Goal: Transaction & Acquisition: Purchase product/service

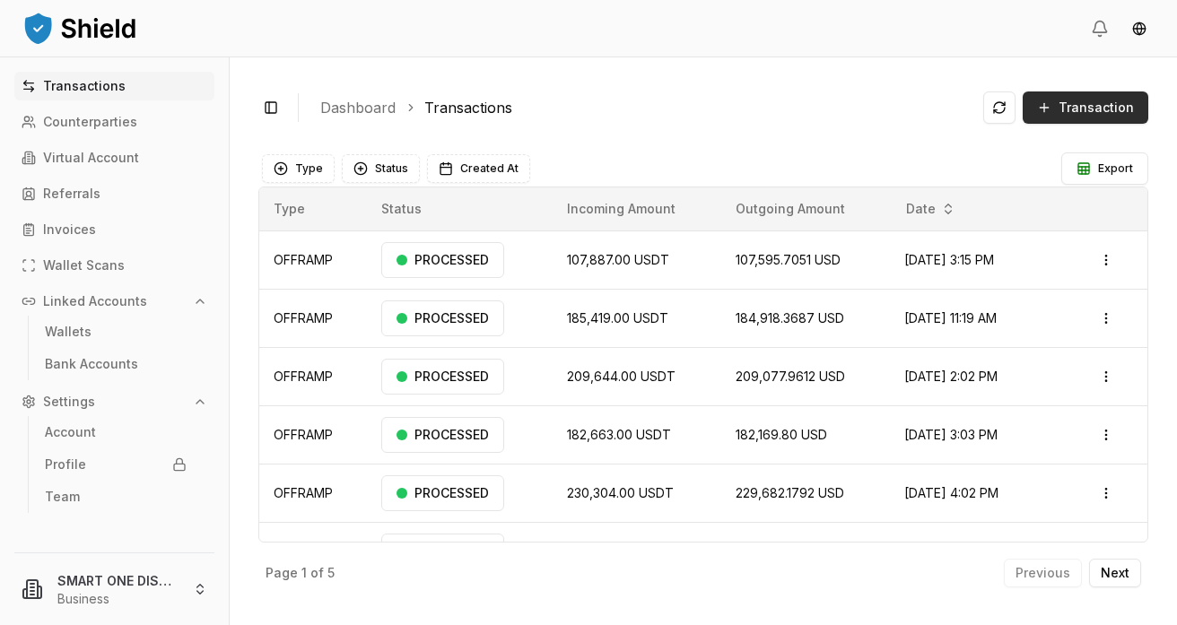
click at [1079, 110] on span "Transaction" at bounding box center [1096, 108] width 75 height 18
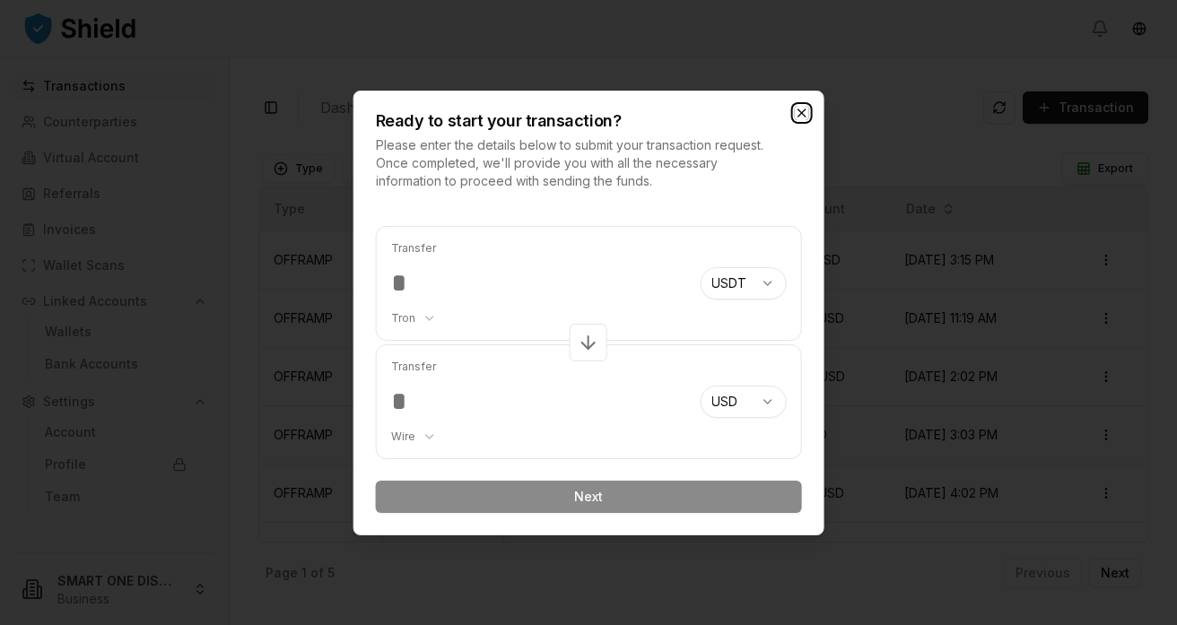
click at [802, 116] on icon "button" at bounding box center [801, 113] width 14 height 14
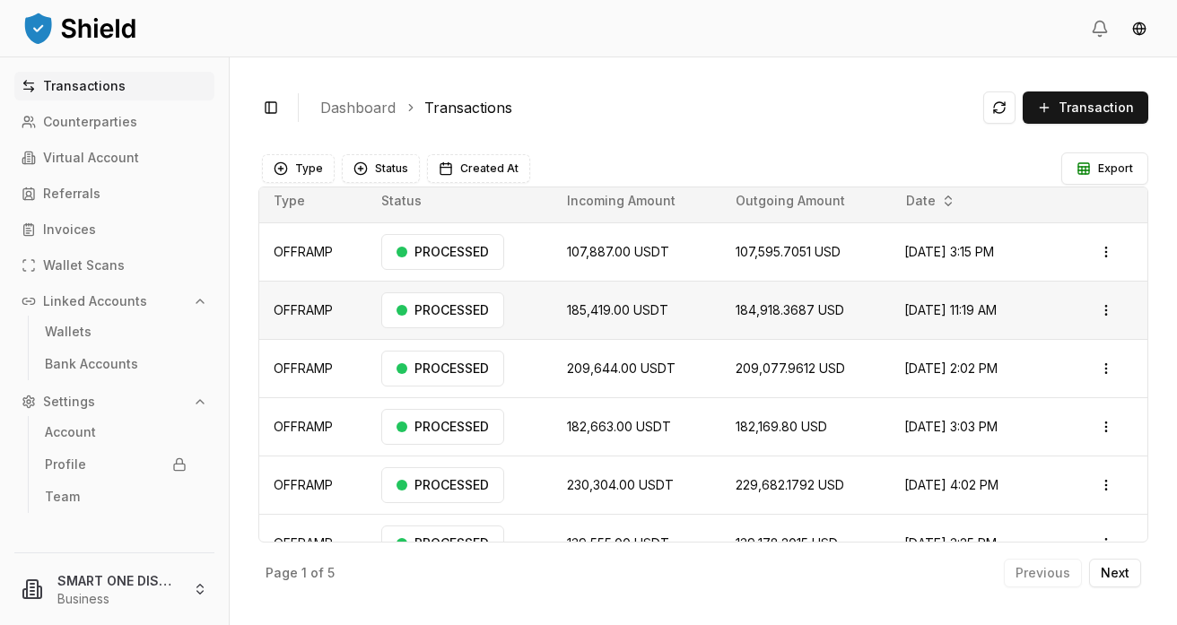
scroll to position [21, 0]
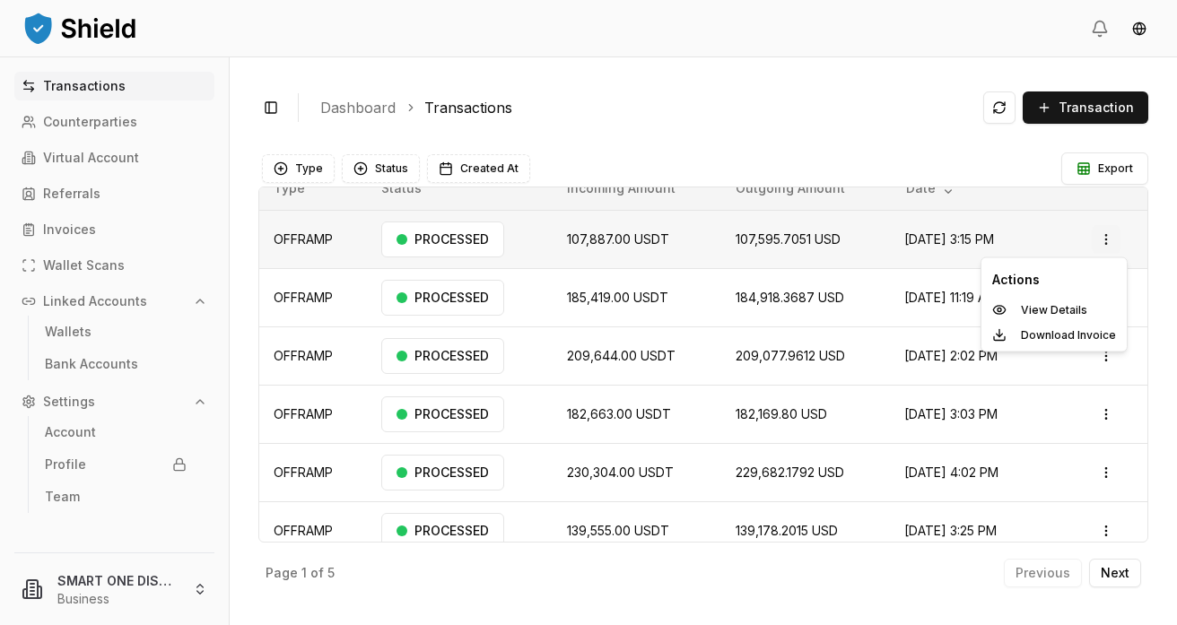
click at [1107, 238] on html "Transactions Counterparties Virtual Account Referrals Invoices Wallet Scans Lin…" at bounding box center [588, 312] width 1177 height 625
click at [1061, 306] on p "View Details" at bounding box center [1054, 310] width 66 height 11
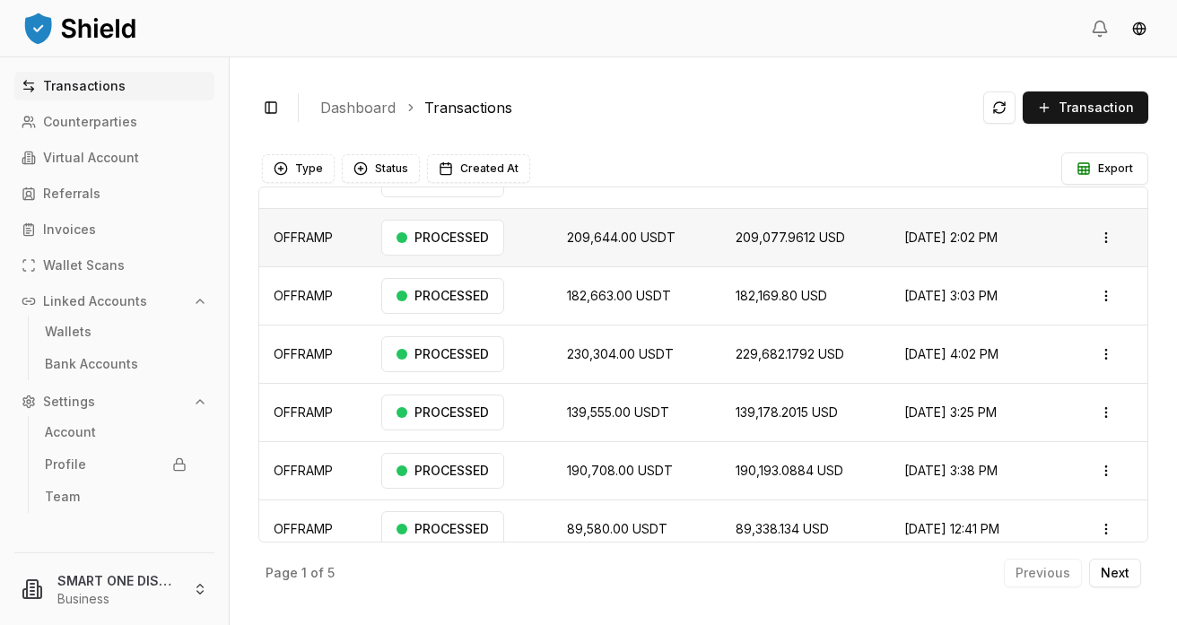
scroll to position [145, 0]
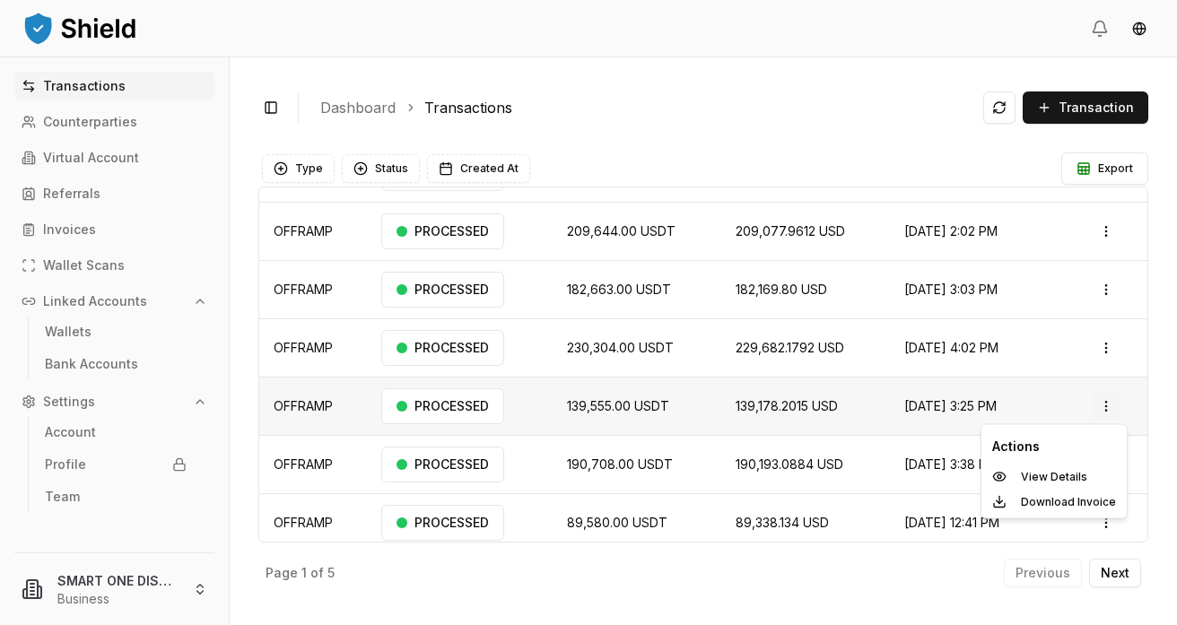
click at [1104, 407] on html "Transactions Counterparties Virtual Account Referrals Invoices Wallet Scans Lin…" at bounding box center [588, 312] width 1177 height 625
click at [1059, 477] on p "View Details" at bounding box center [1054, 477] width 66 height 11
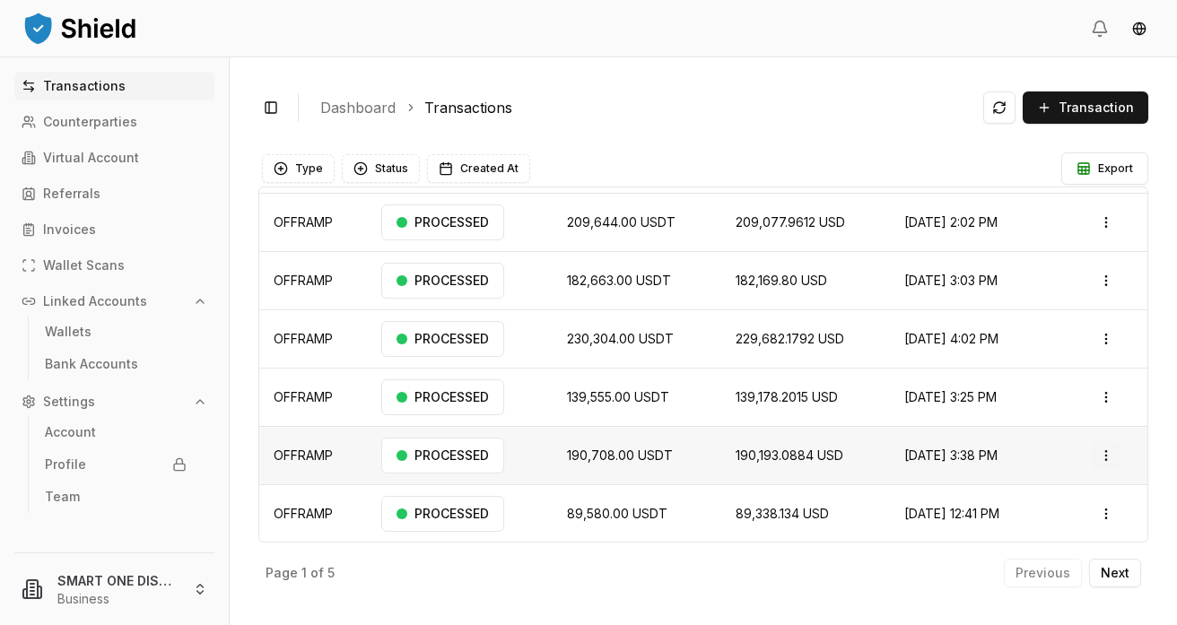
click at [1110, 459] on html "Transactions Counterparties Virtual Account Referrals Invoices Wallet Scans Lin…" at bounding box center [588, 312] width 1177 height 625
click at [1019, 520] on div "View Details" at bounding box center [1054, 525] width 138 height 25
click at [1110, 402] on html "Transactions Counterparties Virtual Account Referrals Invoices Wallet Scans Lin…" at bounding box center [588, 312] width 1177 height 625
click at [1063, 469] on p "View Details" at bounding box center [1054, 467] width 66 height 11
click at [1110, 337] on html "Transactions Counterparties Virtual Account Referrals Invoices Wallet Scans Lin…" at bounding box center [588, 312] width 1177 height 625
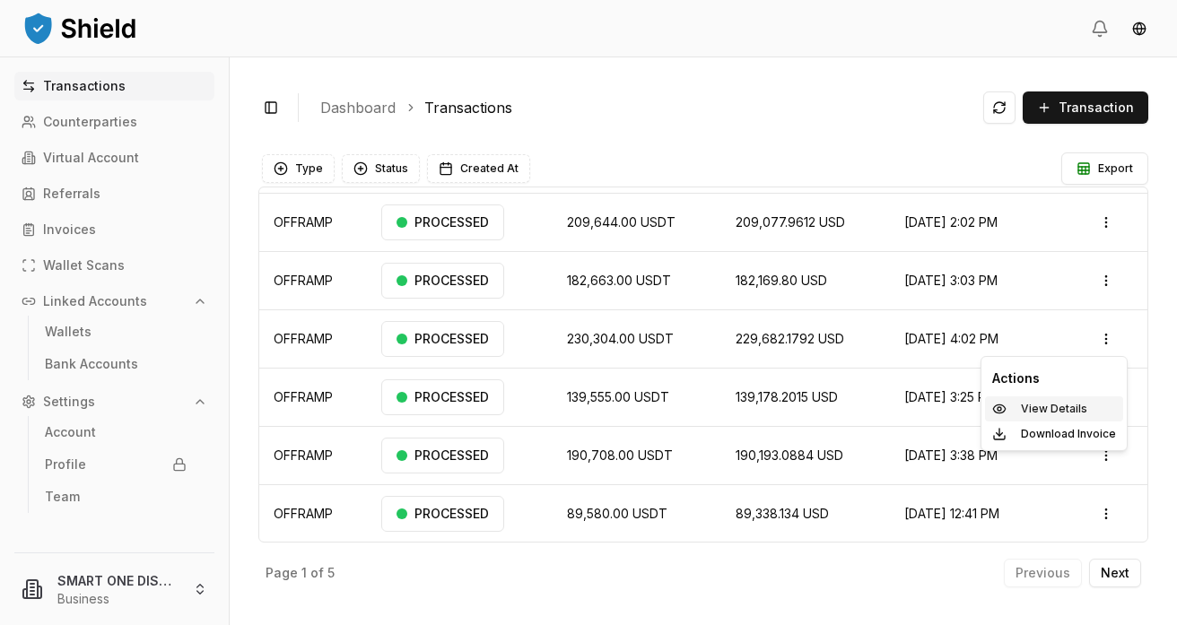
click at [1037, 404] on p "View Details" at bounding box center [1054, 409] width 66 height 11
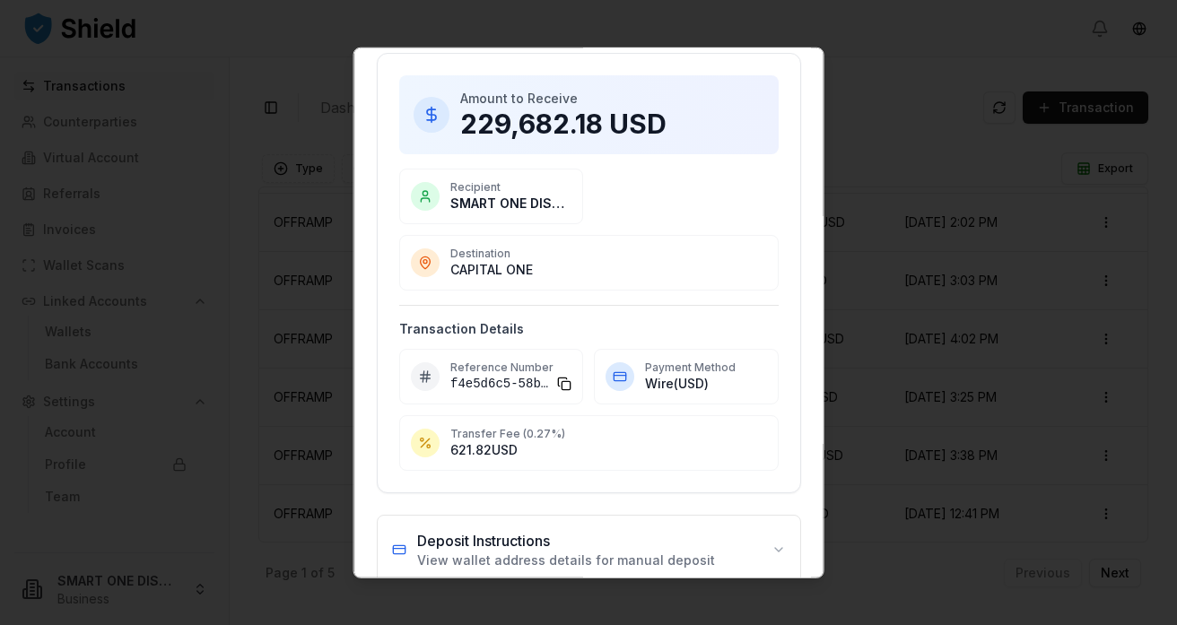
scroll to position [78, 0]
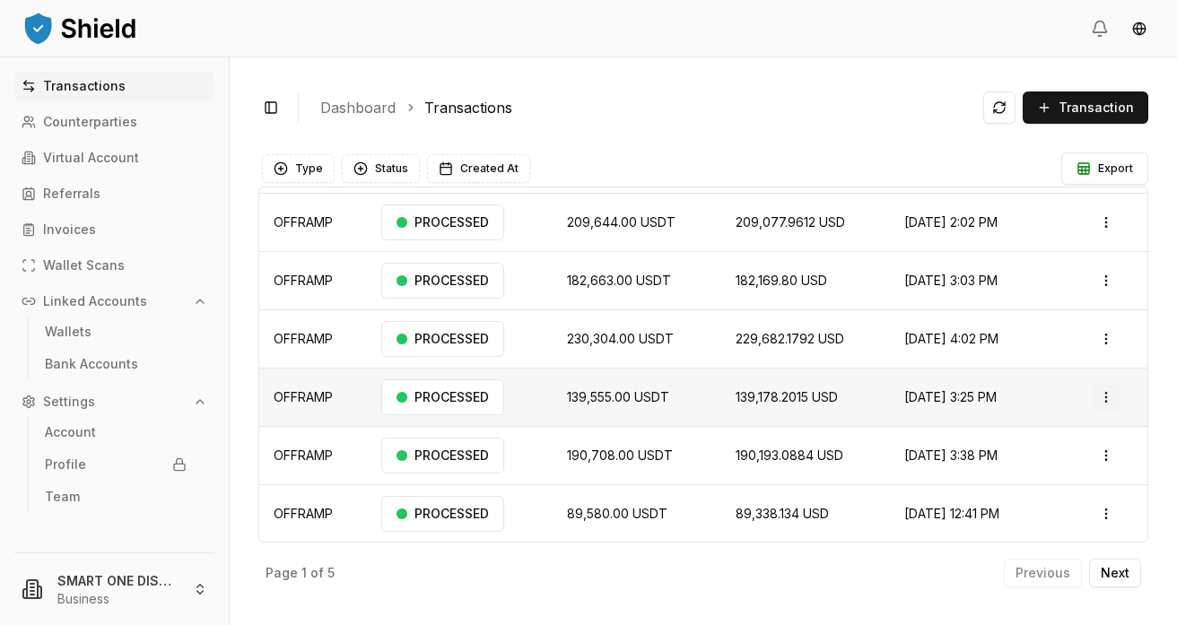
click at [1109, 401] on html "Transactions Counterparties Virtual Account Referrals Invoices Wallet Scans Lin…" at bounding box center [588, 312] width 1177 height 625
click at [1040, 462] on p "View Details" at bounding box center [1054, 467] width 66 height 11
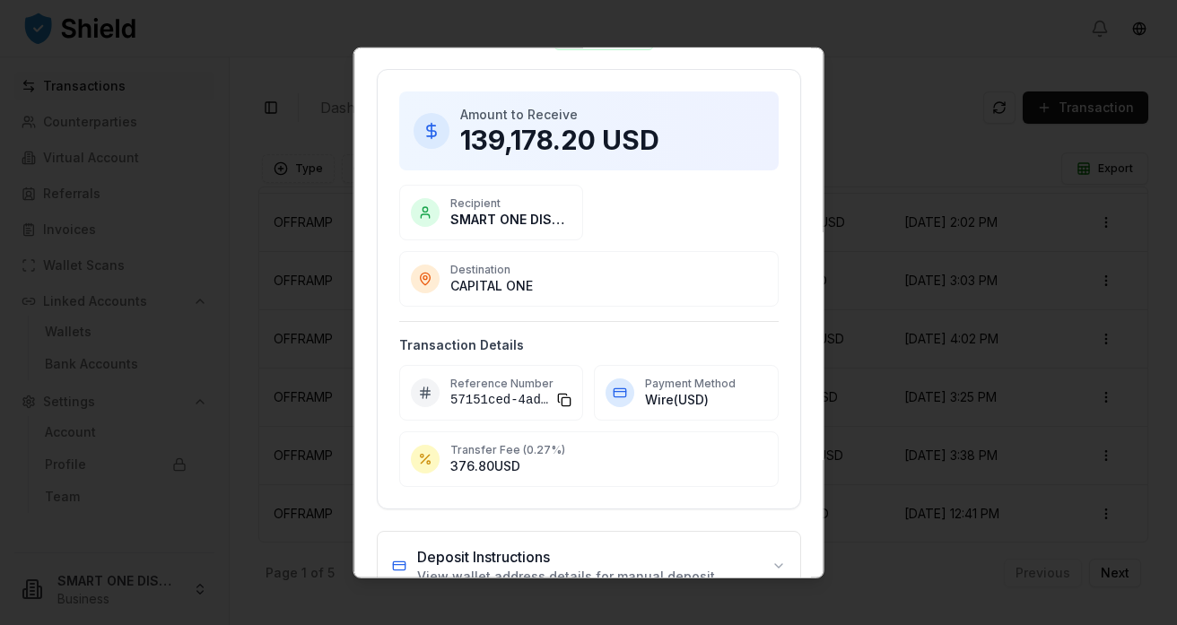
scroll to position [0, 0]
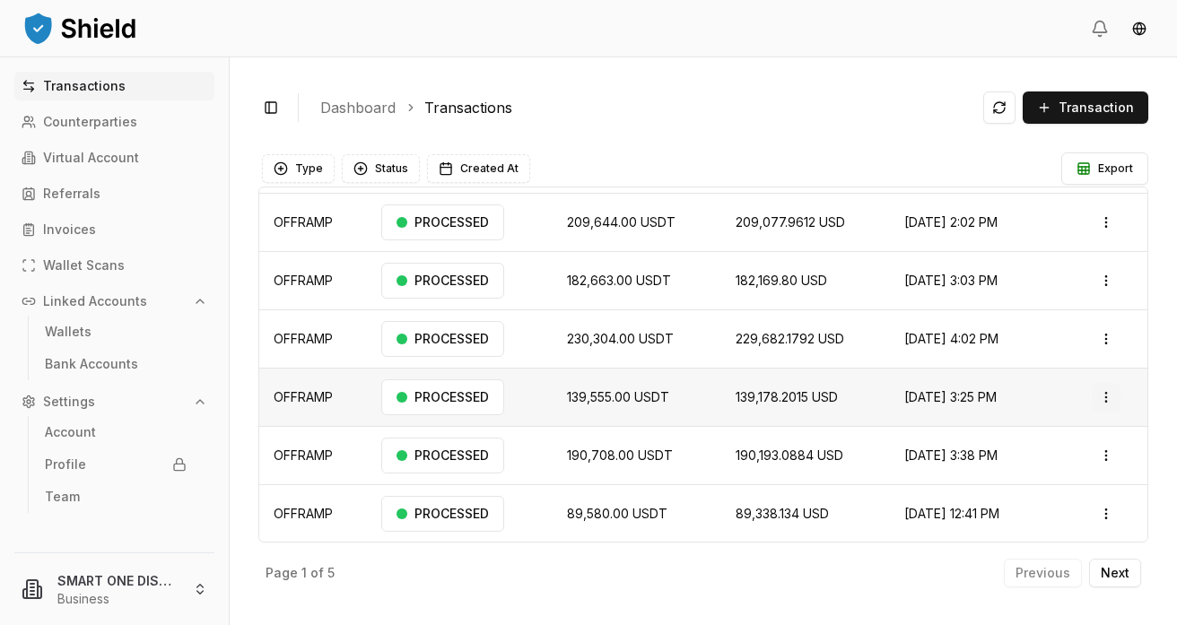
click at [1109, 398] on html "Transactions Counterparties Virtual Account Referrals Invoices Wallet Scans Lin…" at bounding box center [588, 312] width 1177 height 625
click at [1033, 462] on p "View Details" at bounding box center [1054, 467] width 66 height 11
click at [1104, 336] on html "Transactions Counterparties Virtual Account Referrals Invoices Wallet Scans Lin…" at bounding box center [588, 312] width 1177 height 625
click at [1054, 409] on p "View Details" at bounding box center [1054, 409] width 66 height 11
click at [1108, 398] on html "Transactions Counterparties Virtual Account Referrals Invoices Wallet Scans Lin…" at bounding box center [588, 312] width 1177 height 625
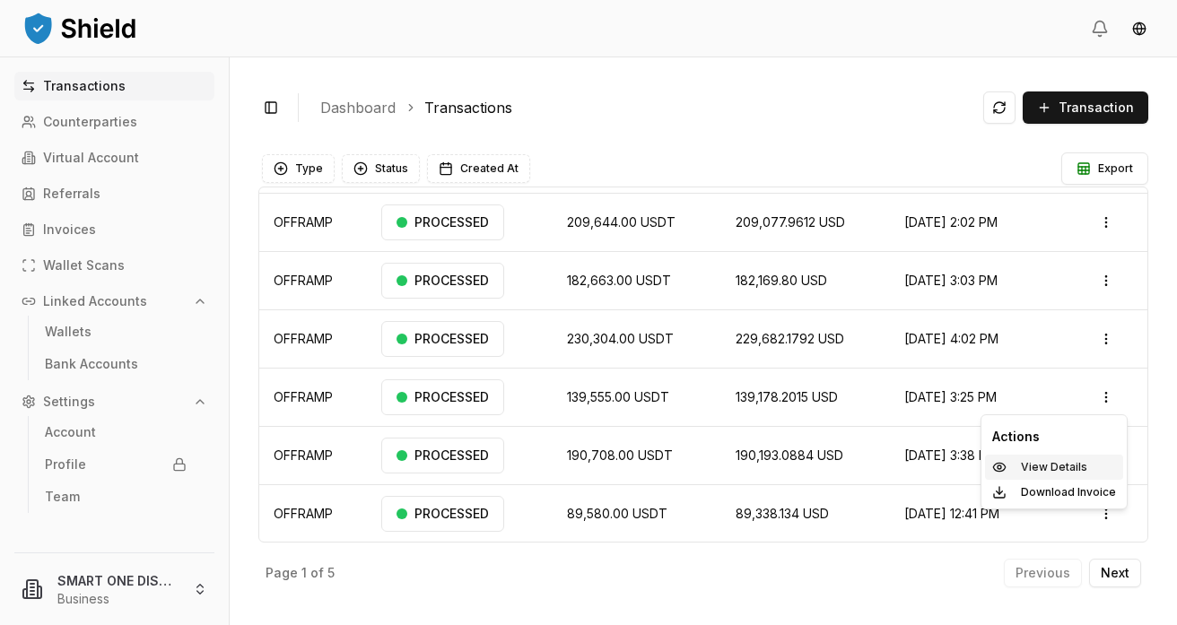
click at [1035, 466] on p "View Details" at bounding box center [1054, 467] width 66 height 11
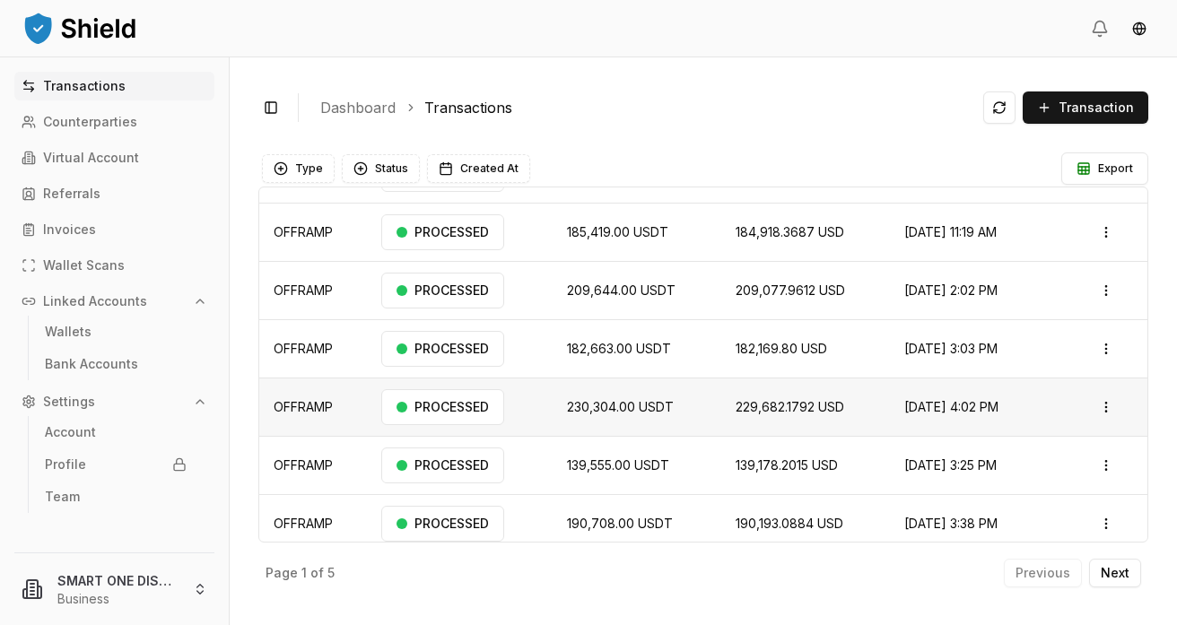
scroll to position [154, 0]
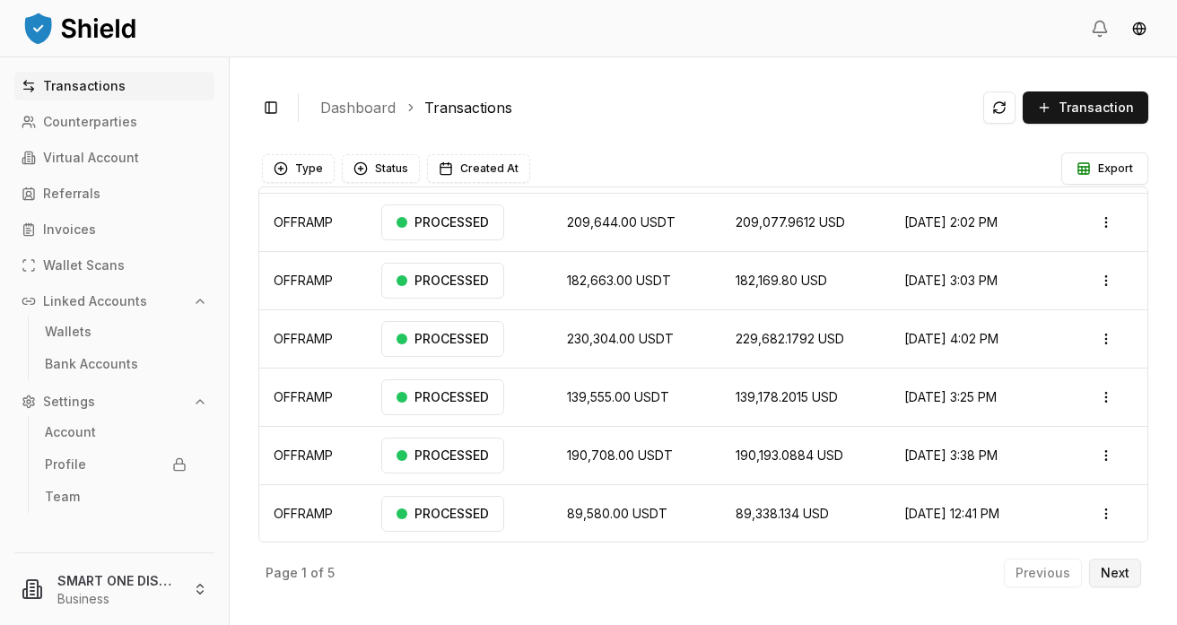
click at [1123, 570] on p "Next" at bounding box center [1115, 573] width 29 height 13
click at [1124, 581] on button "Next" at bounding box center [1115, 573] width 52 height 29
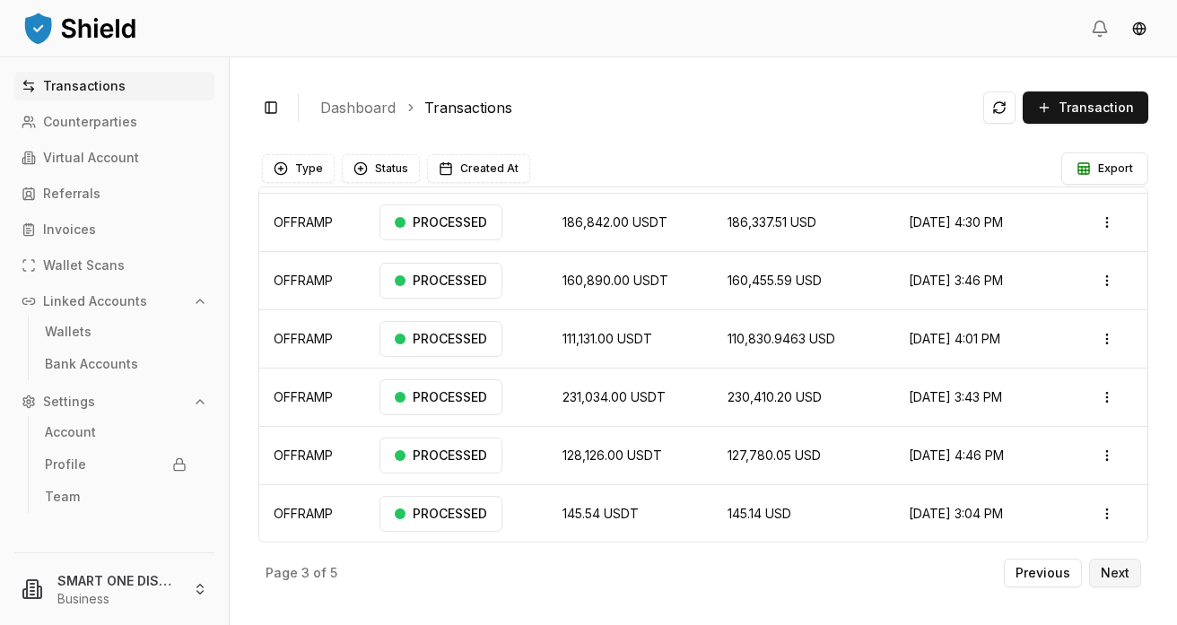
click at [1124, 579] on p "Next" at bounding box center [1115, 573] width 29 height 13
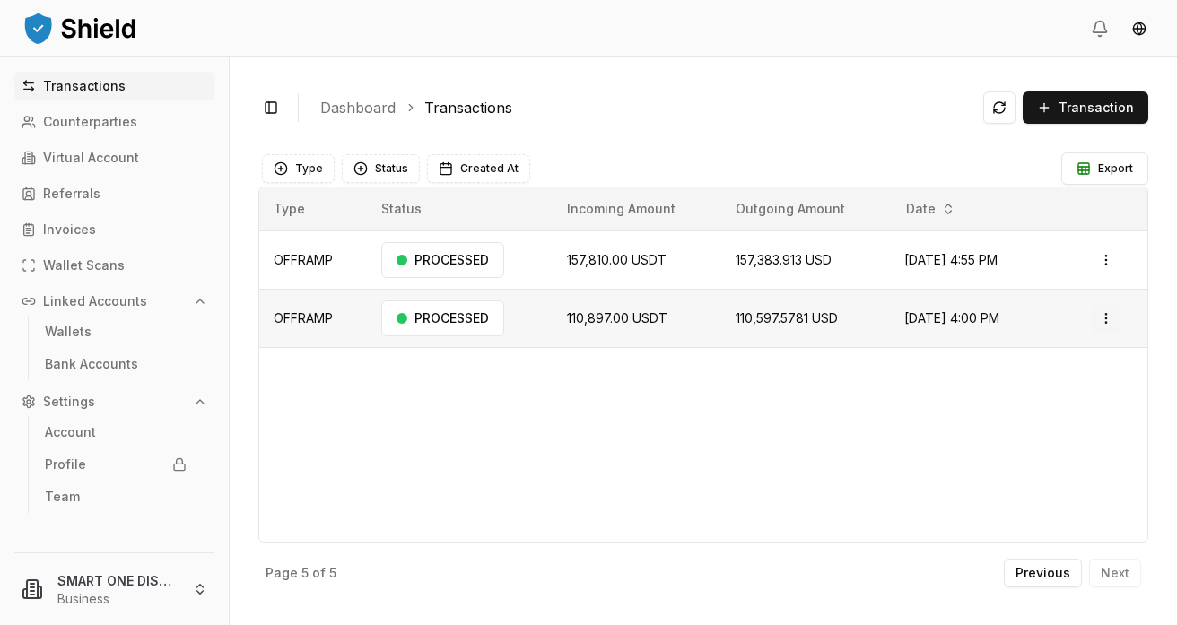
click at [1112, 319] on html "Transactions Counterparties Virtual Account Referrals Invoices Wallet Scans Lin…" at bounding box center [588, 312] width 1177 height 625
click at [1072, 389] on p "Download Invoice" at bounding box center [1068, 389] width 95 height 11
click at [1040, 581] on button "Previous" at bounding box center [1043, 573] width 78 height 29
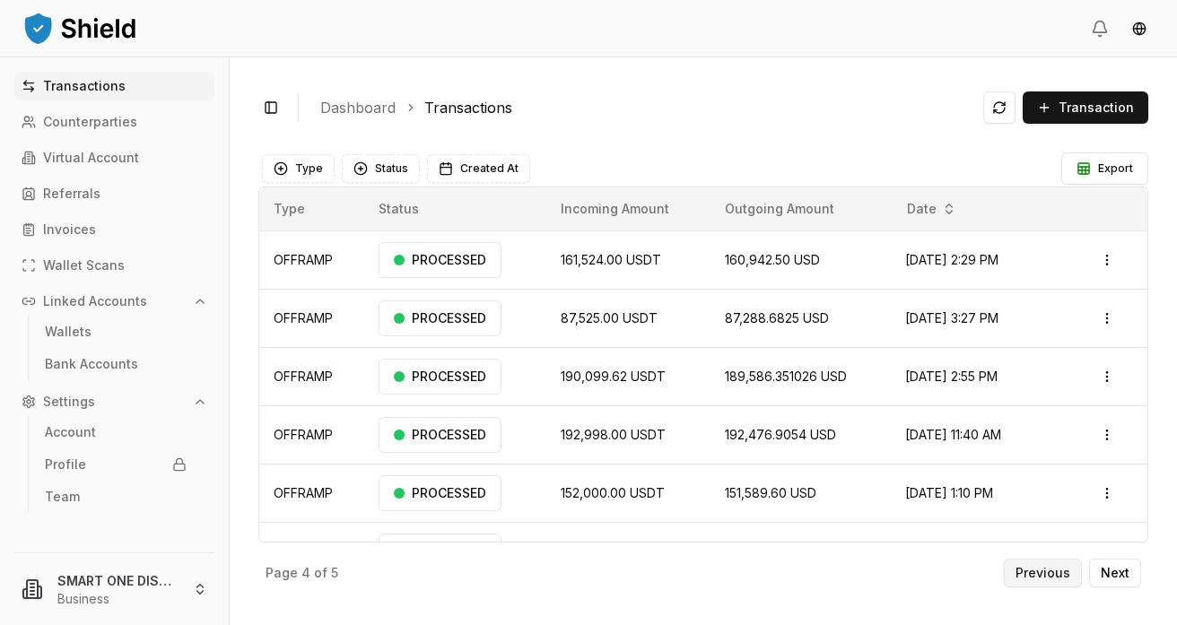
click at [1046, 575] on p "Previous" at bounding box center [1043, 573] width 55 height 13
click at [1047, 573] on p "Previous" at bounding box center [1043, 573] width 55 height 13
click at [1045, 571] on p "Previous" at bounding box center [1043, 573] width 55 height 13
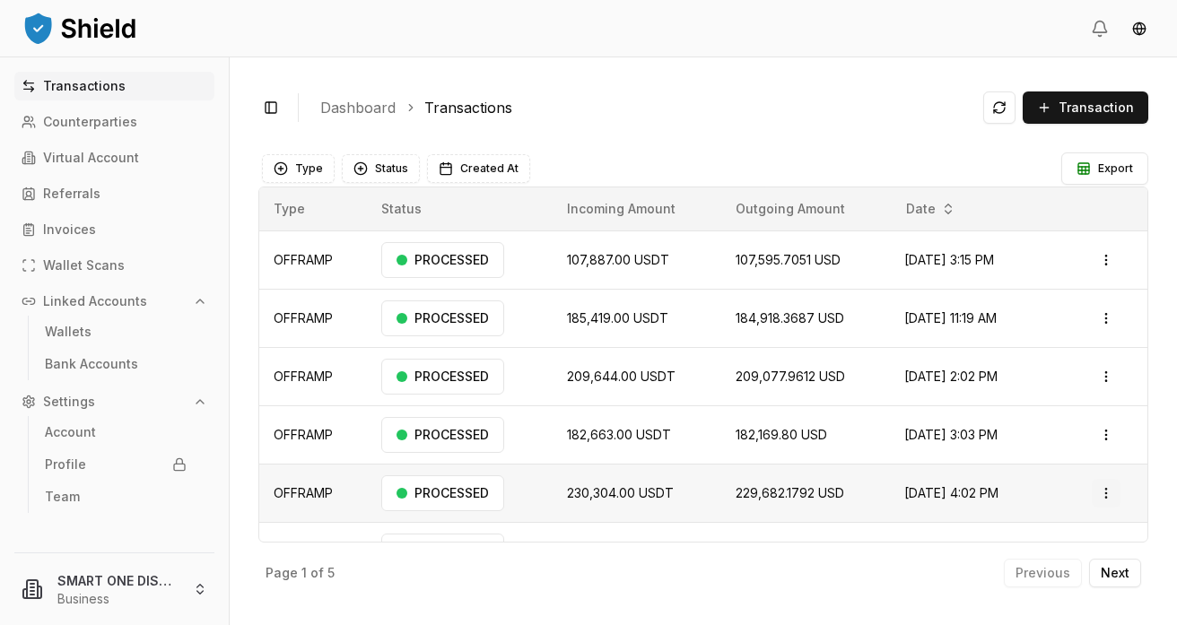
click at [1109, 491] on html "Transactions Counterparties Virtual Account Referrals Invoices Wallet Scans Lin…" at bounding box center [588, 312] width 1177 height 625
click at [1039, 566] on p "View Details" at bounding box center [1054, 564] width 66 height 11
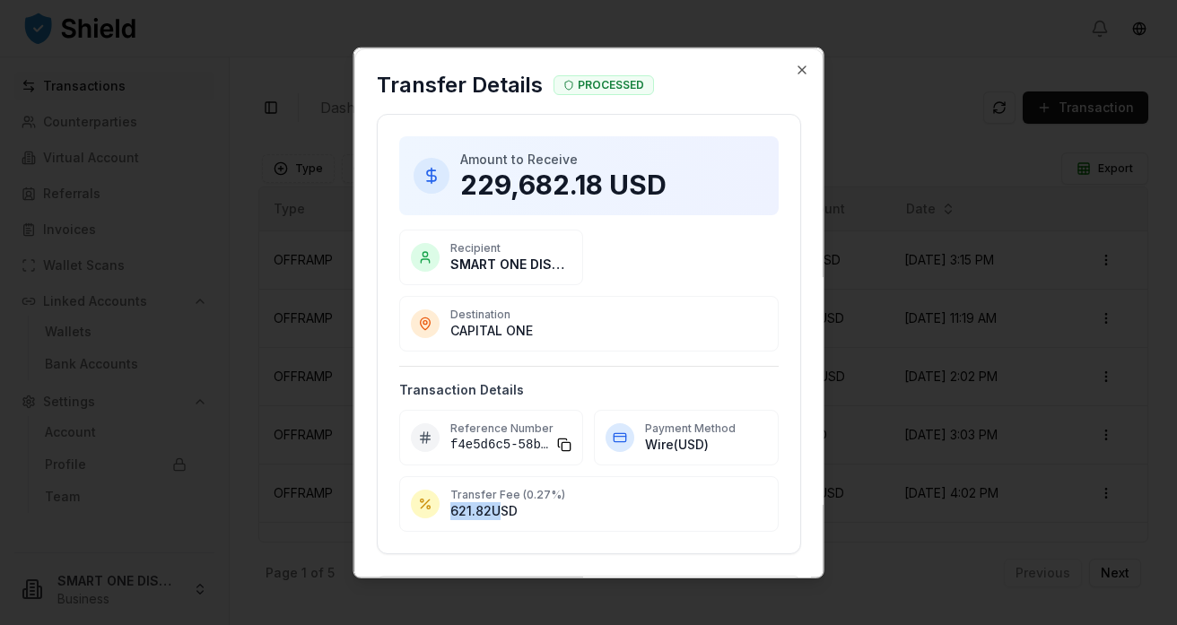
drag, startPoint x: 496, startPoint y: 513, endPoint x: 453, endPoint y: 509, distance: 43.3
click at [453, 509] on p "621.82 USD" at bounding box center [608, 511] width 317 height 18
copy p "621.82"
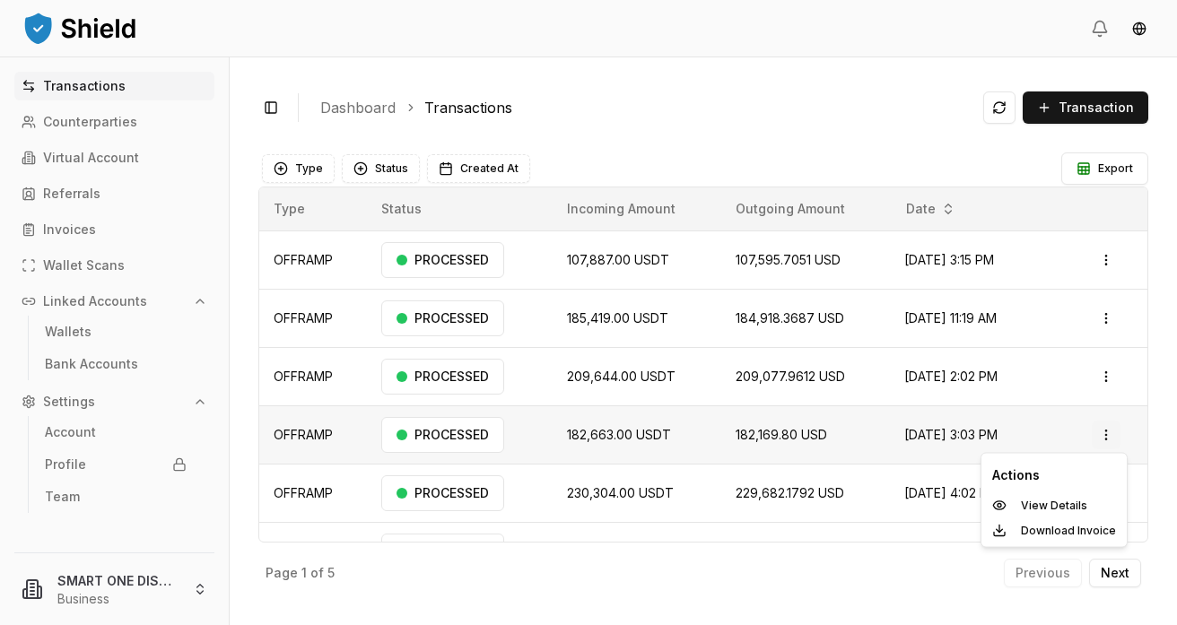
click at [1110, 437] on html "Transactions Counterparties Virtual Account Referrals Invoices Wallet Scans Lin…" at bounding box center [588, 312] width 1177 height 625
click at [1047, 503] on p "View Details" at bounding box center [1054, 506] width 66 height 11
click at [1125, 576] on p "Next" at bounding box center [1115, 573] width 29 height 13
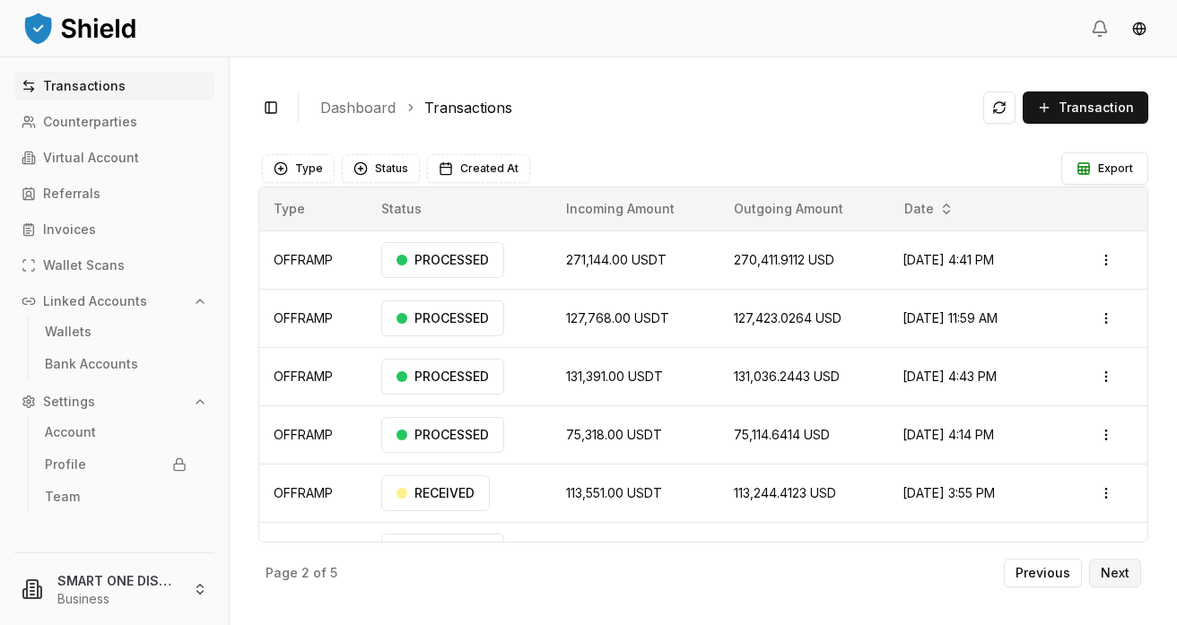
click at [1125, 576] on p "Next" at bounding box center [1115, 573] width 29 height 13
click at [1116, 573] on p "Next" at bounding box center [1115, 573] width 29 height 13
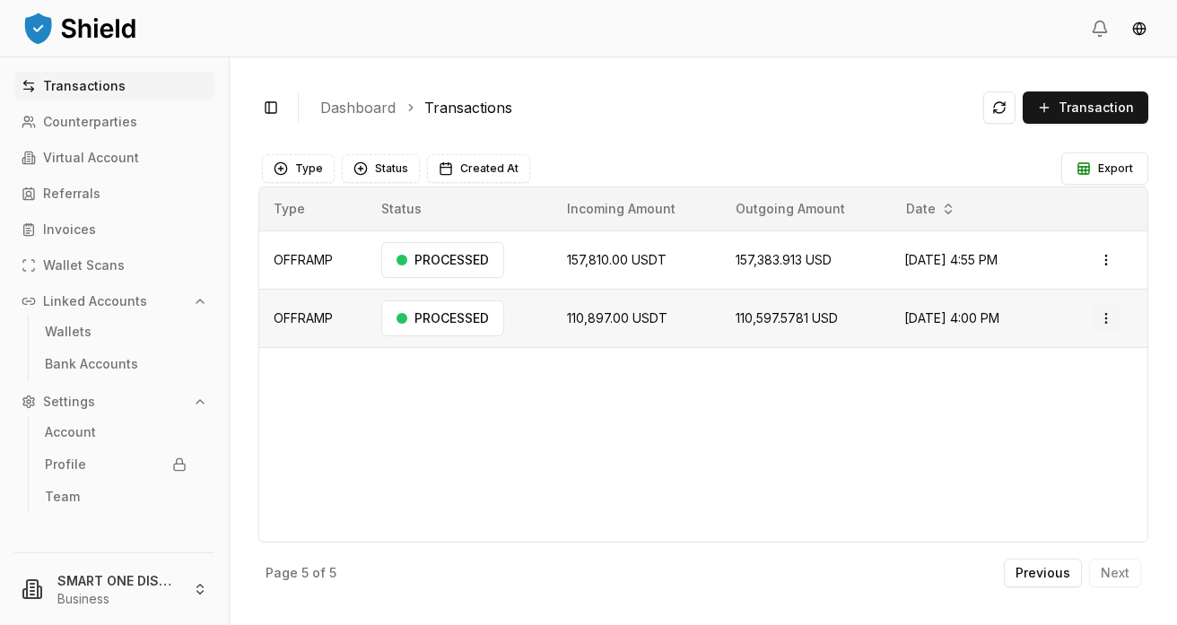
click at [1110, 319] on html "Transactions Counterparties Virtual Account Referrals Invoices Wallet Scans Lin…" at bounding box center [588, 312] width 1177 height 625
click at [1060, 389] on p "Download Invoice" at bounding box center [1068, 389] width 95 height 11
click at [905, 319] on span "[DATE] 4:00 PM" at bounding box center [952, 317] width 95 height 15
click at [1106, 317] on html "Transactions Counterparties Virtual Account Referrals Invoices Wallet Scans Lin…" at bounding box center [588, 312] width 1177 height 625
click at [1035, 390] on div "Actions Download Invoice" at bounding box center [1054, 372] width 147 height 70
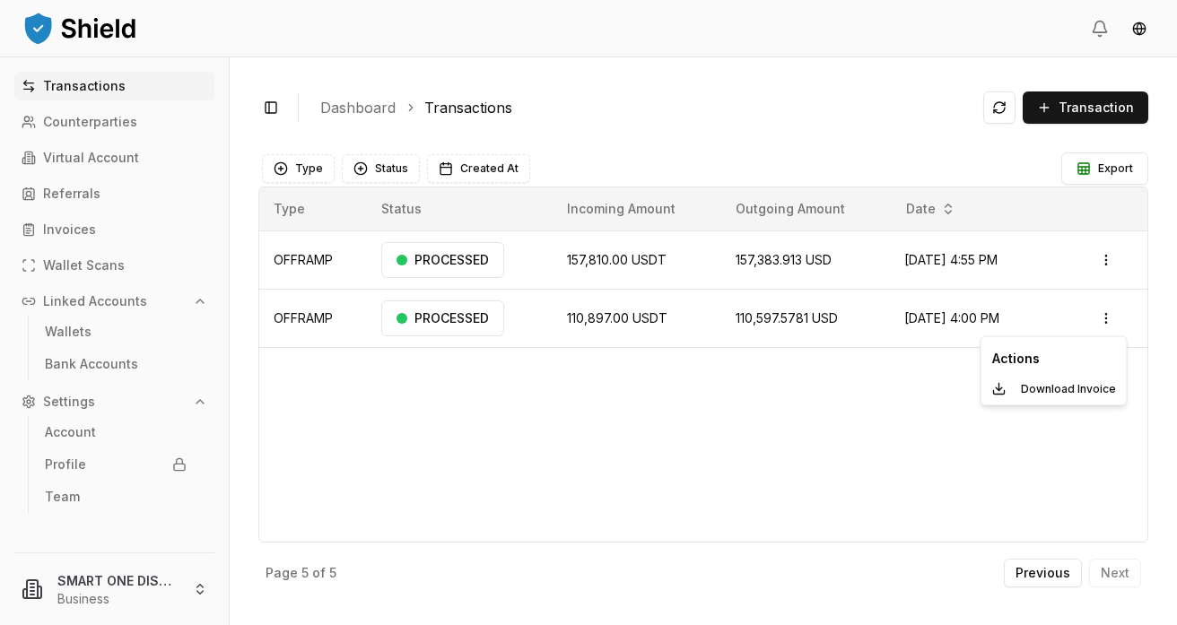
click at [1108, 256] on html "Transactions Counterparties Virtual Account Referrals Invoices Wallet Scans Lin…" at bounding box center [588, 312] width 1177 height 625
click at [1107, 264] on html "Transactions Counterparties Virtual Account Referrals Invoices Wallet Scans Lin…" at bounding box center [588, 312] width 1177 height 625
click at [1043, 331] on p "View Details" at bounding box center [1054, 331] width 66 height 11
click at [1045, 573] on p "Previous" at bounding box center [1043, 573] width 55 height 13
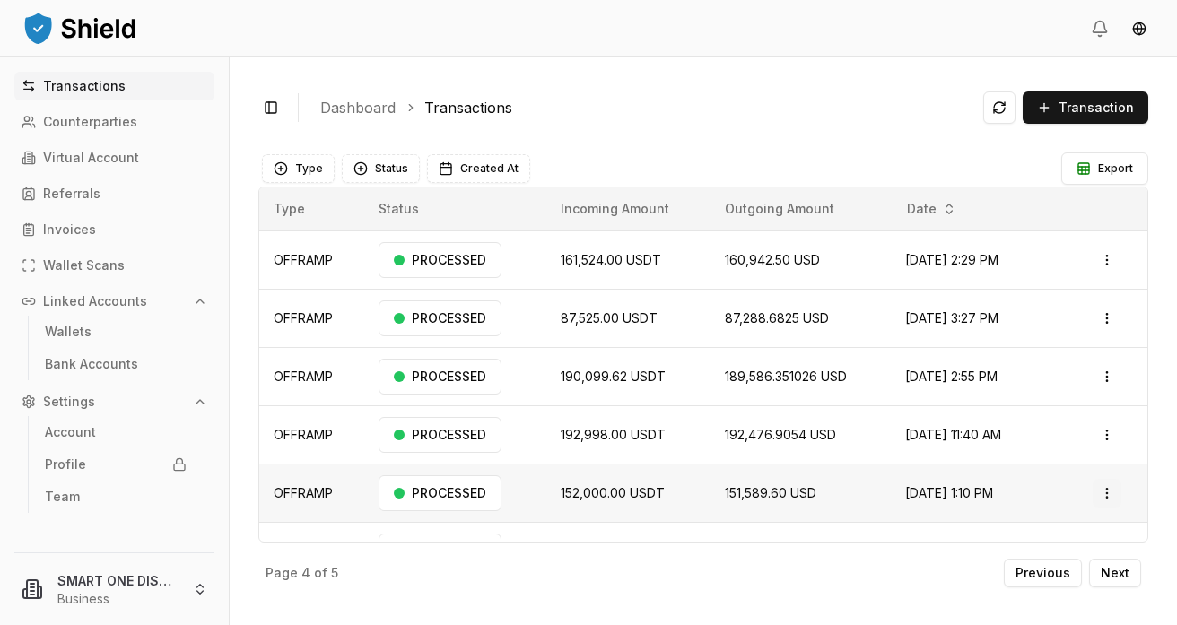
click at [1115, 494] on html "Transactions Counterparties Virtual Account Referrals Invoices Wallet Scans Lin…" at bounding box center [588, 312] width 1177 height 625
click at [1036, 563] on p "View Details" at bounding box center [1056, 564] width 66 height 11
click at [1115, 439] on html "Transactions Counterparties Virtual Account Referrals Invoices Wallet Scans Lin…" at bounding box center [588, 312] width 1177 height 625
click at [1045, 508] on p "View Details" at bounding box center [1056, 506] width 66 height 11
click at [1116, 440] on html "Transactions Counterparties Virtual Account Referrals Invoices Wallet Scans Lin…" at bounding box center [588, 312] width 1177 height 625
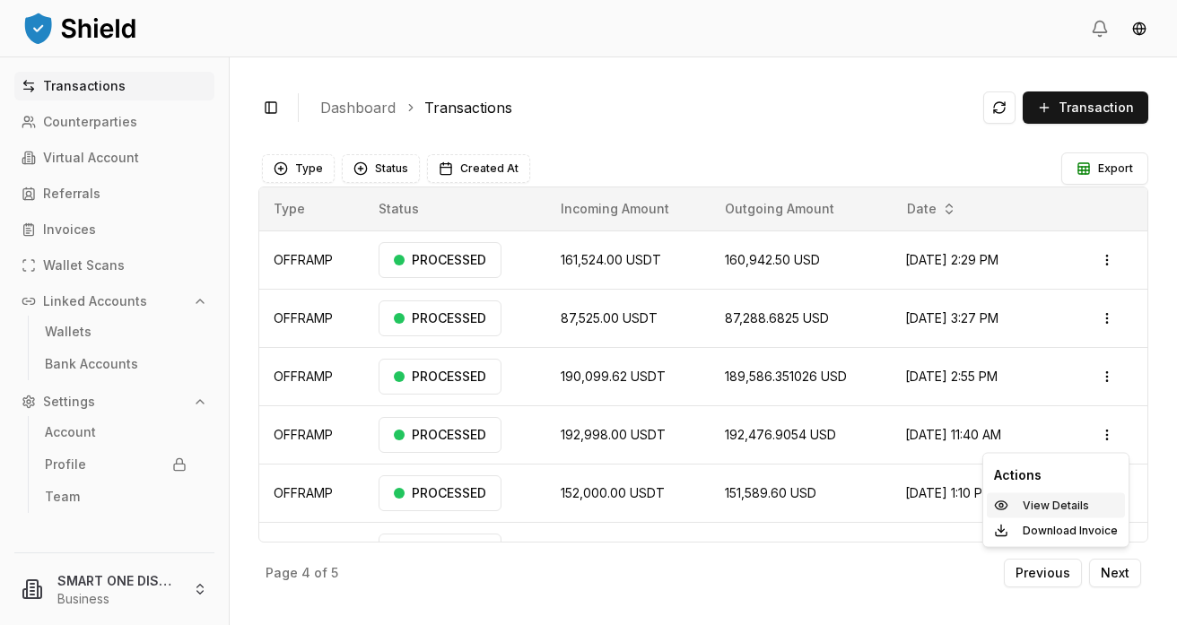
click at [1055, 502] on p "View Details" at bounding box center [1056, 506] width 66 height 11
click at [1111, 500] on html "Transactions Counterparties Virtual Account Referrals Invoices Wallet Scans Lin…" at bounding box center [588, 312] width 1177 height 625
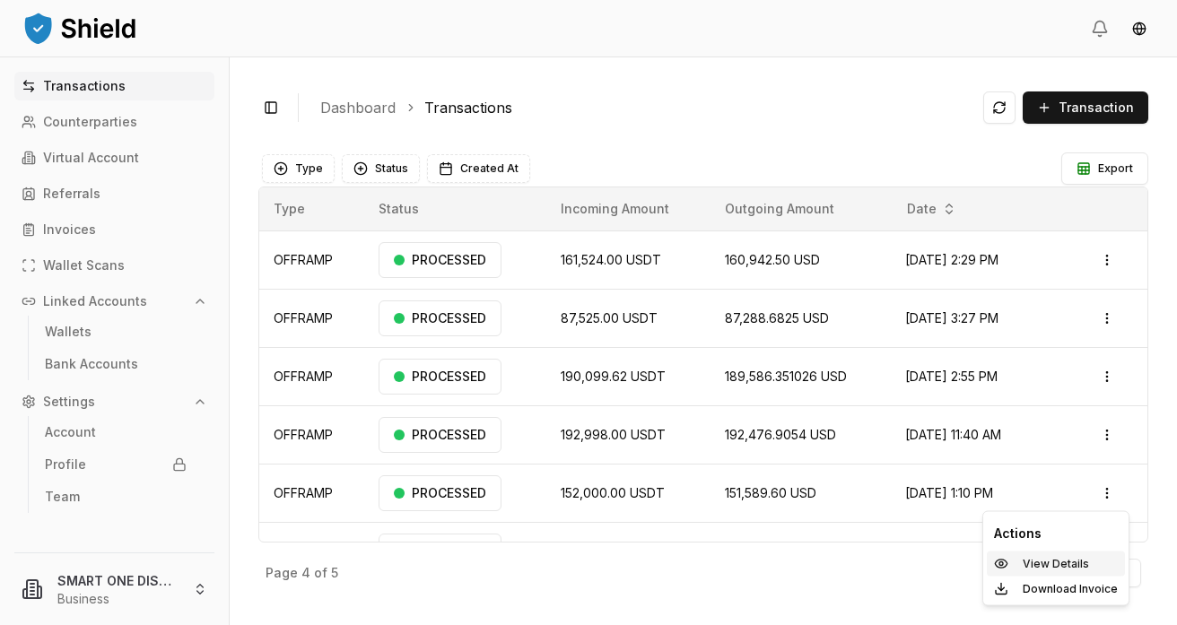
click at [1042, 561] on p "View Details" at bounding box center [1056, 564] width 66 height 11
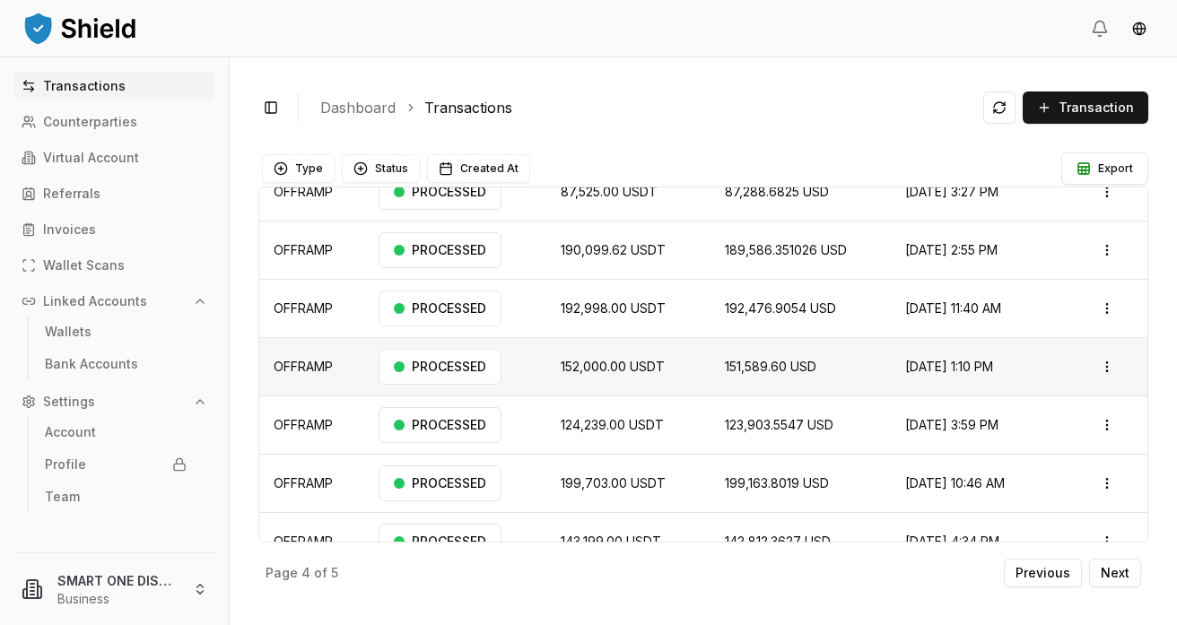
scroll to position [154, 0]
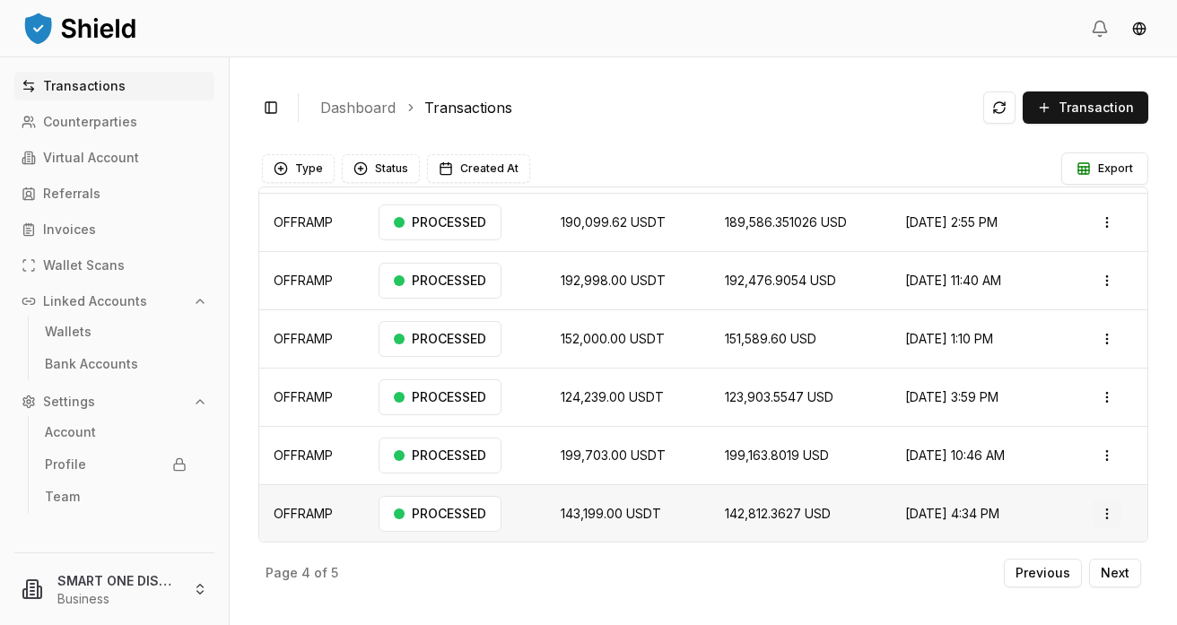
click at [1116, 514] on html "Transactions Counterparties Virtual Account Referrals Invoices Wallet Scans Lin…" at bounding box center [588, 312] width 1177 height 625
click at [1040, 455] on p "View Details" at bounding box center [1056, 453] width 66 height 11
click at [1108, 457] on html "Transactions Counterparties Virtual Account Referrals Invoices Wallet Scans Lin…" at bounding box center [588, 312] width 1177 height 625
click at [1050, 528] on p "View Details" at bounding box center [1056, 525] width 66 height 11
click at [1118, 401] on html "Transactions Counterparties Virtual Account Referrals Invoices Wallet Scans Lin…" at bounding box center [588, 312] width 1177 height 625
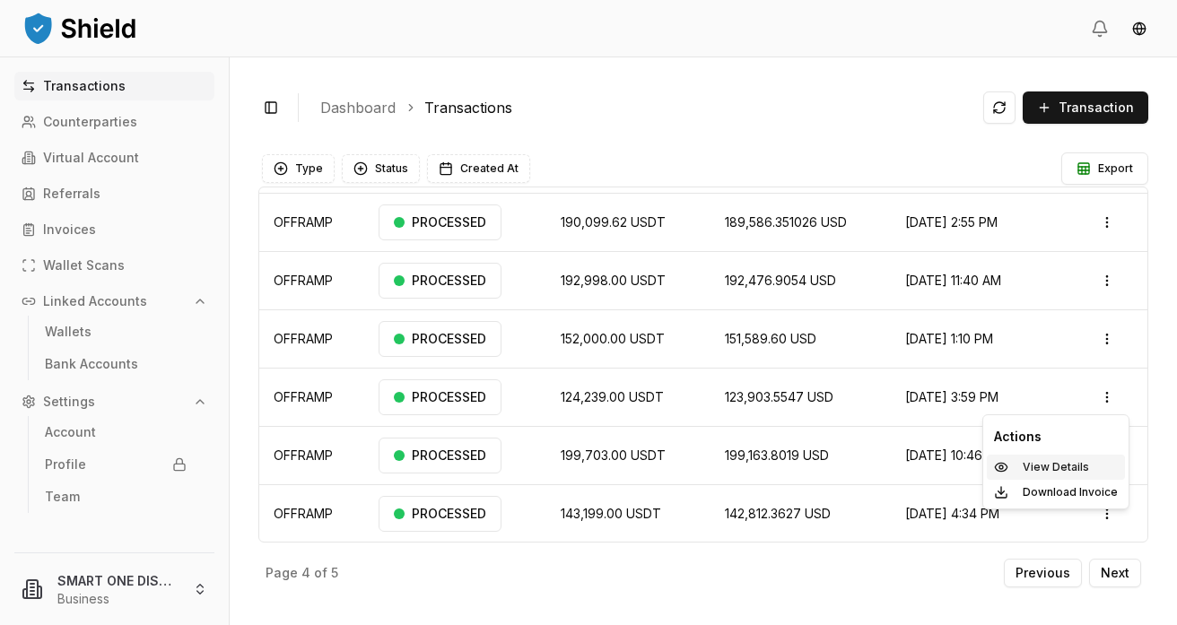
click at [1038, 465] on p "View Details" at bounding box center [1056, 467] width 66 height 11
click at [1110, 349] on html "Transactions Counterparties Virtual Account Referrals Invoices Wallet Scans Lin…" at bounding box center [588, 312] width 1177 height 625
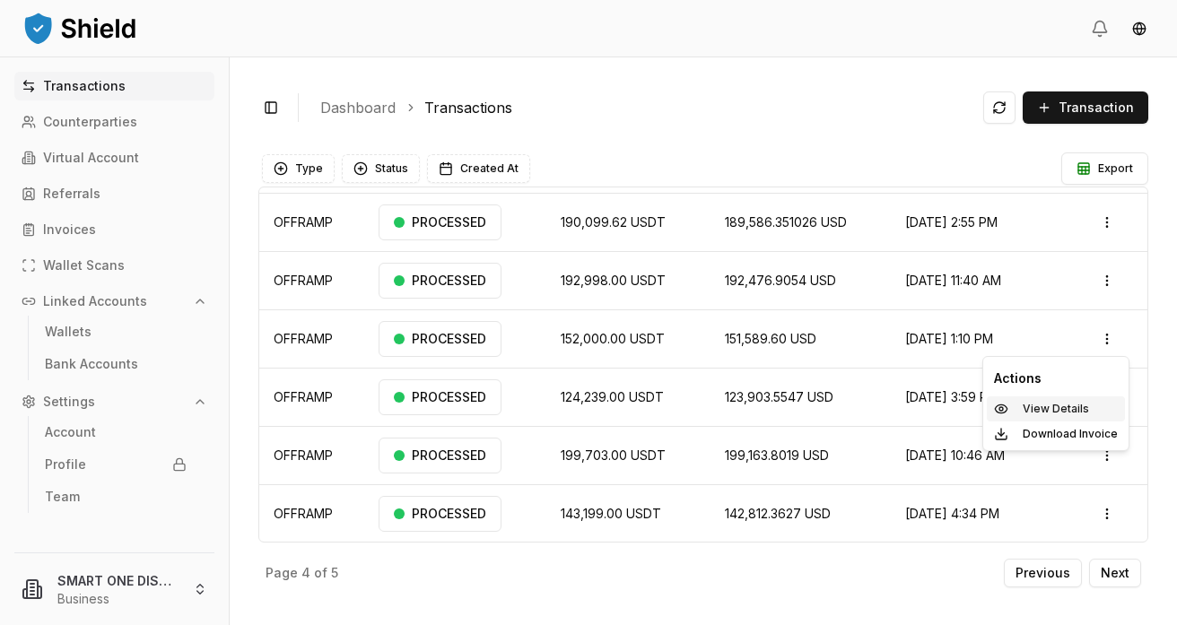
click at [1042, 405] on p "View Details" at bounding box center [1056, 409] width 66 height 11
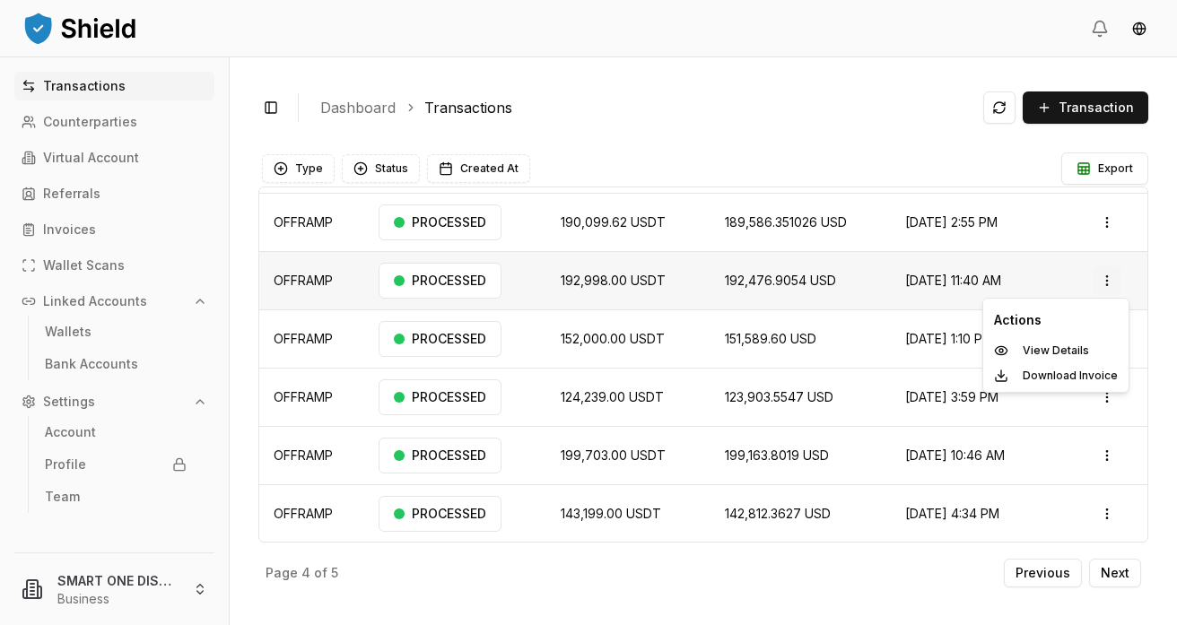
click at [1108, 281] on html "Transactions Counterparties Virtual Account Referrals Invoices Wallet Scans Lin…" at bounding box center [588, 312] width 1177 height 625
click at [1053, 347] on p "View Details" at bounding box center [1056, 350] width 66 height 11
click at [1106, 276] on html "Transactions Counterparties Virtual Account Referrals Invoices Wallet Scans Lin…" at bounding box center [588, 312] width 1177 height 625
click at [1021, 346] on div "View Details" at bounding box center [1056, 350] width 138 height 25
click at [1120, 230] on html "Transactions Counterparties Virtual Account Referrals Invoices Wallet Scans Lin…" at bounding box center [588, 312] width 1177 height 625
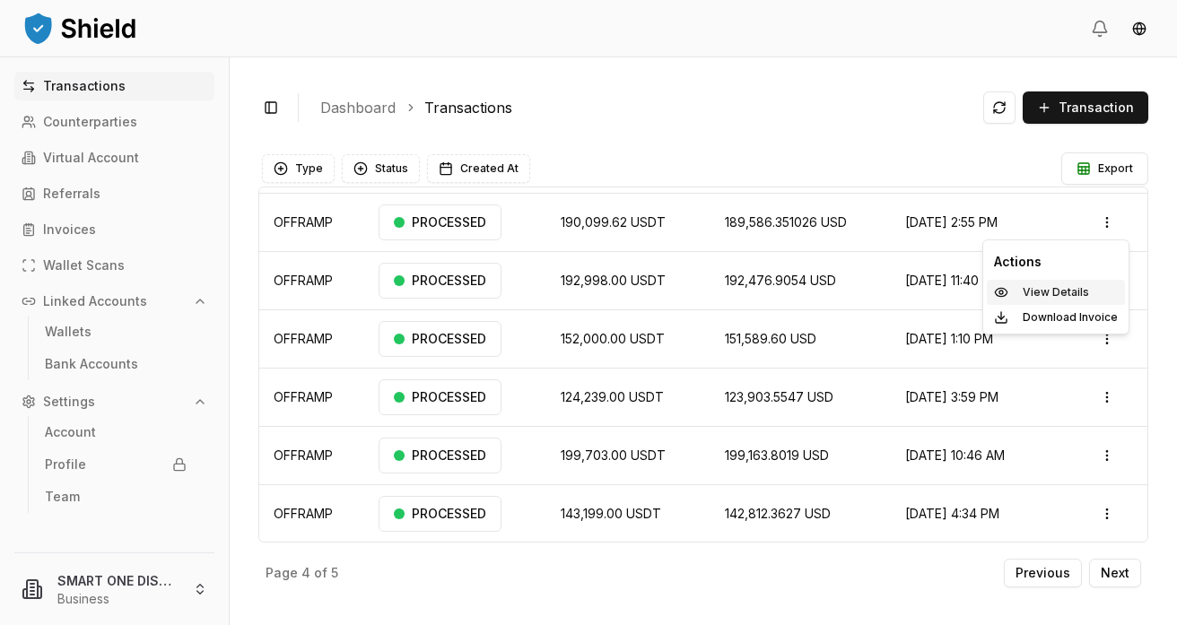
click at [1043, 290] on p "View Details" at bounding box center [1056, 292] width 66 height 11
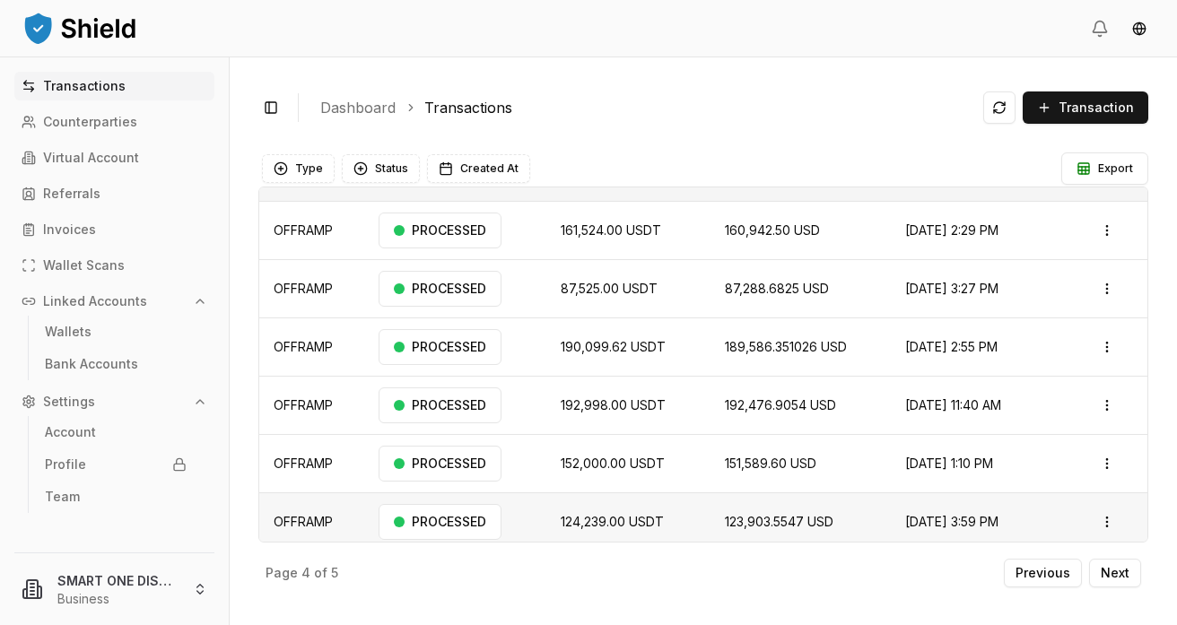
scroll to position [0, 0]
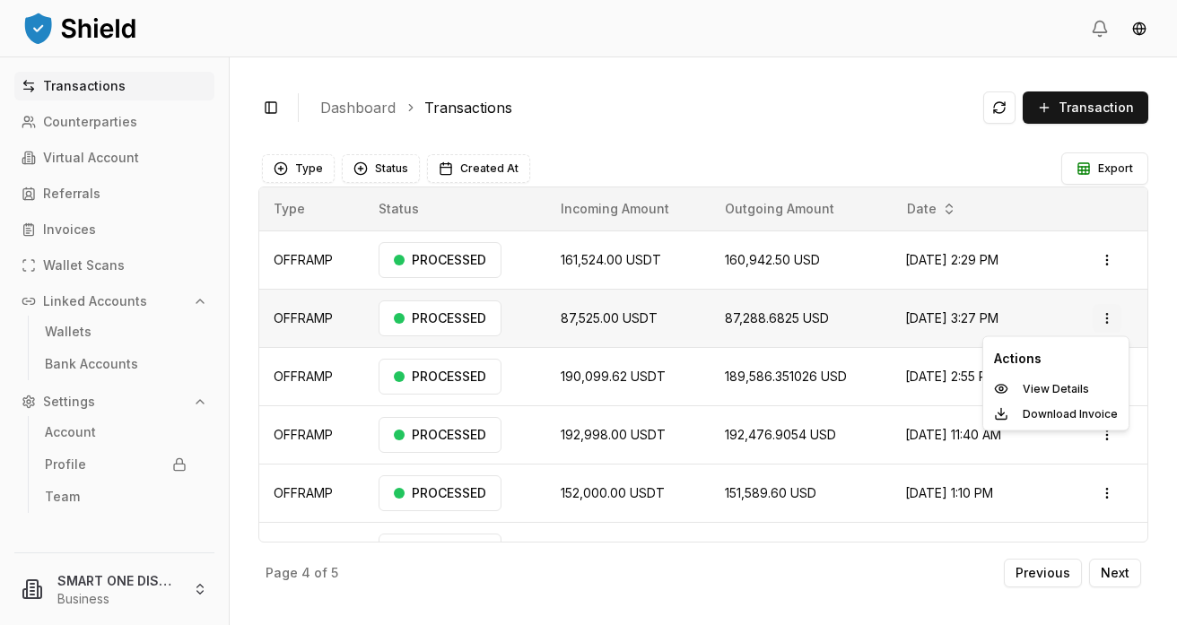
click at [1110, 326] on html "Transactions Counterparties Virtual Account Referrals Invoices Wallet Scans Lin…" at bounding box center [588, 312] width 1177 height 625
click at [1027, 397] on div "View Details" at bounding box center [1056, 389] width 138 height 25
click at [1113, 318] on html "Transactions Counterparties Virtual Account Referrals Invoices Wallet Scans Lin…" at bounding box center [588, 312] width 1177 height 625
click at [1034, 389] on p "View Details" at bounding box center [1056, 389] width 66 height 11
click at [1115, 258] on html "Transactions Counterparties Virtual Account Referrals Invoices Wallet Scans Lin…" at bounding box center [588, 312] width 1177 height 625
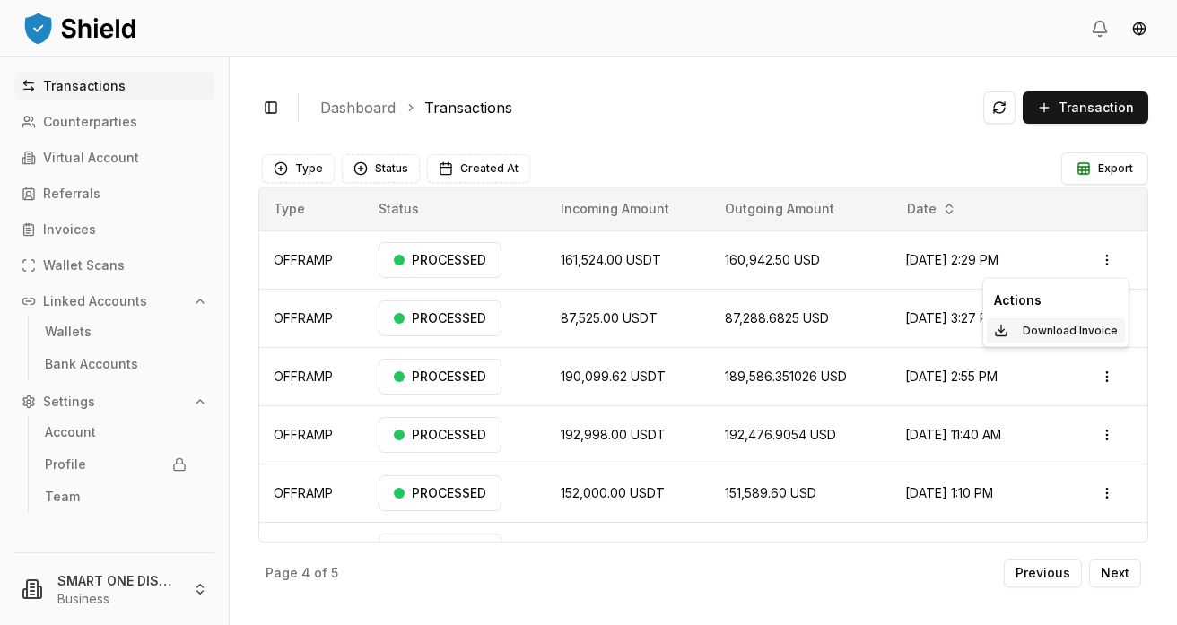
click at [1053, 333] on p "Download Invoice" at bounding box center [1070, 331] width 95 height 11
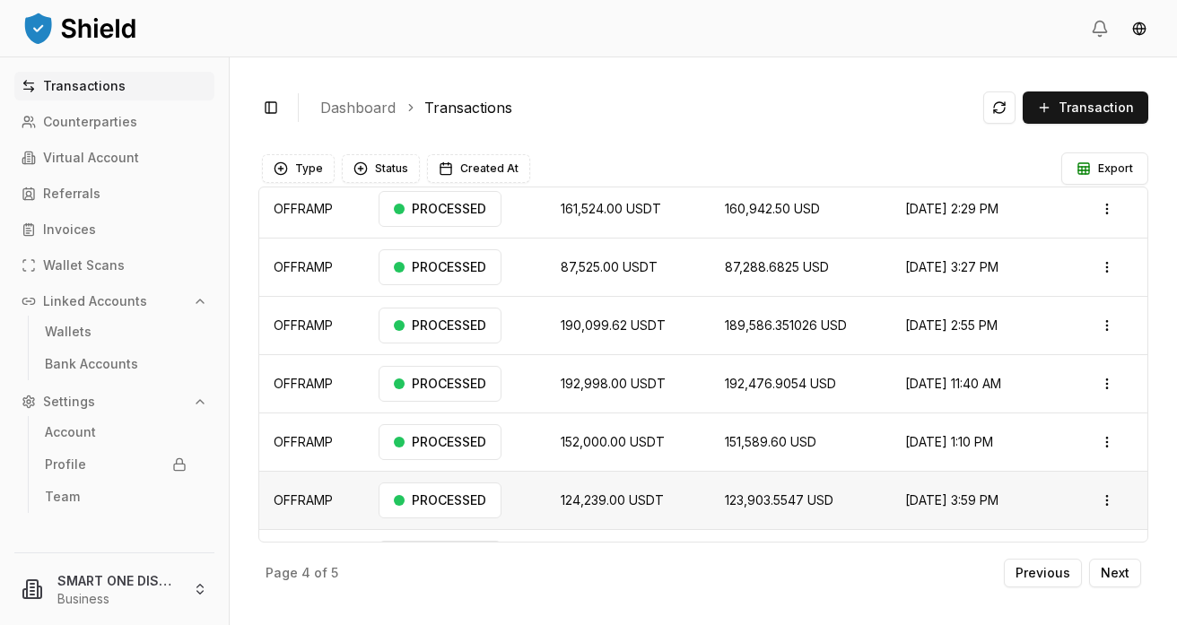
scroll to position [154, 0]
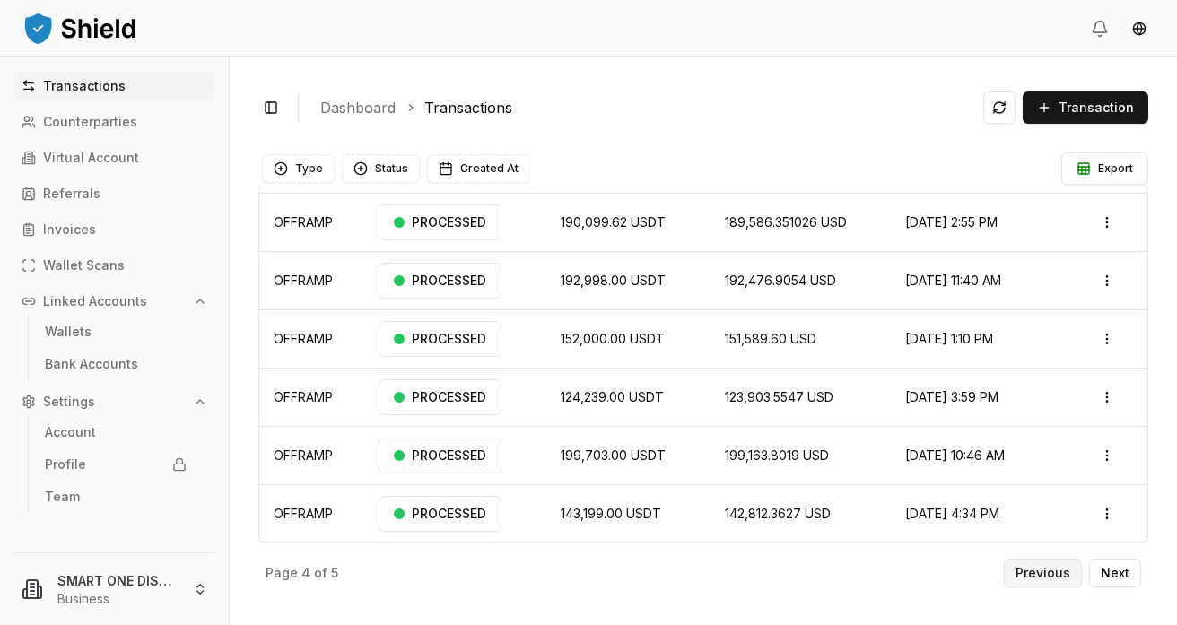
click at [1028, 570] on p "Previous" at bounding box center [1043, 573] width 55 height 13
click at [1115, 511] on html "Transactions Counterparties Virtual Account Referrals Invoices Wallet Scans Lin…" at bounding box center [588, 312] width 1177 height 625
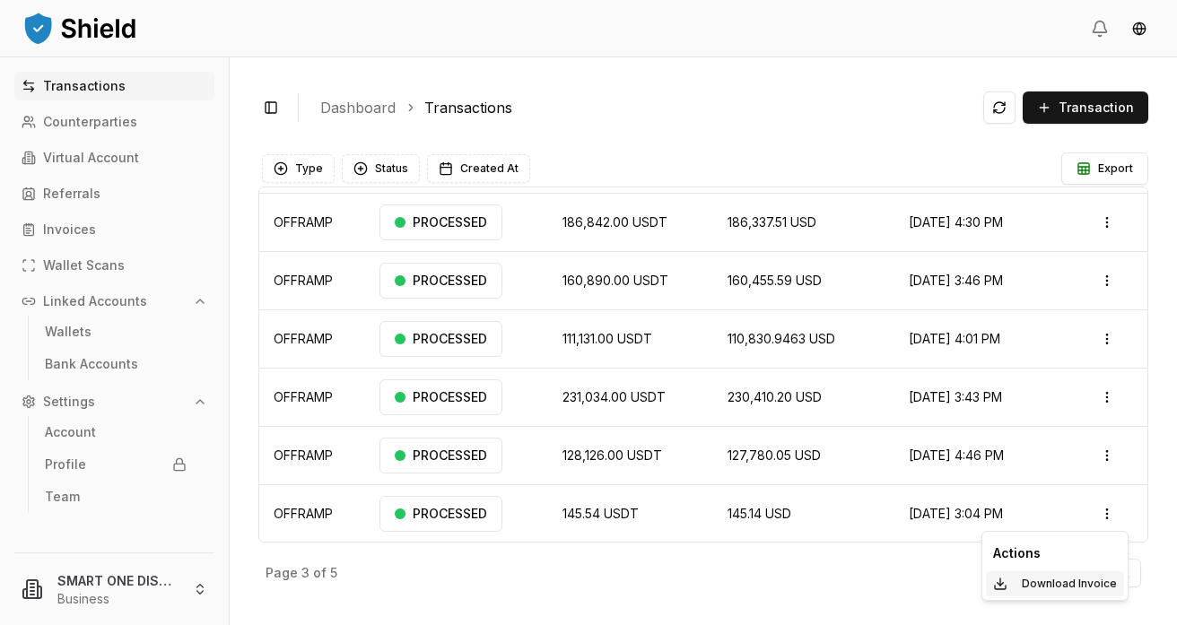
click at [1045, 585] on p "Download Invoice" at bounding box center [1069, 584] width 95 height 11
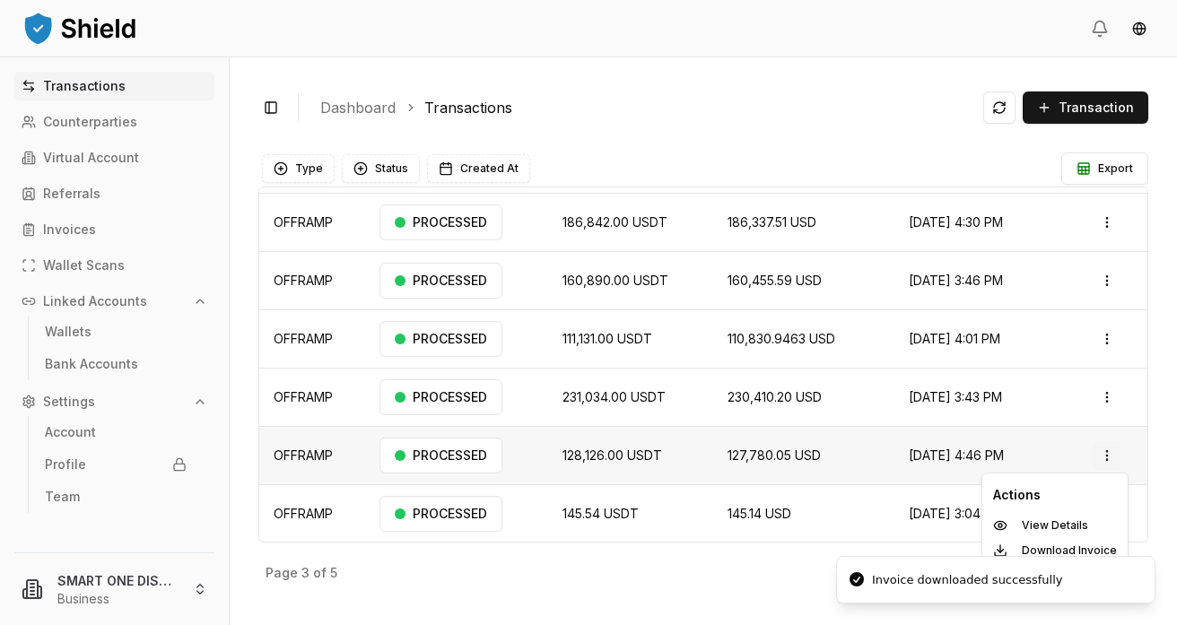
click at [1111, 459] on html "Transactions Counterparties Virtual Account Referrals Invoices Wallet Scans Lin…" at bounding box center [588, 312] width 1177 height 625
click at [1035, 523] on p "View Details" at bounding box center [1055, 525] width 66 height 11
click at [1111, 449] on html "Transactions Counterparties Virtual Account Referrals Invoices Wallet Scans Lin…" at bounding box center [588, 312] width 1177 height 625
click at [1113, 393] on html "Transactions Counterparties Virtual Account Referrals Invoices Wallet Scans Lin…" at bounding box center [588, 312] width 1177 height 625
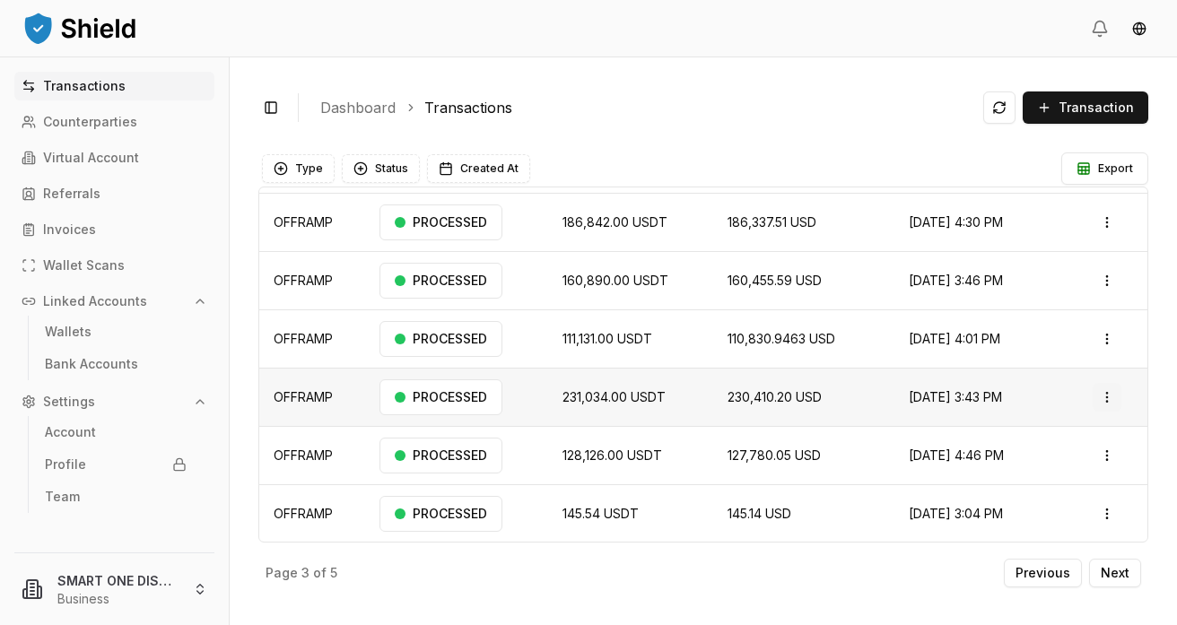
click at [1115, 389] on html "Transactions Counterparties Virtual Account Referrals Invoices Wallet Scans Lin…" at bounding box center [588, 312] width 1177 height 625
click at [1036, 463] on p "View Details" at bounding box center [1055, 467] width 66 height 11
click at [1110, 395] on html "Transactions Counterparties Virtual Account Referrals Invoices Wallet Scans Lin…" at bounding box center [588, 312] width 1177 height 625
click at [1048, 468] on p "View Details" at bounding box center [1055, 467] width 66 height 11
click at [1110, 344] on html "Transactions Counterparties Virtual Account Referrals Invoices Wallet Scans Lin…" at bounding box center [588, 312] width 1177 height 625
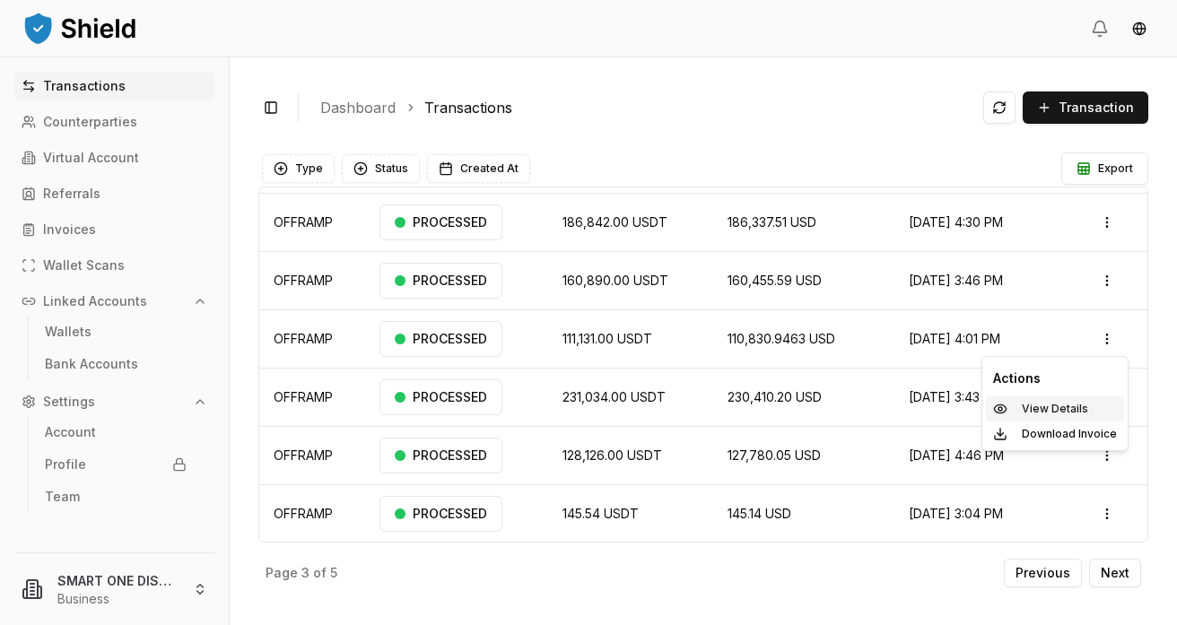
click at [1043, 407] on p "View Details" at bounding box center [1055, 409] width 66 height 11
click at [1103, 339] on html "Transactions Counterparties Virtual Account Referrals Invoices Wallet Scans Lin…" at bounding box center [588, 312] width 1177 height 625
click at [1045, 411] on p "View Details" at bounding box center [1055, 409] width 66 height 11
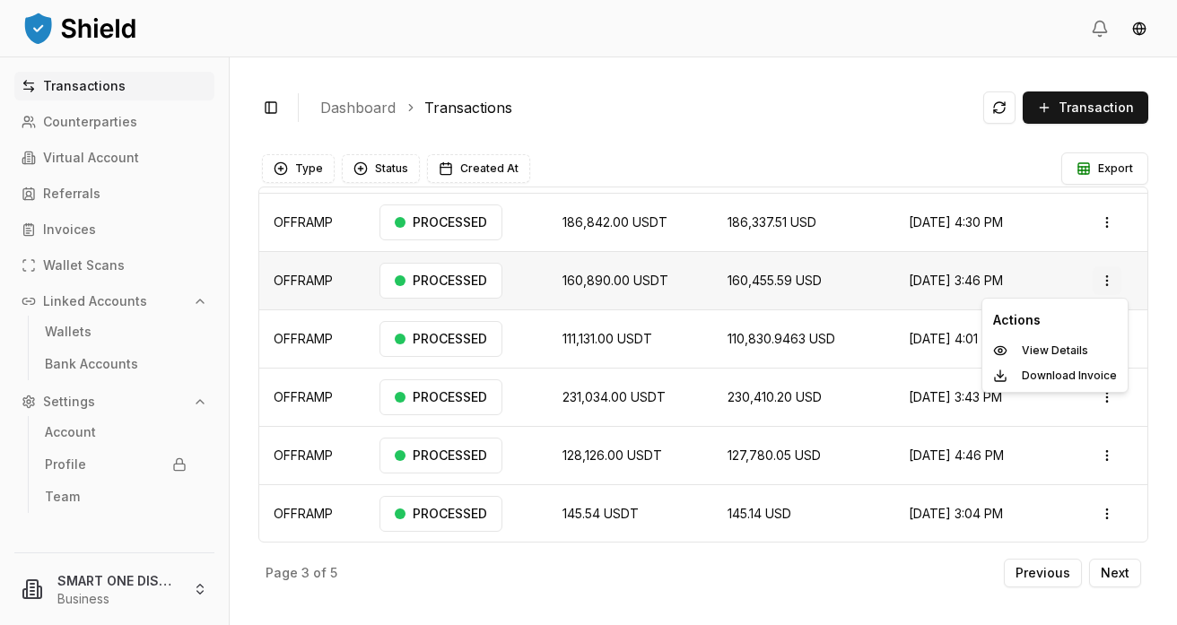
click at [1109, 286] on html "Transactions Counterparties Virtual Account Referrals Invoices Wallet Scans Lin…" at bounding box center [588, 312] width 1177 height 625
click at [1044, 349] on p "View Details" at bounding box center [1055, 350] width 66 height 11
click at [1112, 280] on html "Transactions Counterparties Virtual Account Referrals Invoices Wallet Scans Lin…" at bounding box center [588, 312] width 1177 height 625
click at [1030, 351] on p "View Details" at bounding box center [1055, 350] width 66 height 11
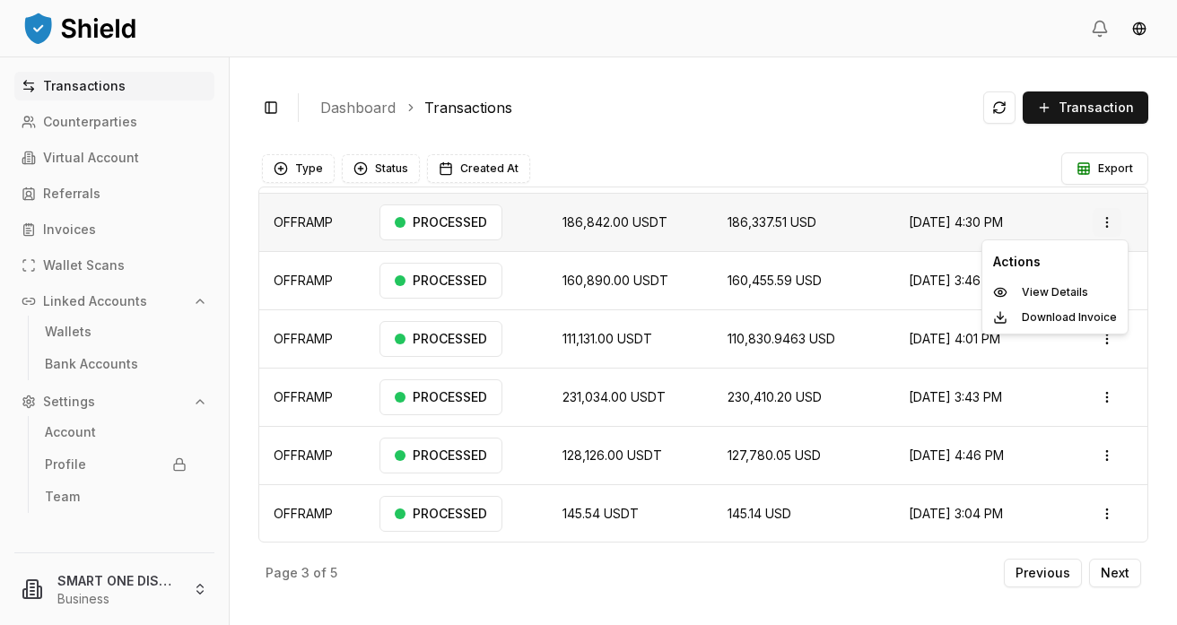
click at [1111, 225] on html "Transactions Counterparties Virtual Account Referrals Invoices Wallet Scans Lin…" at bounding box center [588, 312] width 1177 height 625
click at [1044, 293] on p "View Details" at bounding box center [1055, 292] width 66 height 11
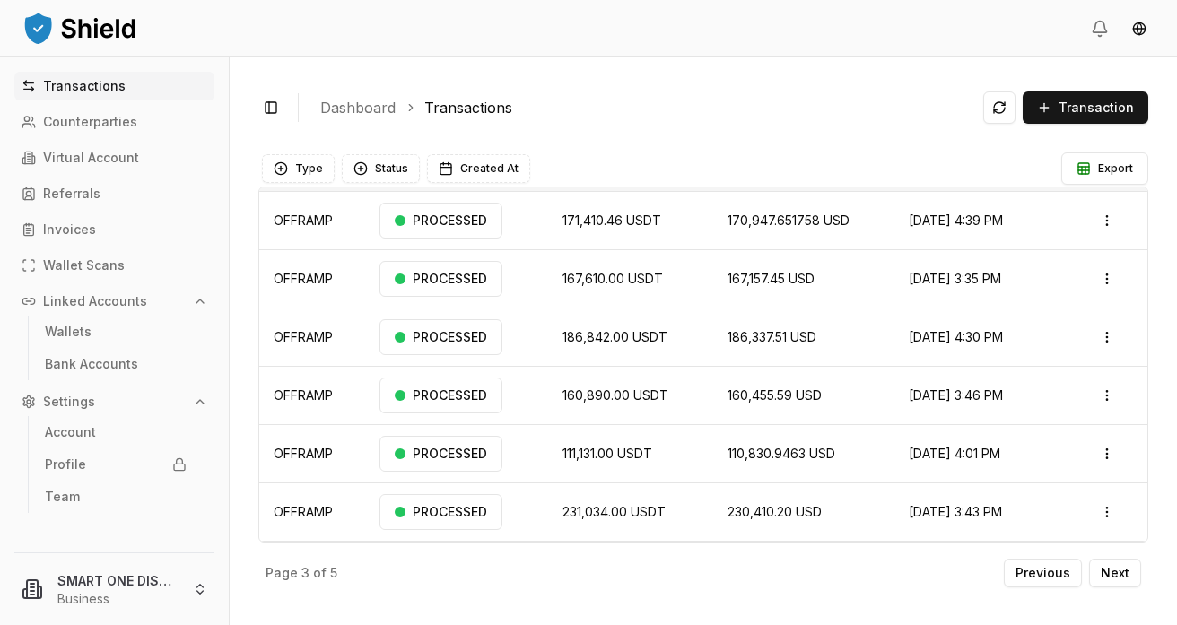
scroll to position [23, 0]
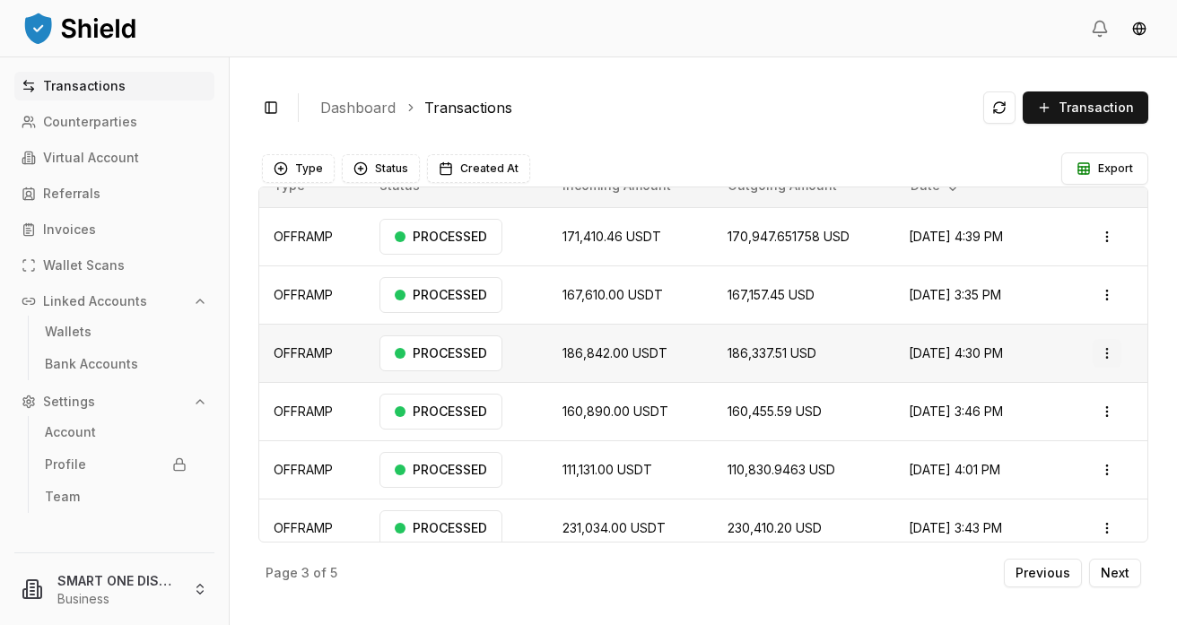
click at [1111, 345] on html "Transactions Counterparties Virtual Account Referrals Invoices Wallet Scans Lin…" at bounding box center [588, 312] width 1177 height 625
click at [1035, 420] on p "View Details" at bounding box center [1055, 423] width 66 height 11
click at [1107, 306] on html "Transactions Counterparties Virtual Account Referrals Invoices Wallet Scans Lin…" at bounding box center [588, 312] width 1177 height 625
click at [1036, 360] on p "View Details" at bounding box center [1055, 365] width 66 height 11
click at [1112, 285] on html "Transactions Counterparties Virtual Account Referrals Invoices Wallet Scans Lin…" at bounding box center [588, 312] width 1177 height 625
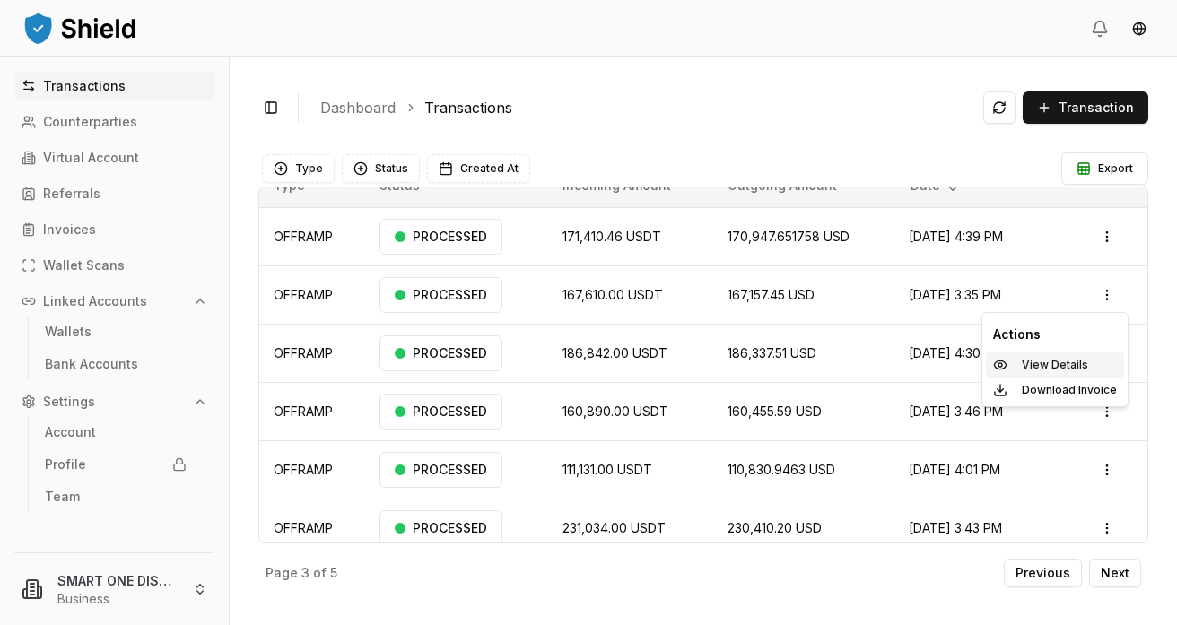
click at [1038, 360] on p "View Details" at bounding box center [1055, 365] width 66 height 11
click at [1108, 240] on html "Transactions Counterparties Virtual Account Referrals Invoices Wallet Scans Lin…" at bounding box center [588, 312] width 1177 height 625
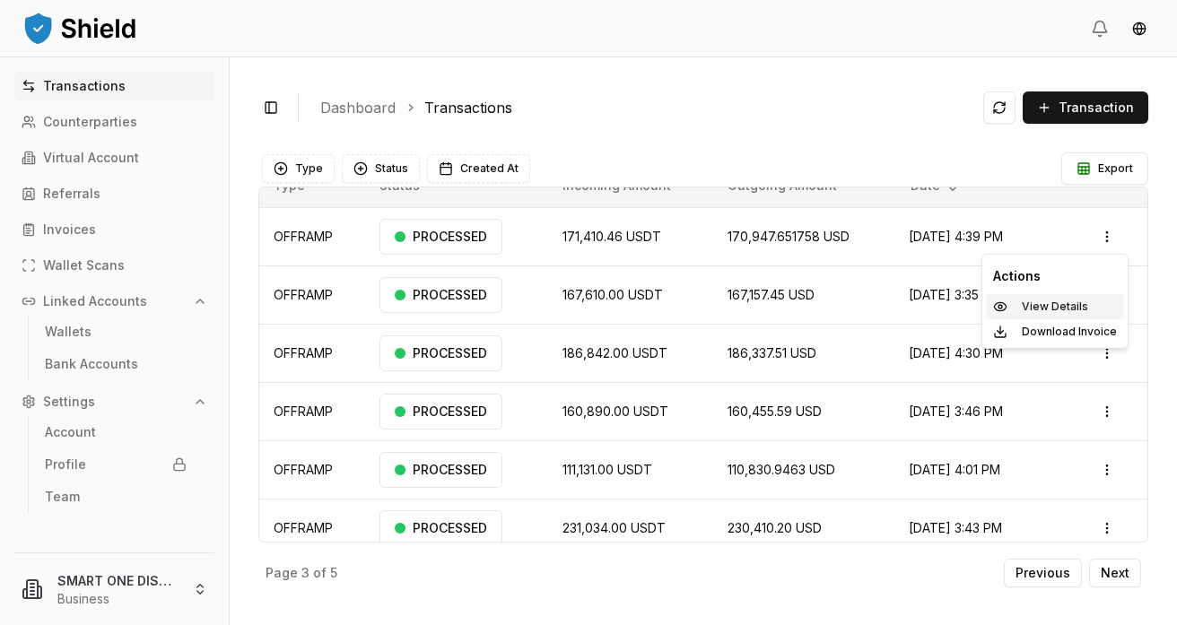
click at [1045, 306] on p "View Details" at bounding box center [1055, 307] width 66 height 11
click at [1108, 239] on html "Transactions Counterparties Virtual Account Referrals Invoices Wallet Scans Lin…" at bounding box center [588, 312] width 1177 height 625
click at [1034, 306] on p "View Details" at bounding box center [1055, 307] width 66 height 11
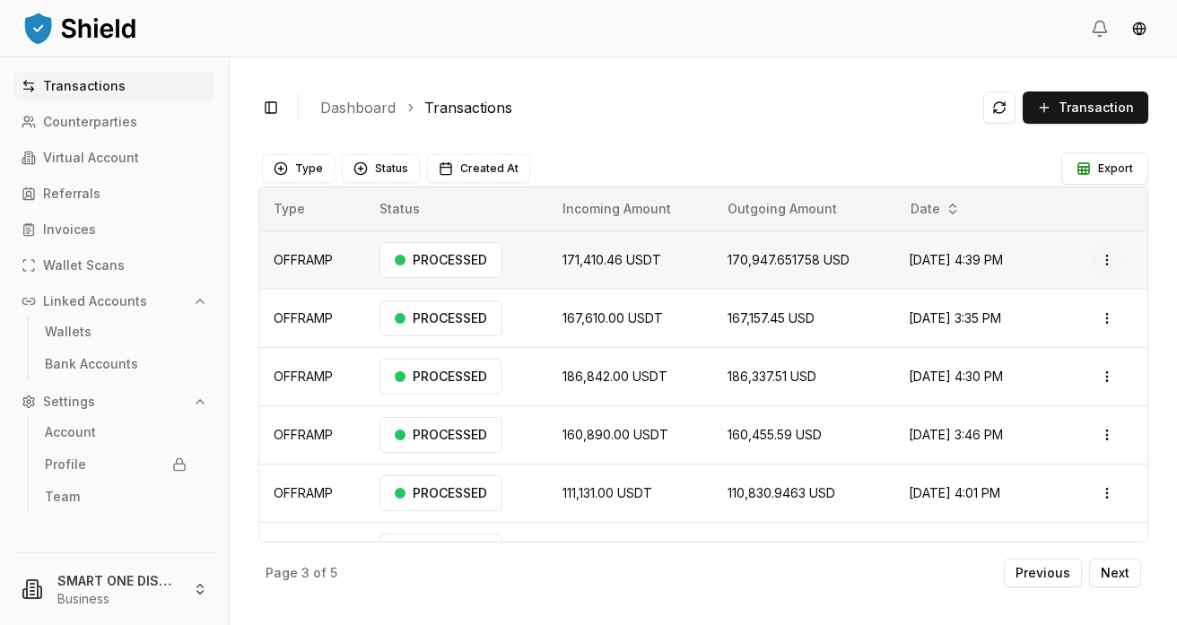
click at [1106, 260] on html "Transactions Counterparties Virtual Account Referrals Invoices Wallet Scans Lin…" at bounding box center [588, 312] width 1177 height 625
click at [1054, 334] on p "View Details" at bounding box center [1055, 331] width 66 height 11
click at [1114, 317] on html "Transactions Counterparties Virtual Account Referrals Invoices Wallet Scans Lin…" at bounding box center [588, 312] width 1177 height 625
click at [1047, 392] on p "View Details" at bounding box center [1055, 389] width 66 height 11
click at [1112, 259] on html "Transactions Counterparties Virtual Account Referrals Invoices Wallet Scans Lin…" at bounding box center [588, 312] width 1177 height 625
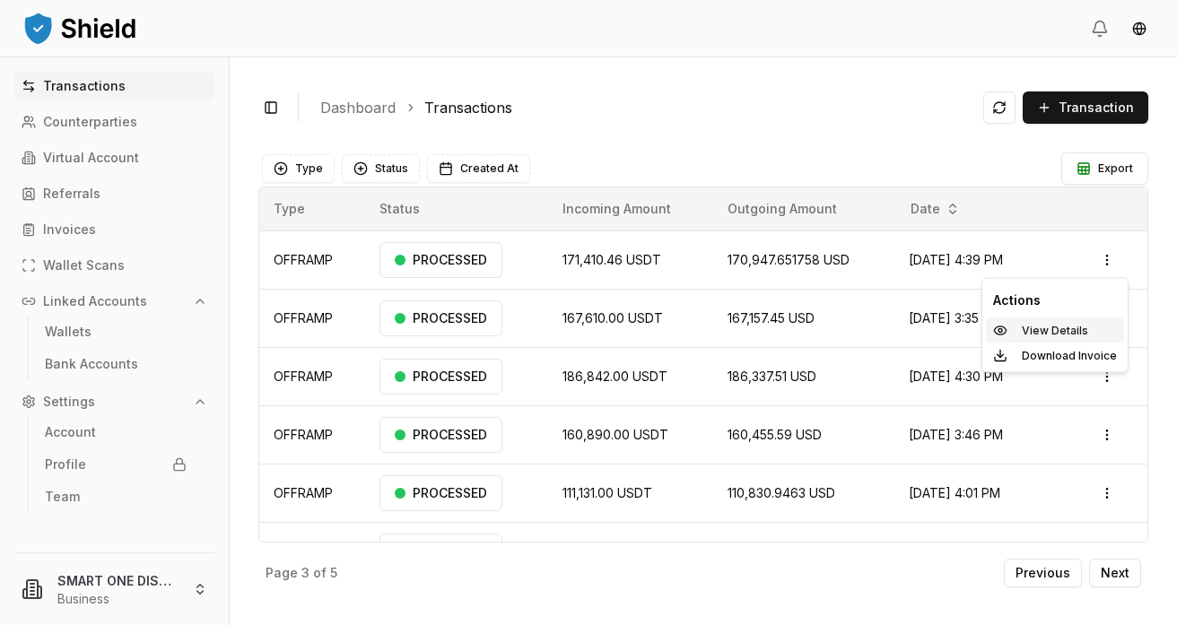
click at [1044, 329] on p "View Details" at bounding box center [1055, 331] width 66 height 11
click at [1044, 571] on p "Previous" at bounding box center [1043, 573] width 55 height 13
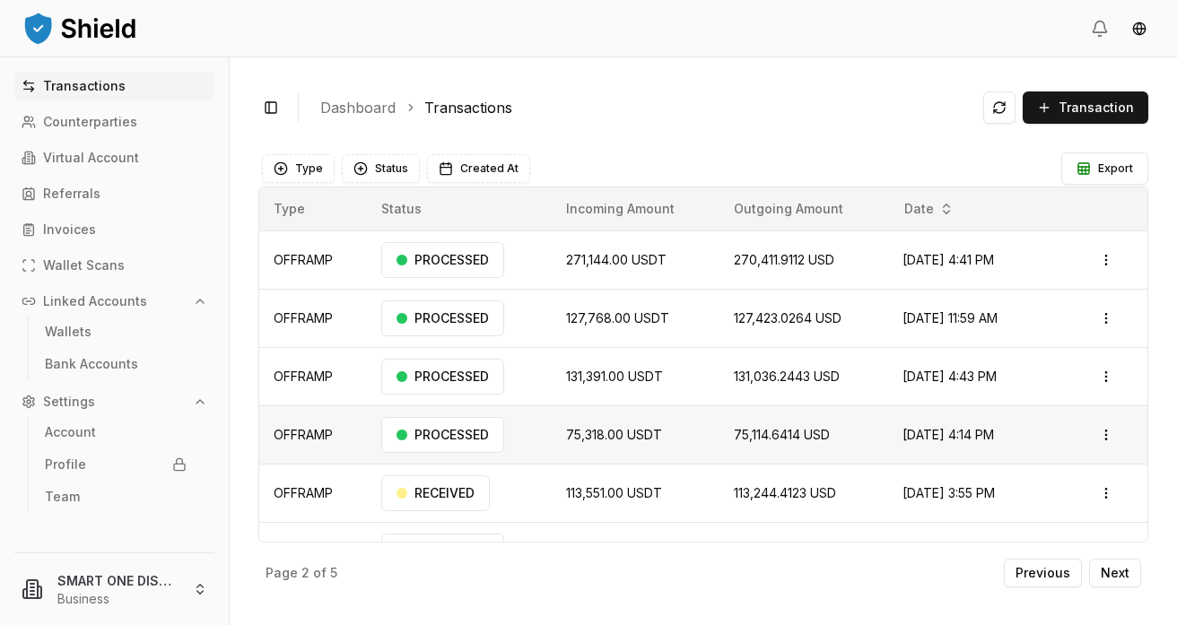
scroll to position [154, 0]
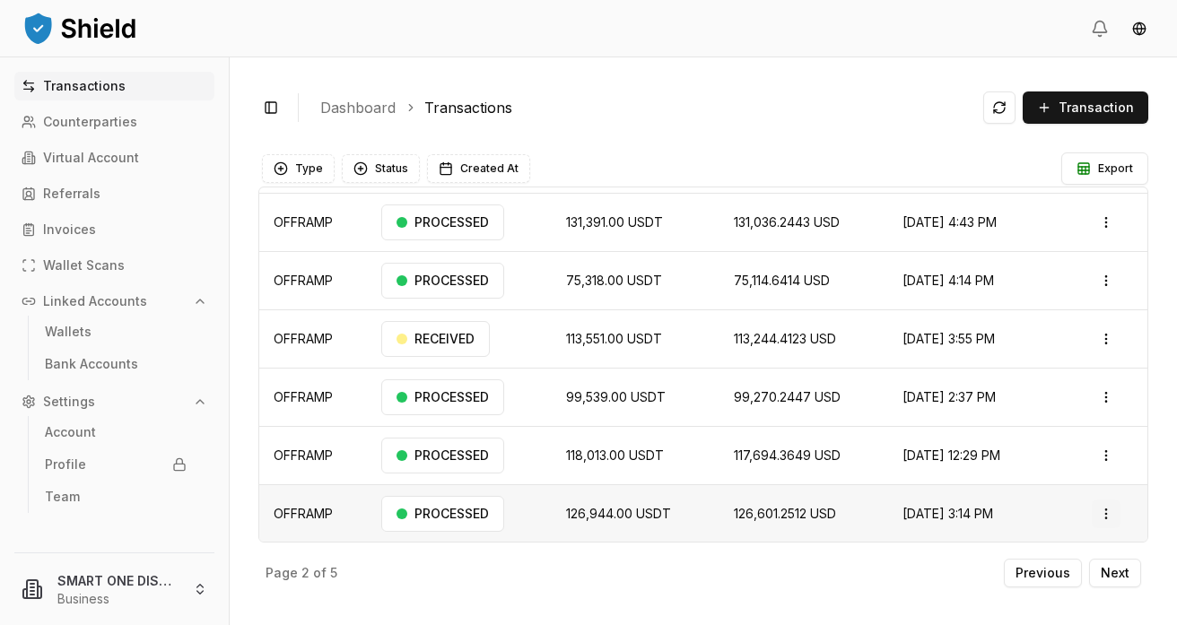
click at [1109, 511] on html "Transactions Counterparties Virtual Account Referrals Invoices Wallet Scans Lin…" at bounding box center [588, 312] width 1177 height 625
click at [1045, 451] on p "View Details" at bounding box center [1054, 453] width 66 height 11
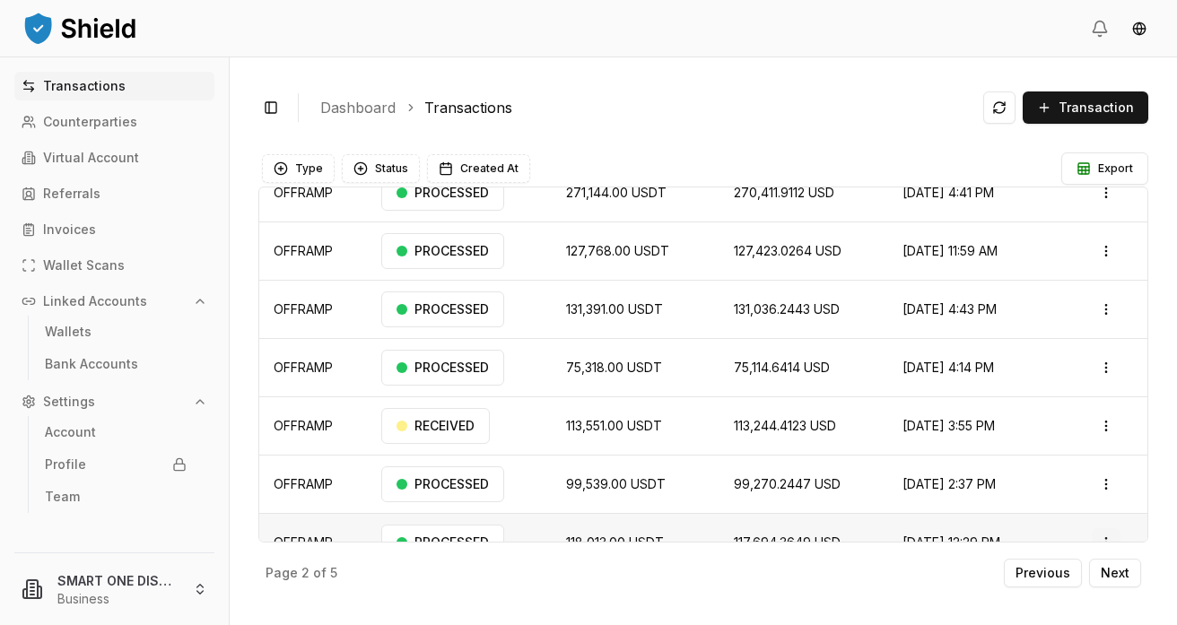
scroll to position [93, 0]
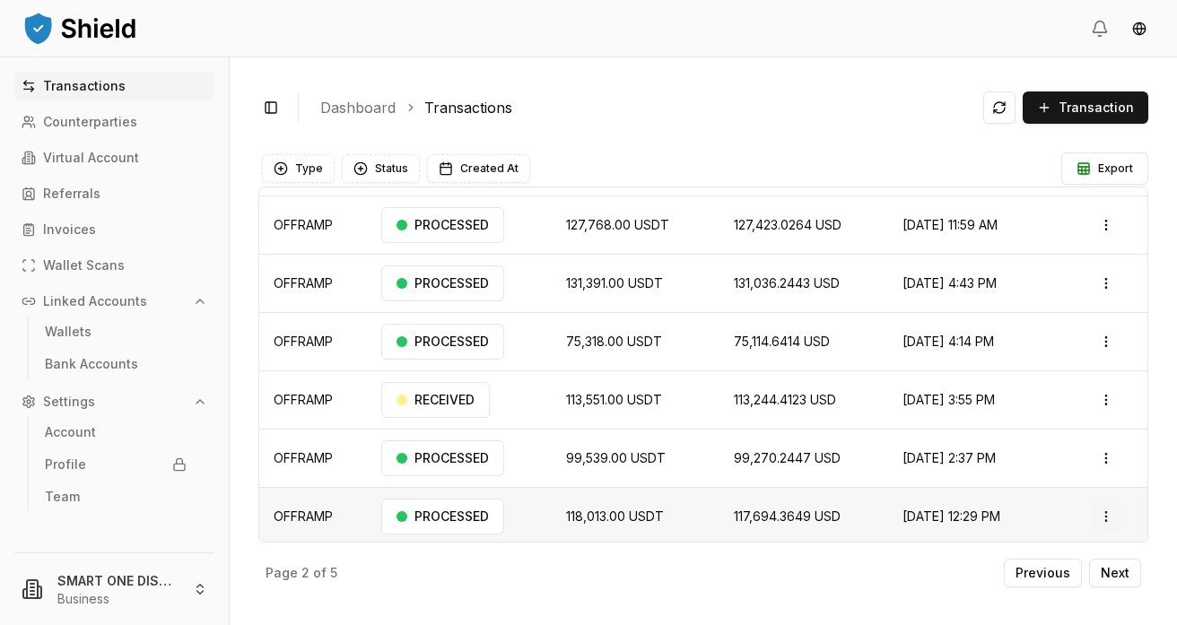
click at [1110, 515] on html "Transactions Counterparties Virtual Account Referrals Invoices Wallet Scans Lin…" at bounding box center [588, 312] width 1177 height 625
click at [1054, 452] on p "View Details" at bounding box center [1054, 455] width 66 height 11
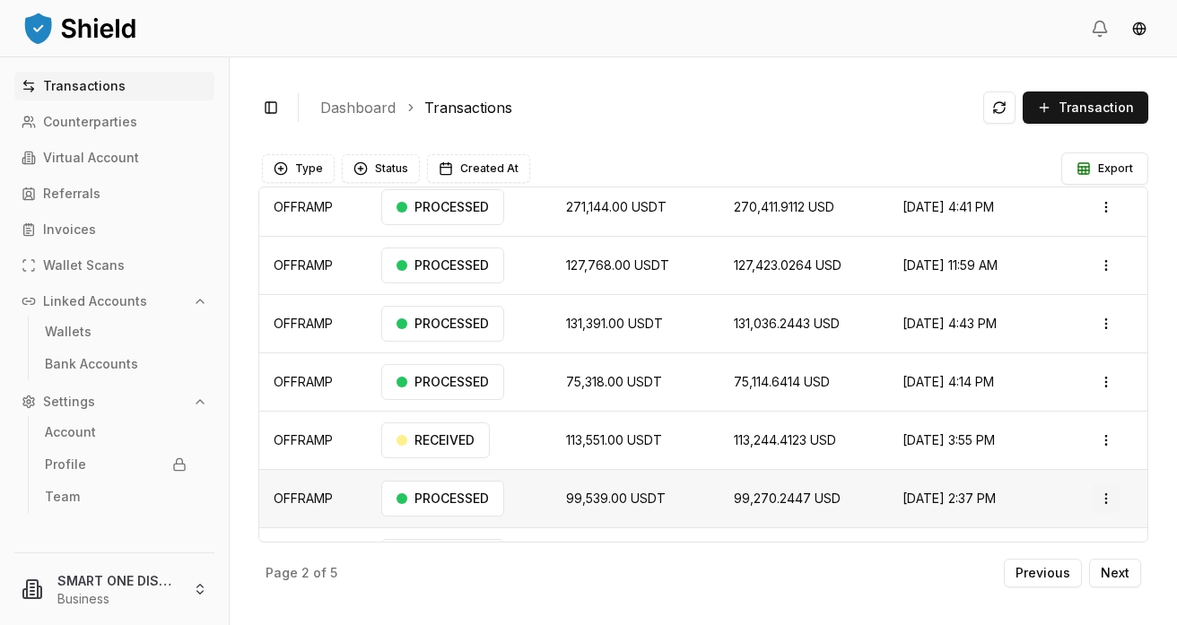
click at [1106, 496] on html "Transactions Counterparties Virtual Account Referrals Invoices Wallet Scans Lin…" at bounding box center [588, 312] width 1177 height 625
click at [1052, 571] on p "View Details" at bounding box center [1054, 569] width 66 height 11
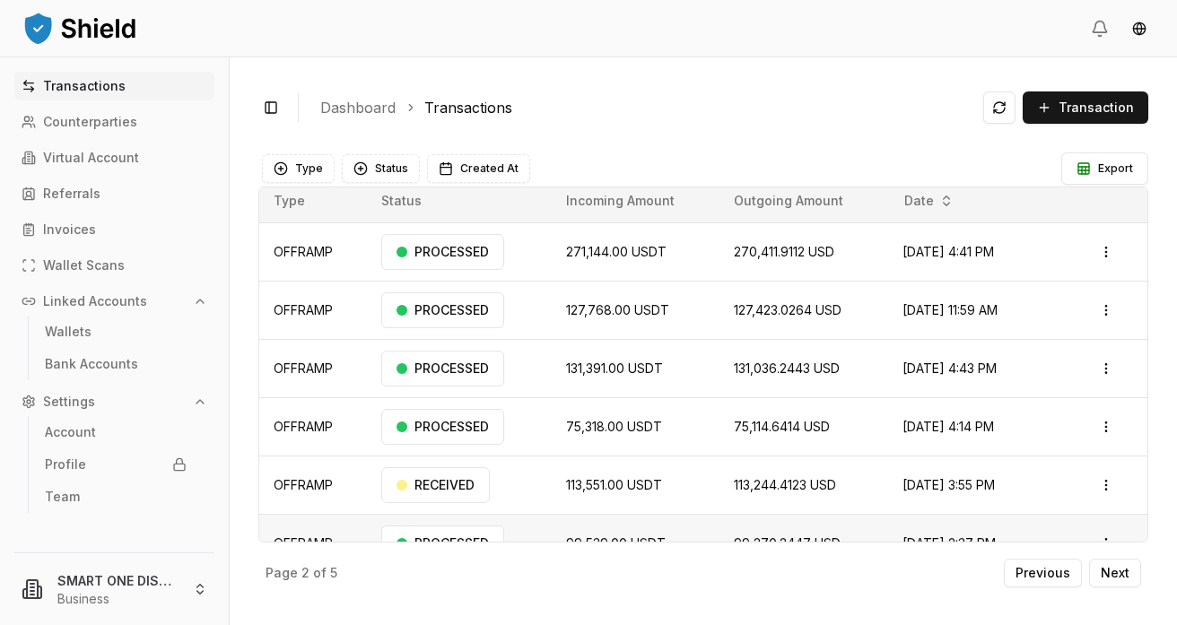
scroll to position [0, 0]
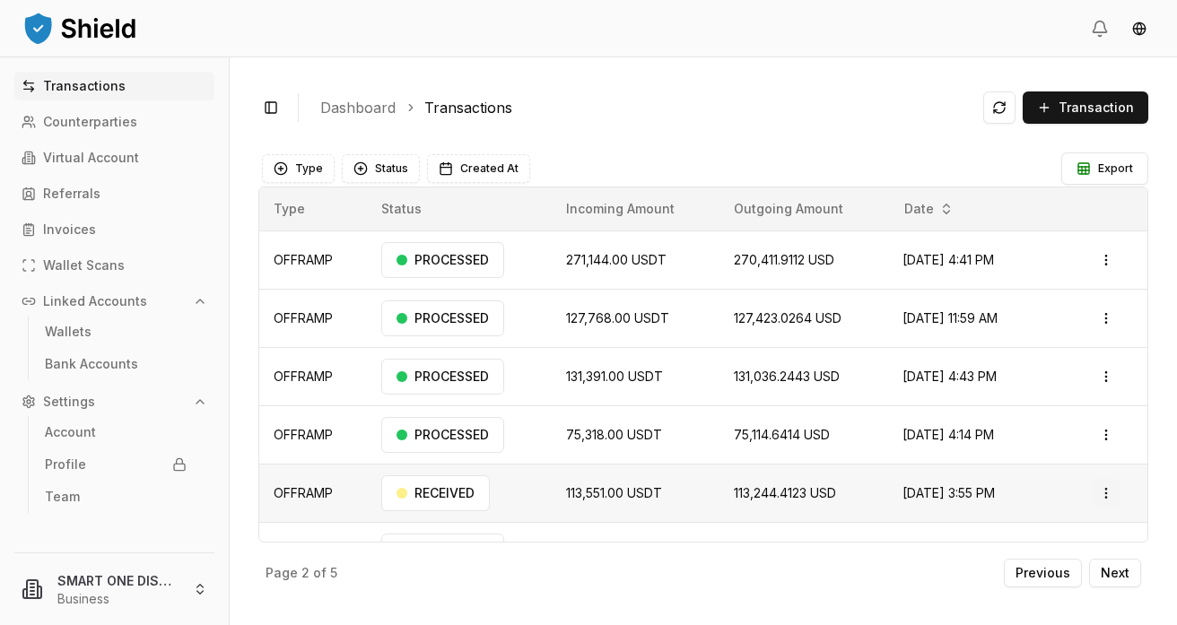
click at [1110, 494] on html "Transactions Counterparties Virtual Account Referrals Invoices Wallet Scans Lin…" at bounding box center [588, 312] width 1177 height 625
click at [1061, 561] on p "View Details" at bounding box center [1082, 564] width 66 height 11
click at [1108, 441] on html "Transactions Counterparties Virtual Account Referrals Invoices Wallet Scans Lin…" at bounding box center [588, 312] width 1177 height 625
click at [1041, 498] on div "View Details" at bounding box center [1054, 506] width 138 height 25
click at [1108, 380] on html "Transactions Counterparties Virtual Account Referrals Invoices Wallet Scans Lin…" at bounding box center [588, 312] width 1177 height 625
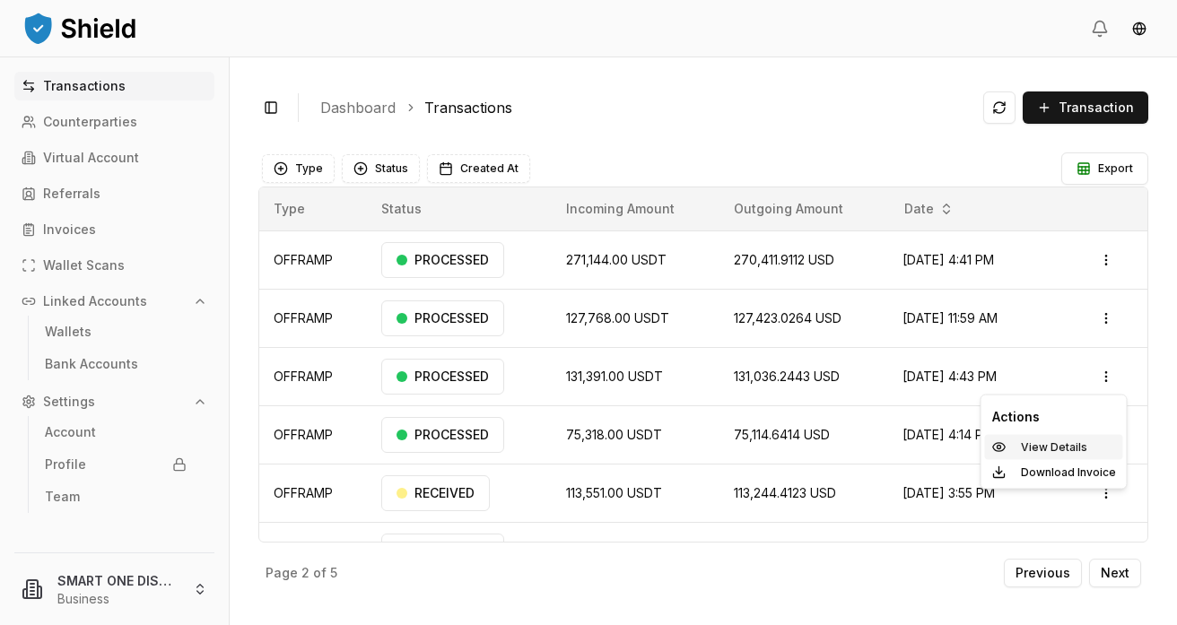
click at [1035, 449] on p "View Details" at bounding box center [1054, 447] width 66 height 11
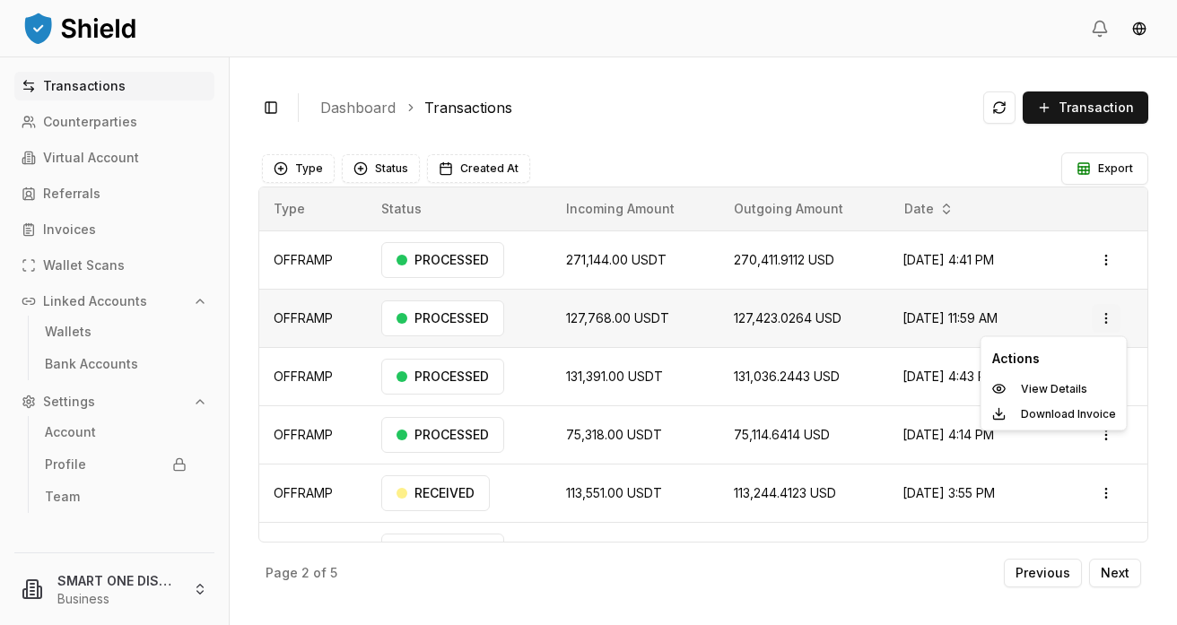
click at [1109, 322] on html "Transactions Counterparties Virtual Account Referrals Invoices Wallet Scans Lin…" at bounding box center [588, 312] width 1177 height 625
click at [1046, 388] on p "View Details" at bounding box center [1054, 389] width 66 height 11
click at [1108, 266] on html "Transactions Counterparties Virtual Account Referrals Invoices Wallet Scans Lin…" at bounding box center [588, 312] width 1177 height 625
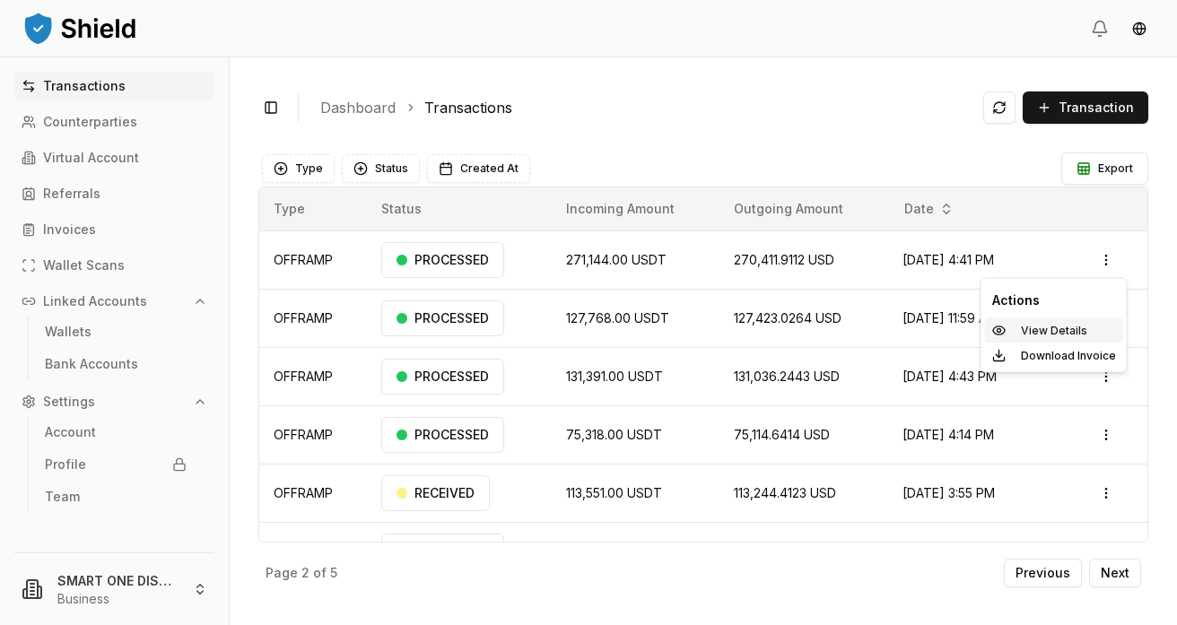
click at [1036, 333] on p "View Details" at bounding box center [1054, 331] width 66 height 11
click at [1037, 573] on p "Previous" at bounding box center [1043, 573] width 55 height 13
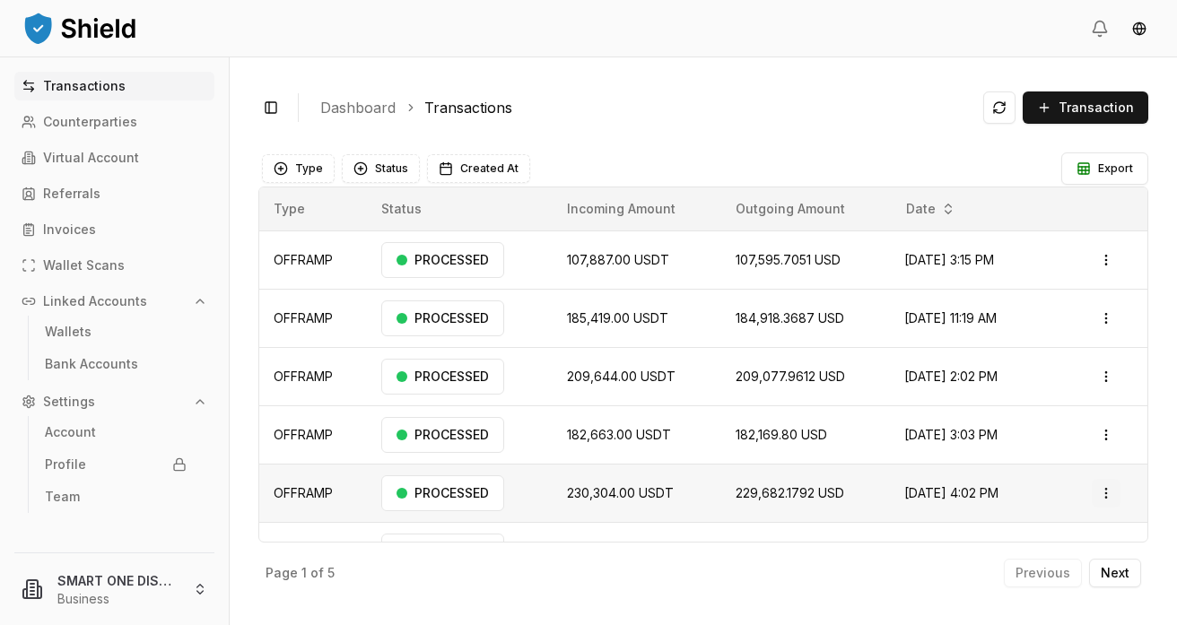
click at [1108, 491] on html "Transactions Counterparties Virtual Account Referrals Invoices Wallet Scans Lin…" at bounding box center [588, 312] width 1177 height 625
click at [1065, 565] on p "View Details" at bounding box center [1054, 564] width 66 height 11
click at [1113, 436] on html "Transactions Counterparties Virtual Account Referrals Invoices Wallet Scans Lin…" at bounding box center [588, 312] width 1177 height 625
click at [1049, 503] on p "View Details" at bounding box center [1054, 506] width 66 height 11
click at [1110, 491] on html "Transactions Counterparties Virtual Account Referrals Invoices Wallet Scans Lin…" at bounding box center [588, 312] width 1177 height 625
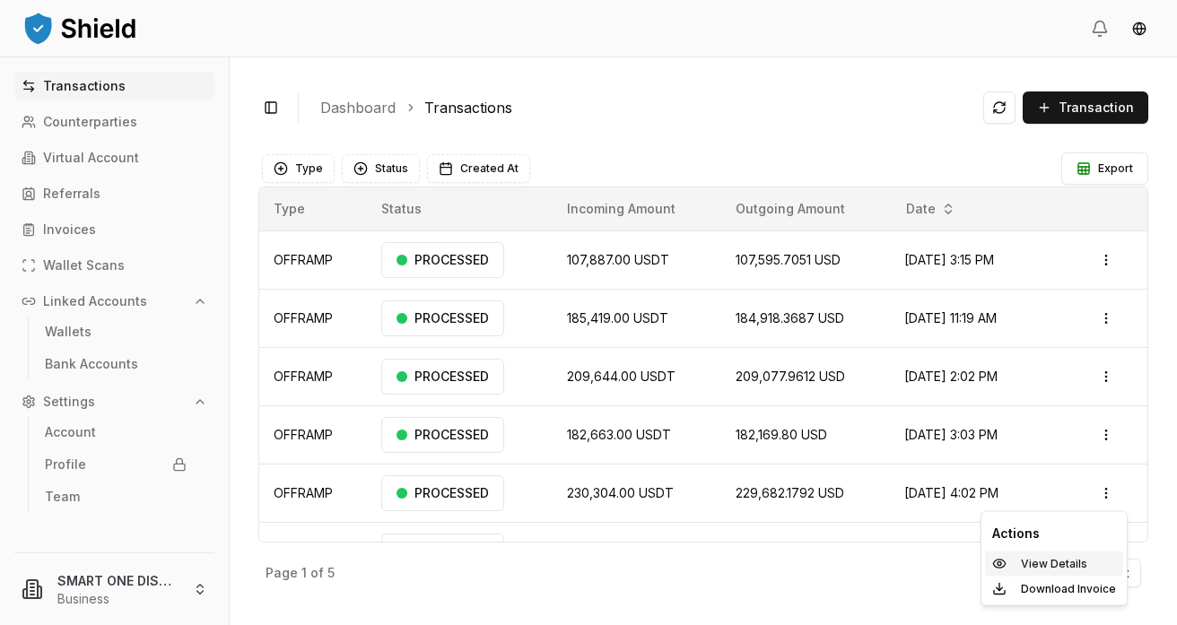
click at [1045, 563] on p "View Details" at bounding box center [1054, 564] width 66 height 11
click at [1110, 320] on html "Transactions Counterparties Virtual Account Referrals Invoices Wallet Scans Lin…" at bounding box center [588, 312] width 1177 height 625
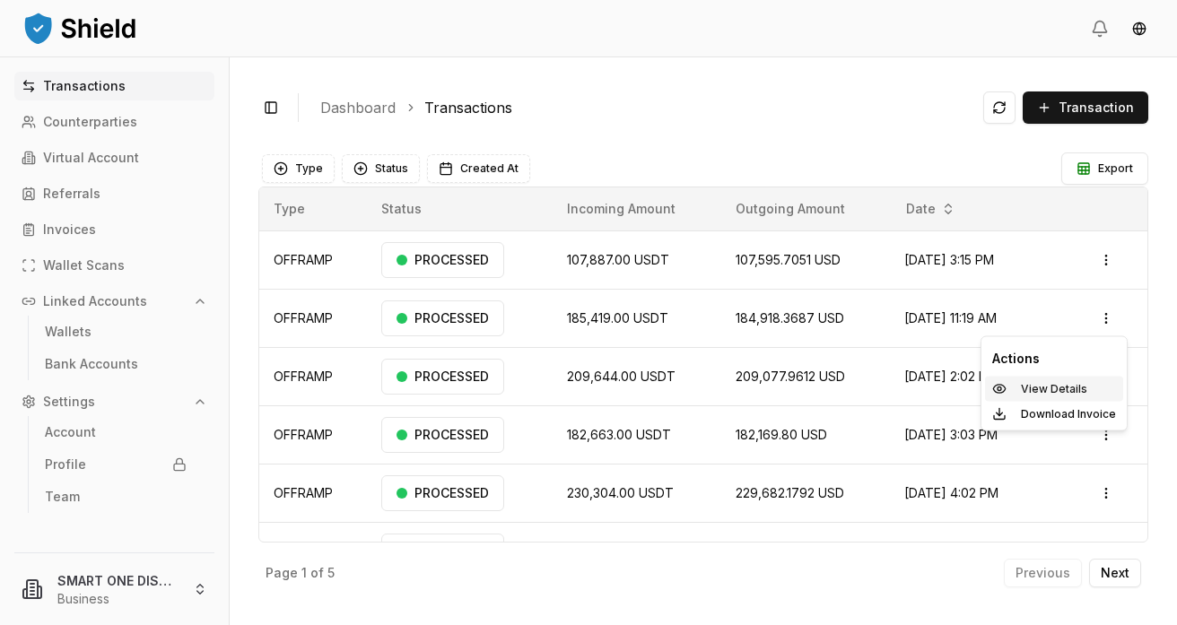
click at [1039, 391] on p "View Details" at bounding box center [1054, 389] width 66 height 11
click at [1111, 251] on html "Transactions Counterparties Virtual Account Referrals Invoices Wallet Scans Lin…" at bounding box center [588, 312] width 1177 height 625
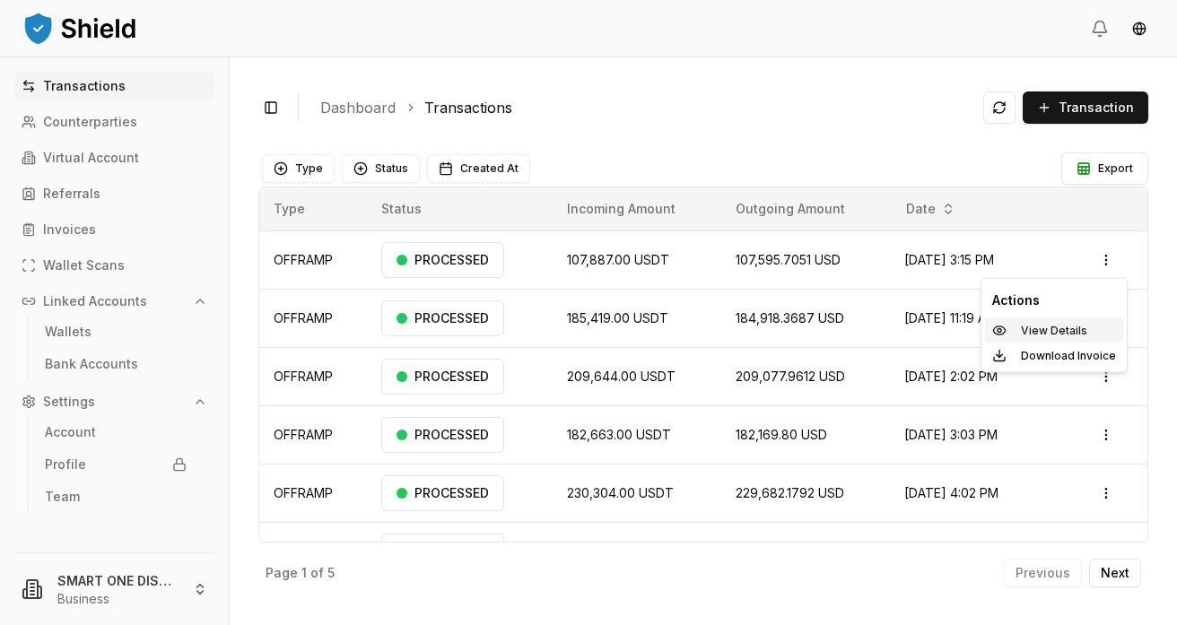
click at [1049, 327] on p "View Details" at bounding box center [1054, 331] width 66 height 11
click at [1106, 492] on html "Transactions Counterparties Virtual Account Referrals Invoices Wallet Scans Lin…" at bounding box center [588, 312] width 1177 height 625
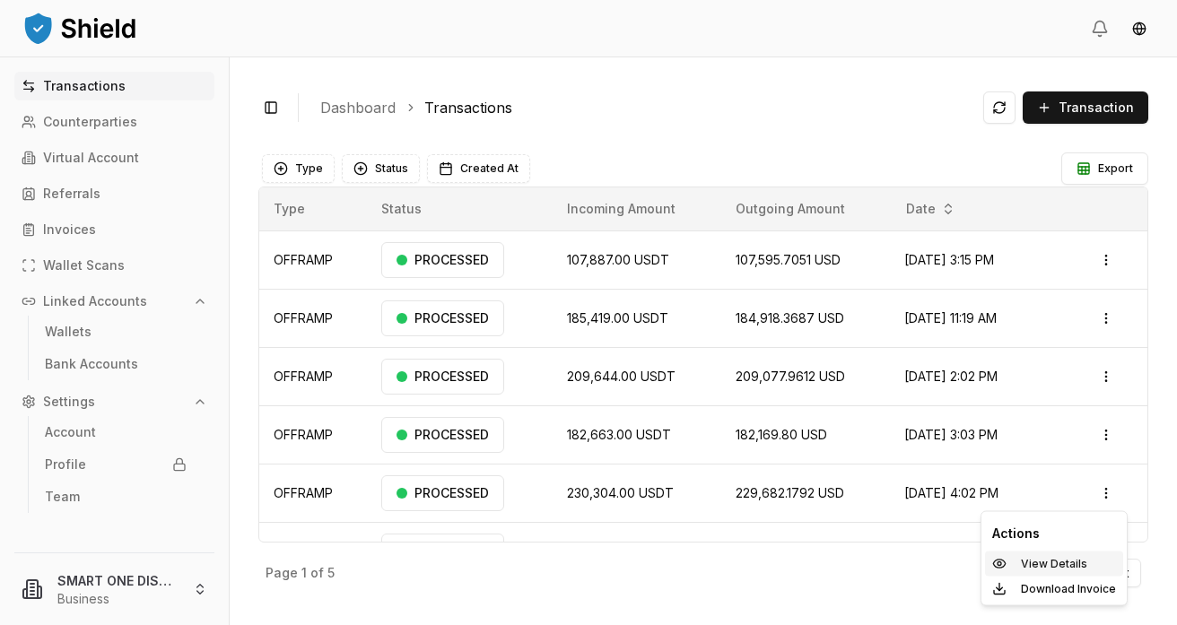
click at [1030, 559] on p "View Details" at bounding box center [1054, 564] width 66 height 11
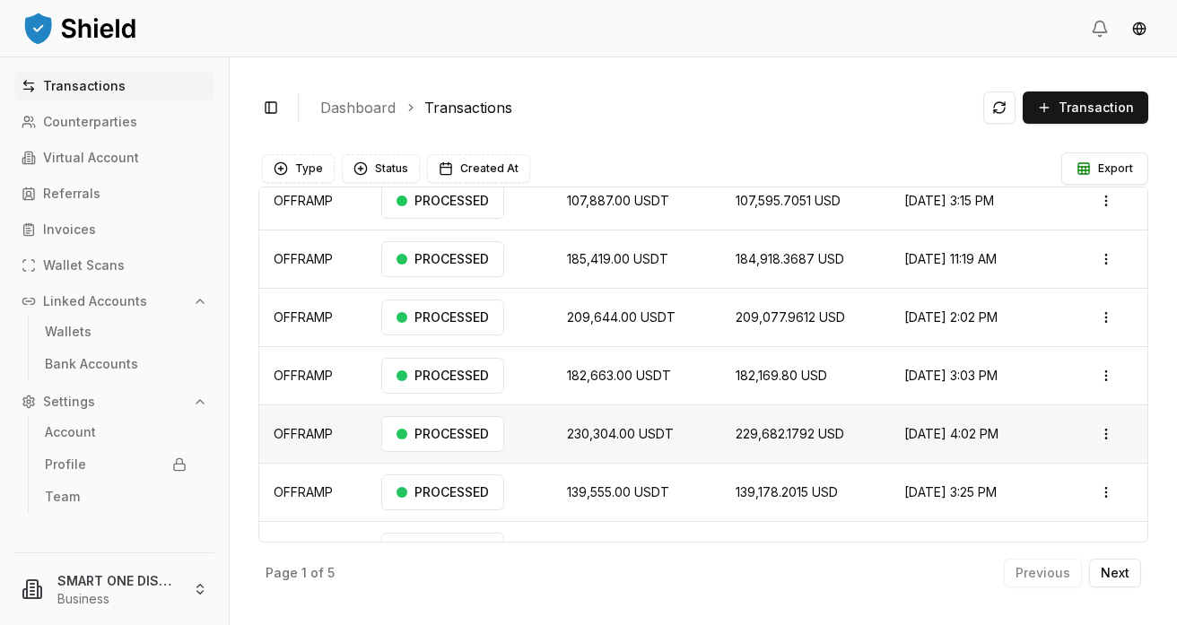
scroll to position [63, 0]
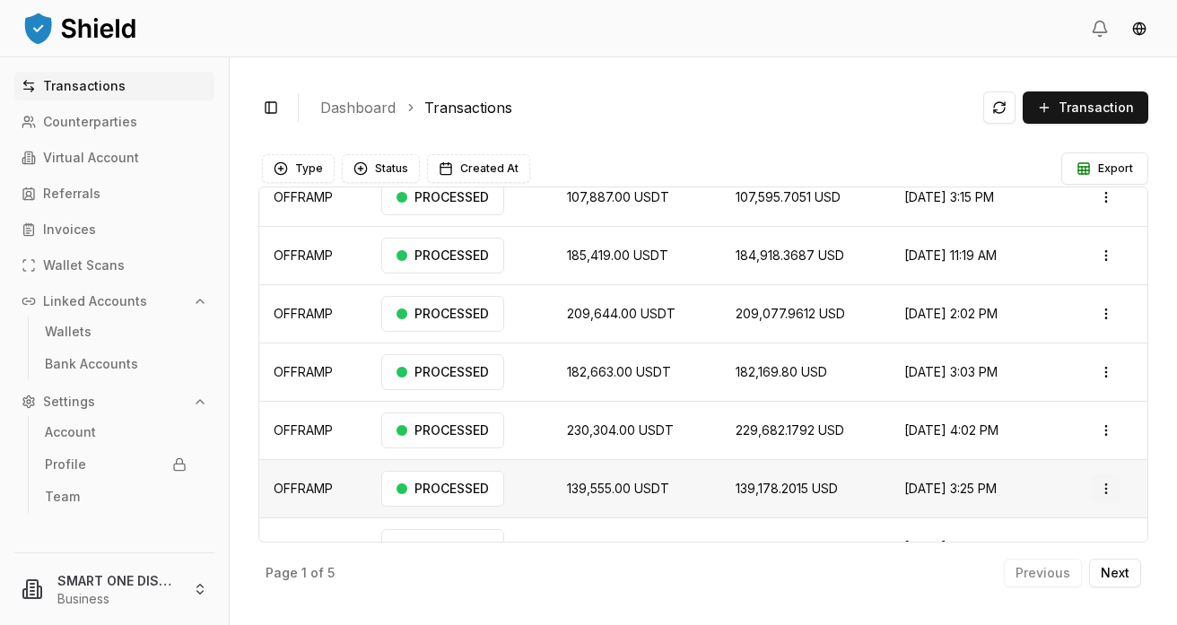
click at [1108, 493] on html "Transactions Counterparties Virtual Account Referrals Invoices Wallet Scans Lin…" at bounding box center [588, 312] width 1177 height 625
click at [1036, 563] on p "View Details" at bounding box center [1054, 560] width 66 height 11
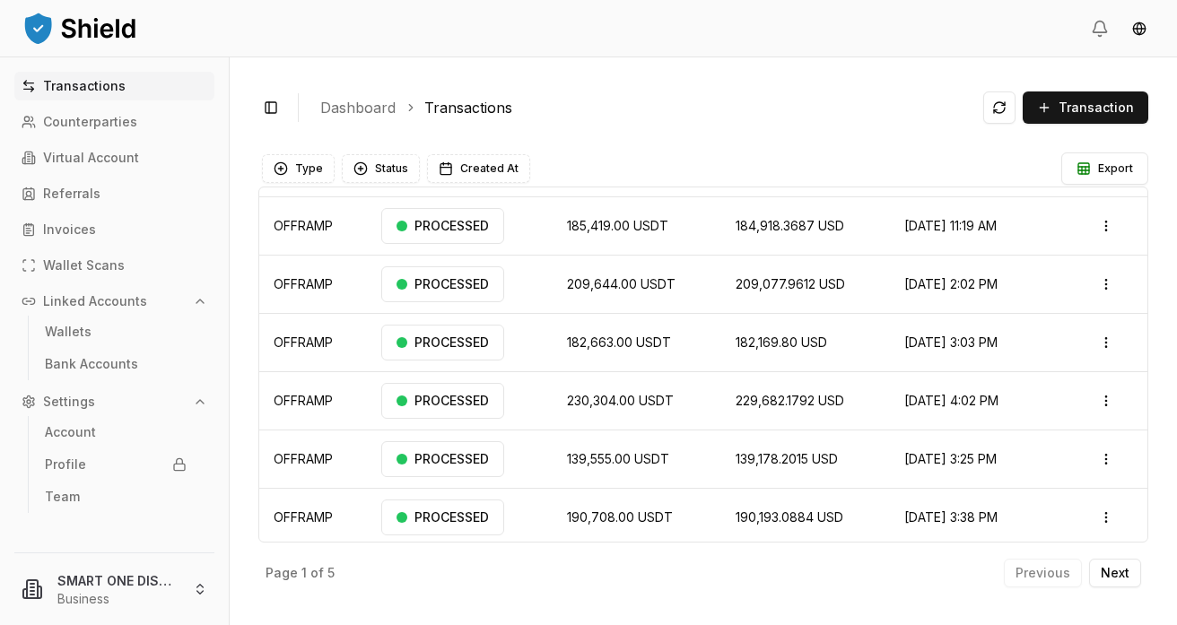
scroll to position [154, 0]
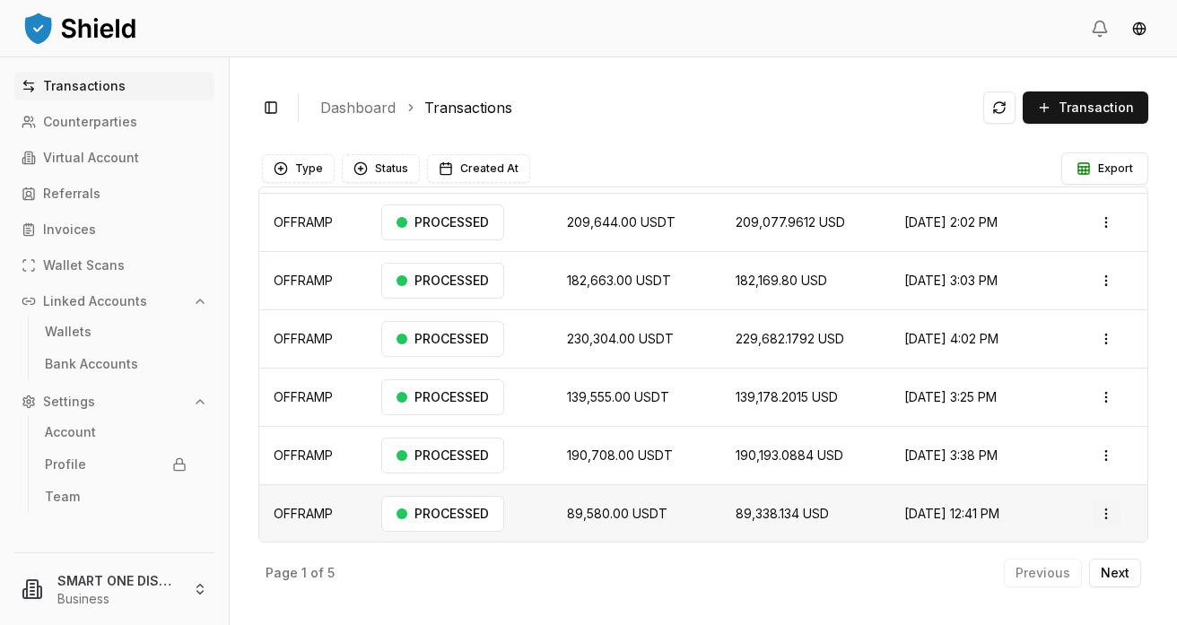
click at [1114, 515] on html "Transactions Counterparties Virtual Account Referrals Invoices Wallet Scans Lin…" at bounding box center [588, 312] width 1177 height 625
click at [1045, 450] on p "View Details" at bounding box center [1054, 453] width 66 height 11
click at [1114, 517] on html "Transactions Counterparties Virtual Account Referrals Invoices Wallet Scans Lin…" at bounding box center [588, 312] width 1177 height 625
click at [1061, 450] on p "View Details" at bounding box center [1054, 453] width 66 height 11
click at [1118, 576] on p "Next" at bounding box center [1115, 573] width 29 height 13
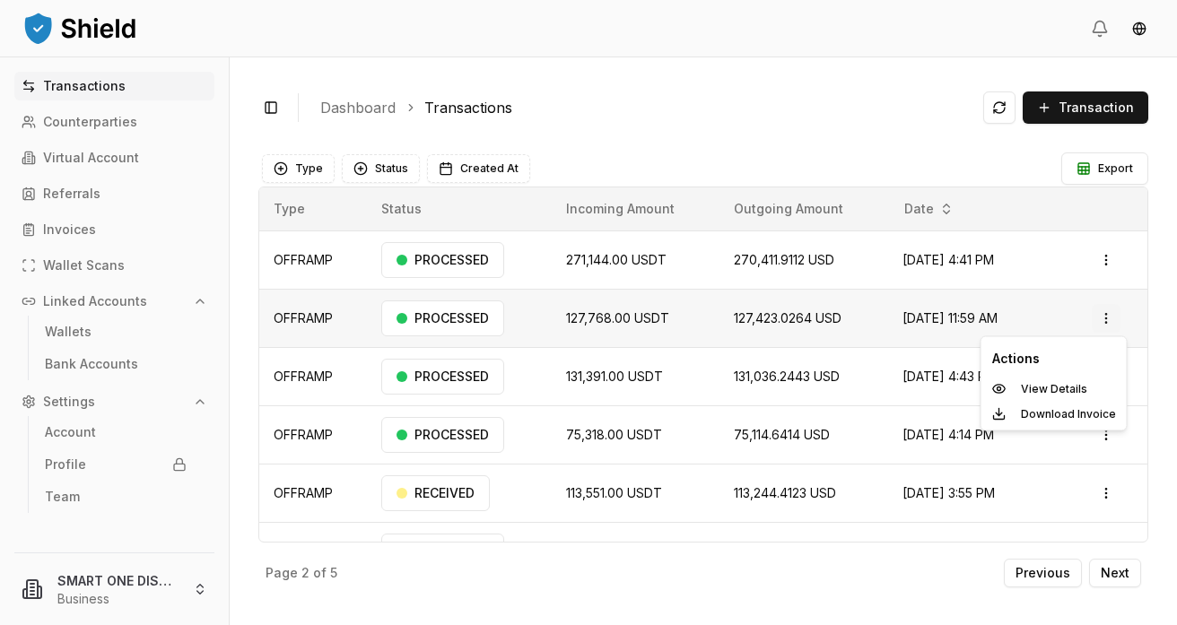
click at [1113, 317] on html "Transactions Counterparties Virtual Account Referrals Invoices Wallet Scans Lin…" at bounding box center [588, 312] width 1177 height 625
click at [1033, 391] on p "View Details" at bounding box center [1054, 389] width 66 height 11
click at [1106, 260] on html "Transactions Counterparties Virtual Account Referrals Invoices Wallet Scans Lin…" at bounding box center [588, 312] width 1177 height 625
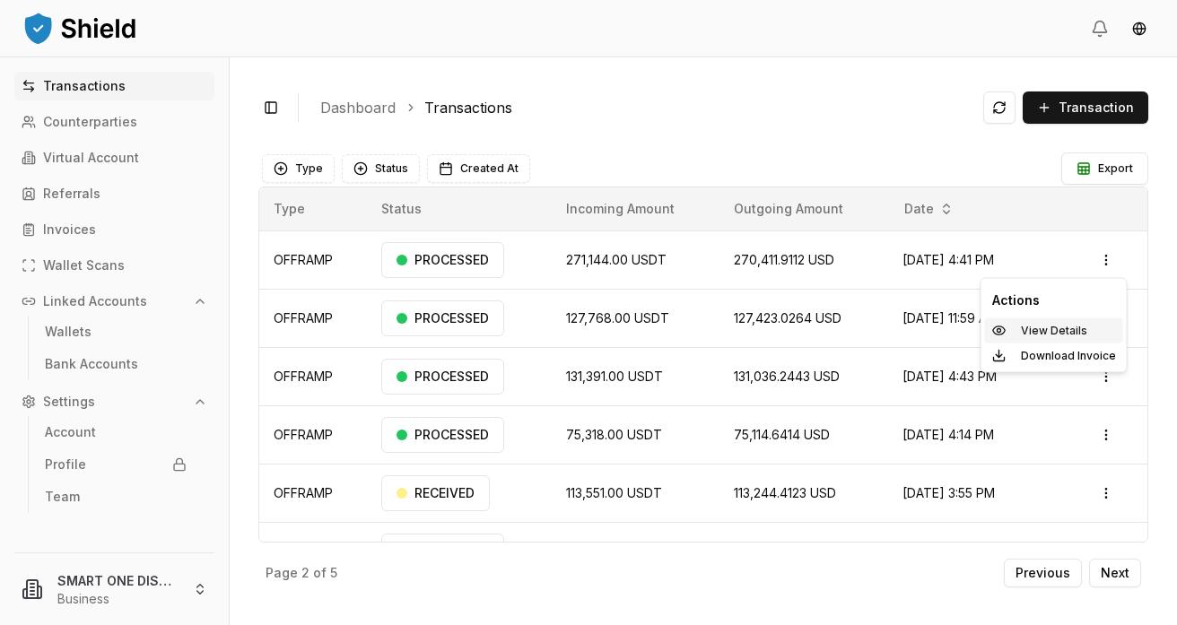
click at [1028, 328] on p "View Details" at bounding box center [1054, 331] width 66 height 11
click at [1055, 577] on p "Previous" at bounding box center [1043, 573] width 55 height 13
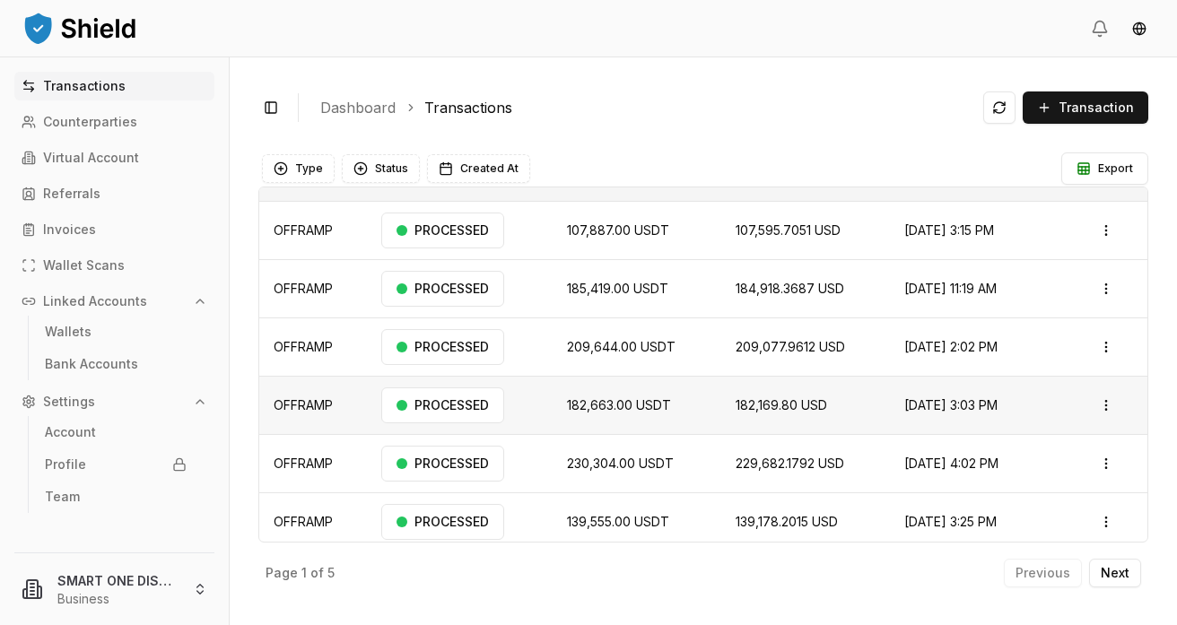
scroll to position [154, 0]
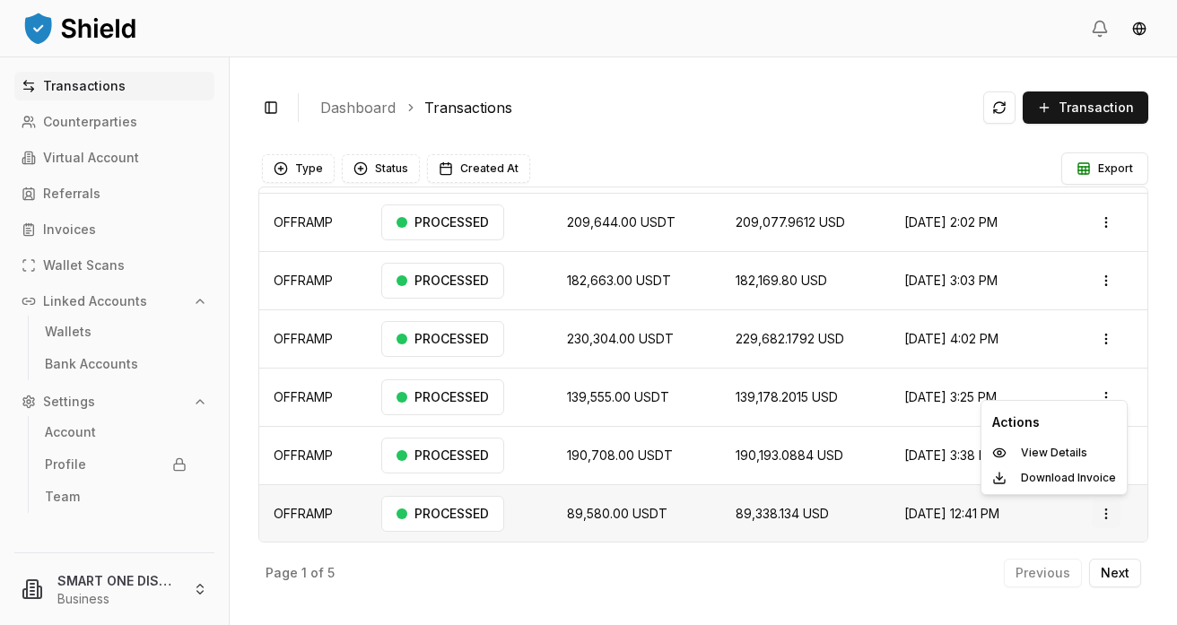
click at [1114, 509] on html "Transactions Counterparties Virtual Account Referrals Invoices Wallet Scans Lin…" at bounding box center [588, 312] width 1177 height 625
click at [1055, 453] on p "View Details" at bounding box center [1054, 453] width 66 height 11
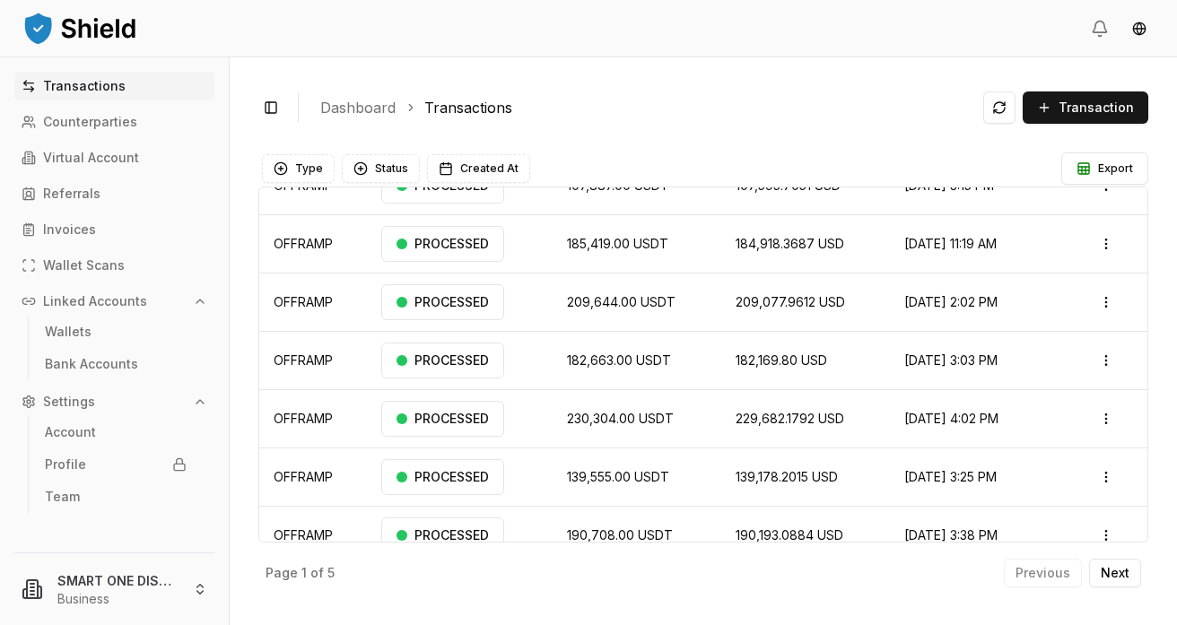
scroll to position [71, 0]
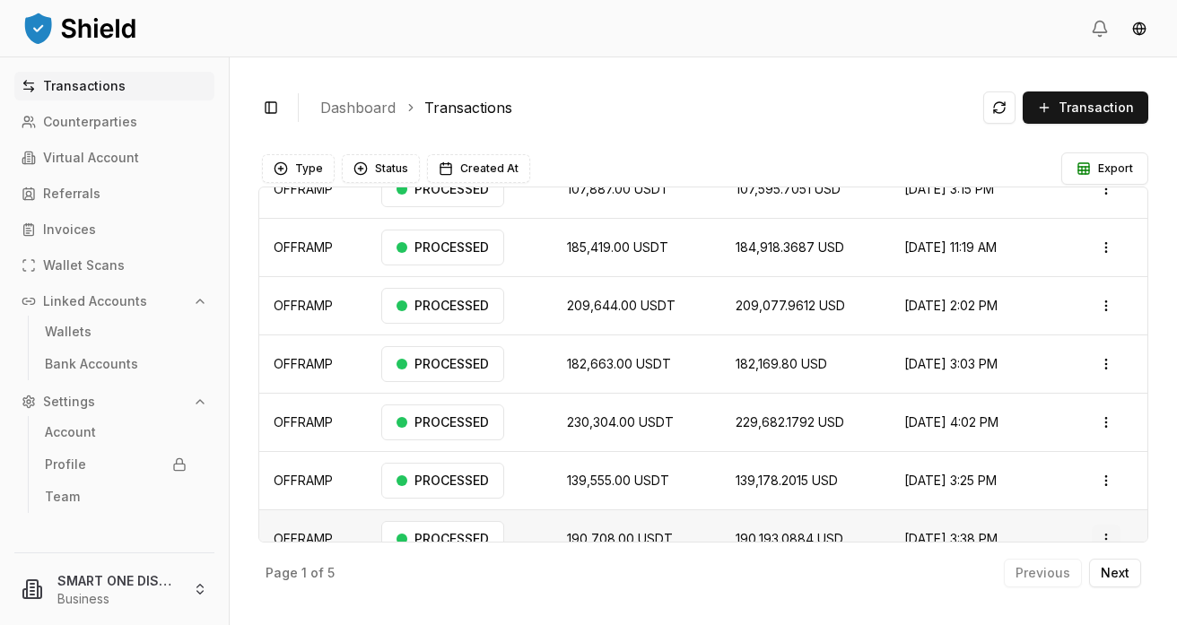
click at [1109, 535] on html "Transactions Counterparties Virtual Account Referrals Invoices Wallet Scans Lin…" at bounding box center [588, 312] width 1177 height 625
click at [1038, 477] on p "View Details" at bounding box center [1054, 478] width 66 height 11
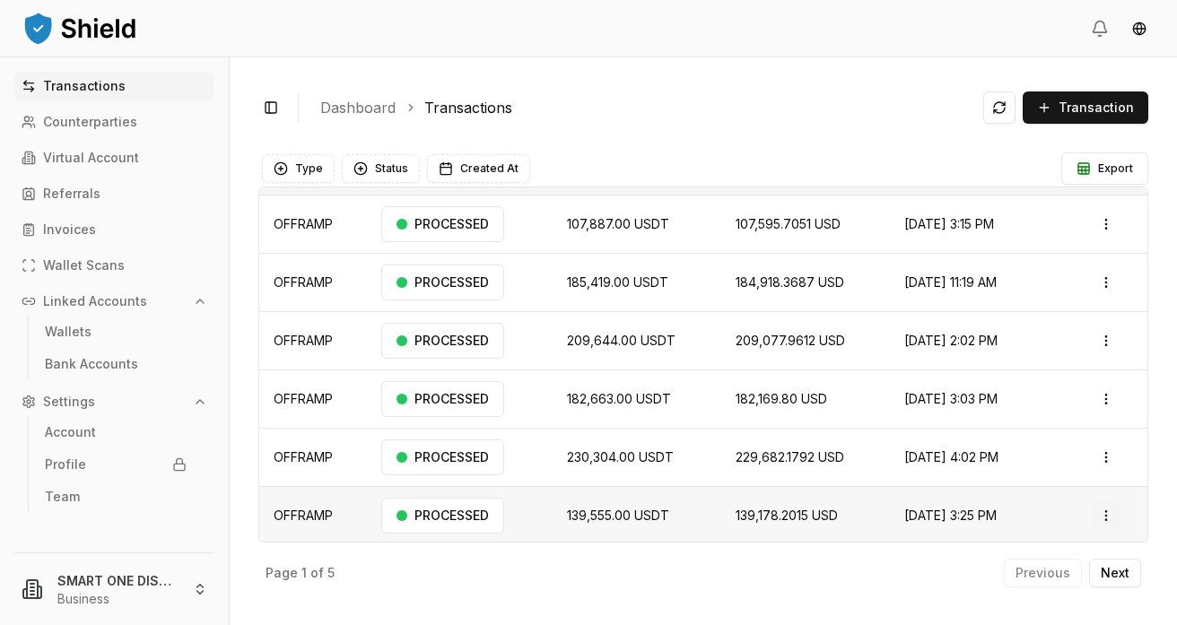
click at [1108, 511] on html "Transactions Counterparties Virtual Account Referrals Invoices Wallet Scans Lin…" at bounding box center [588, 312] width 1177 height 625
click at [1051, 457] on p "View Details" at bounding box center [1054, 455] width 66 height 11
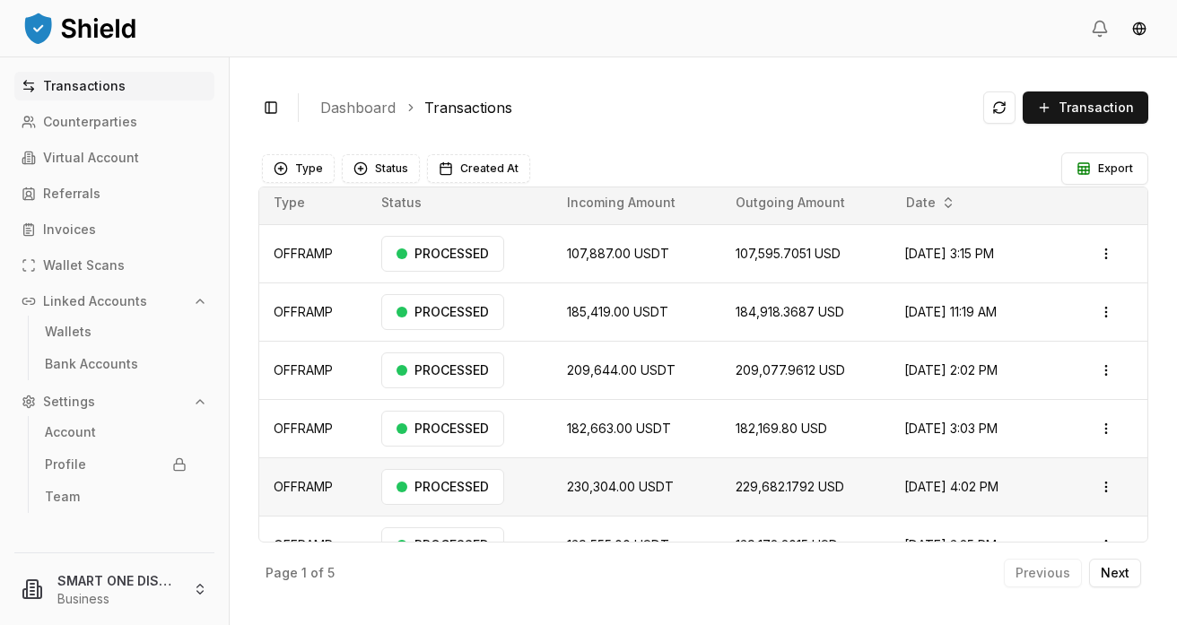
scroll to position [0, 0]
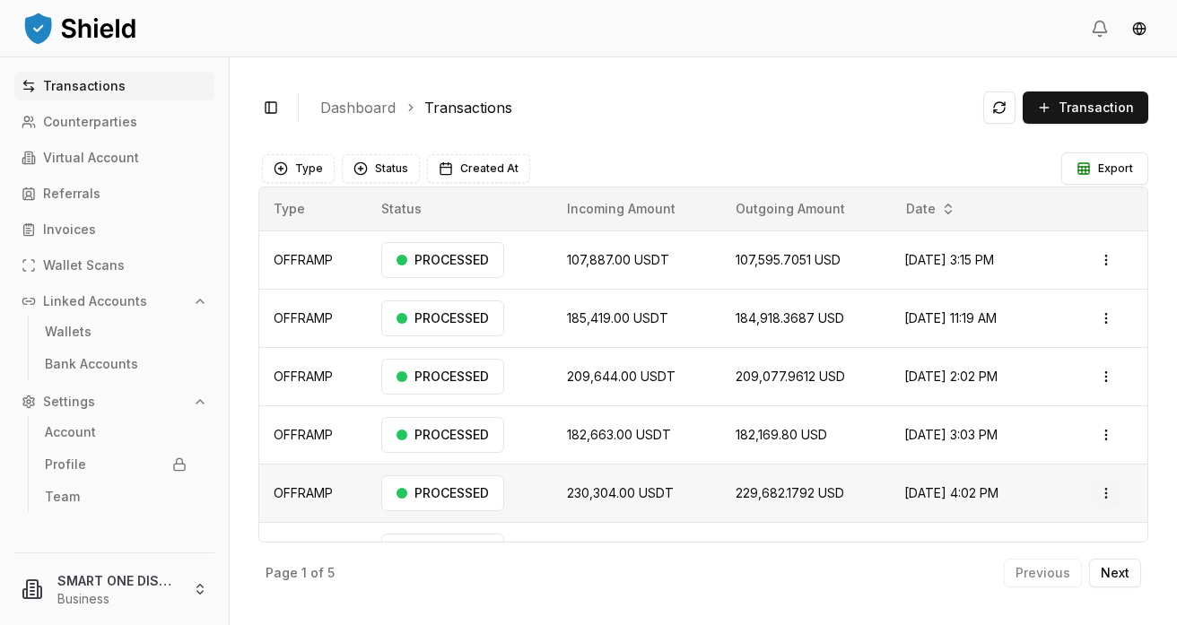
click at [1112, 490] on html "Transactions Counterparties Virtual Account Referrals Invoices Wallet Scans Lin…" at bounding box center [588, 312] width 1177 height 625
click at [1038, 562] on p "View Details" at bounding box center [1054, 564] width 66 height 11
click at [1108, 432] on html "Transactions Counterparties Virtual Account Referrals Invoices Wallet Scans Lin…" at bounding box center [588, 312] width 1177 height 625
click at [1030, 504] on p "View Details" at bounding box center [1054, 506] width 66 height 11
click at [1111, 433] on html "Transactions Counterparties Virtual Account Referrals Invoices Wallet Scans Lin…" at bounding box center [588, 312] width 1177 height 625
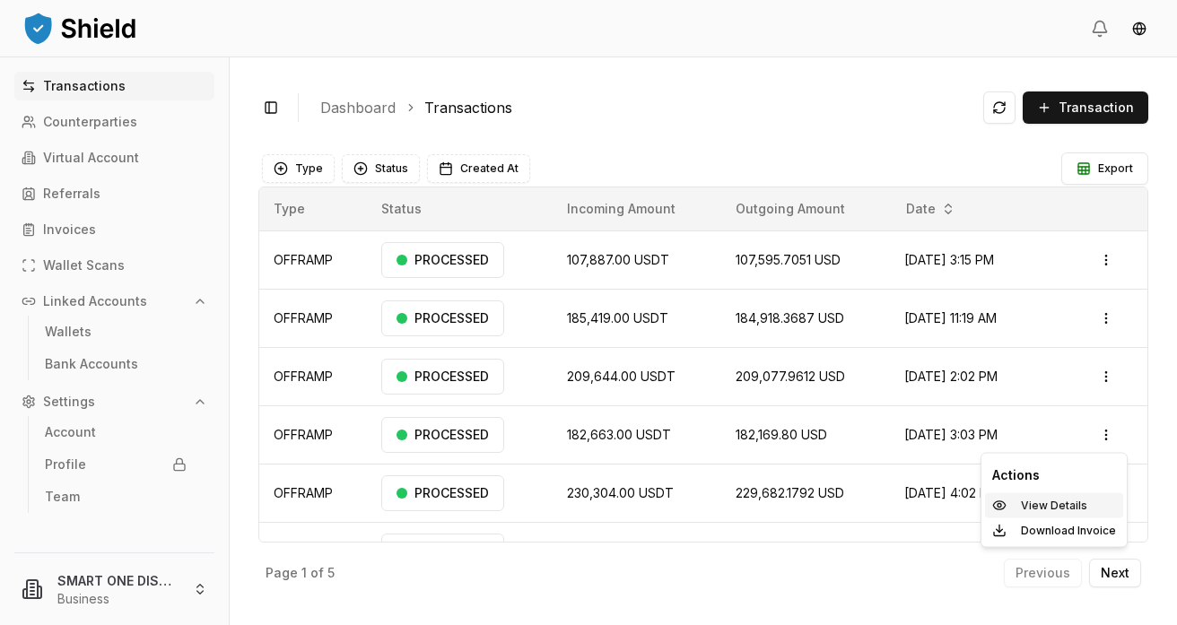
click at [1037, 502] on p "View Details" at bounding box center [1054, 506] width 66 height 11
click at [1106, 437] on html "Transactions Counterparties Virtual Account Referrals Invoices Wallet Scans Lin…" at bounding box center [588, 312] width 1177 height 625
click at [1028, 512] on div "View Details" at bounding box center [1054, 506] width 138 height 25
click at [1108, 379] on html "Transactions Counterparties Virtual Account Referrals Invoices Wallet Scans Lin…" at bounding box center [588, 312] width 1177 height 625
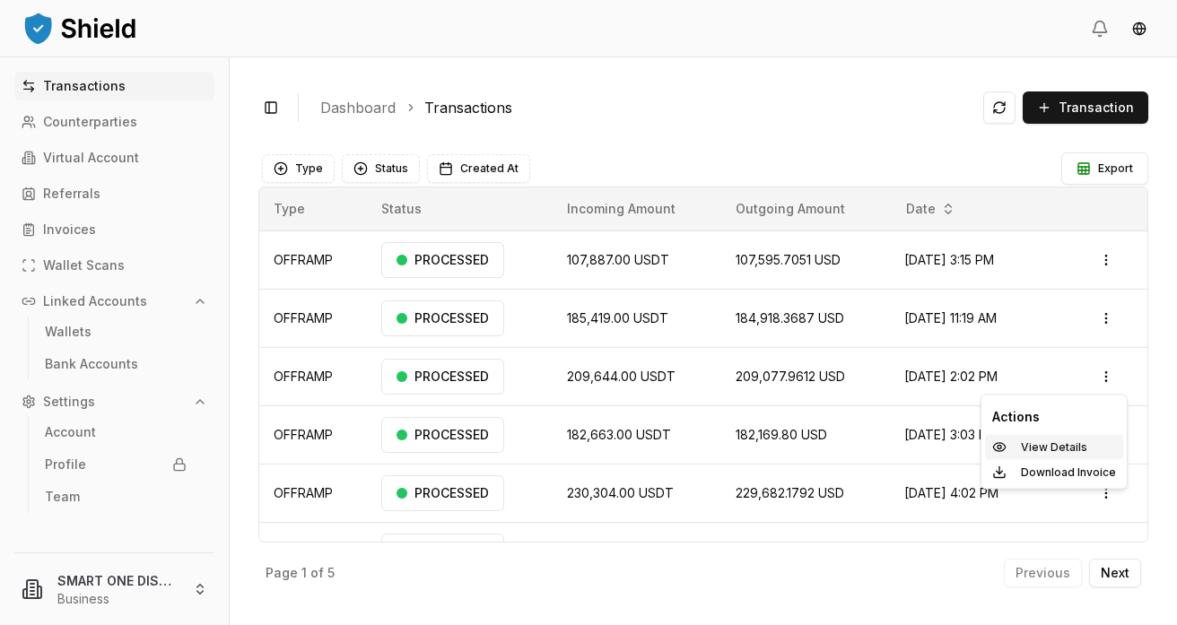
click at [1053, 445] on p "View Details" at bounding box center [1054, 447] width 66 height 11
click at [1109, 317] on html "Transactions Counterparties Virtual Account Referrals Invoices Wallet Scans Lin…" at bounding box center [588, 312] width 1177 height 625
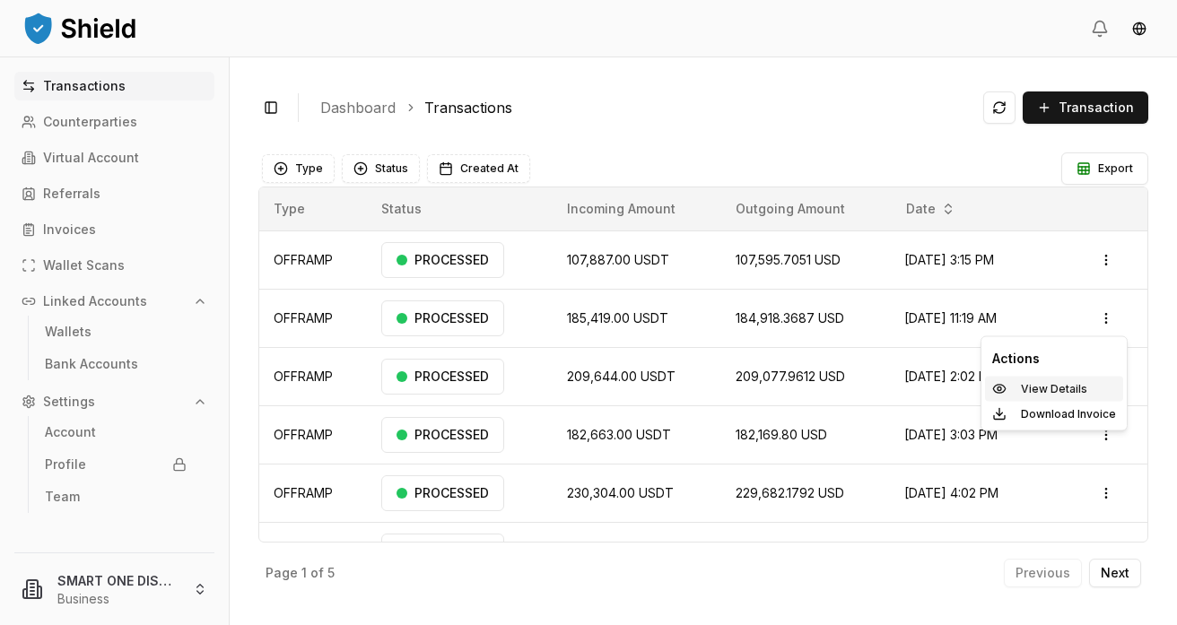
click at [1037, 390] on p "View Details" at bounding box center [1054, 389] width 66 height 11
click at [1110, 316] on html "Transactions Counterparties Virtual Account Referrals Invoices Wallet Scans Lin…" at bounding box center [588, 312] width 1177 height 625
click at [1024, 390] on p "View Details" at bounding box center [1054, 389] width 66 height 11
click at [1106, 260] on html "Transactions Counterparties Virtual Account Referrals Invoices Wallet Scans Lin…" at bounding box center [588, 312] width 1177 height 625
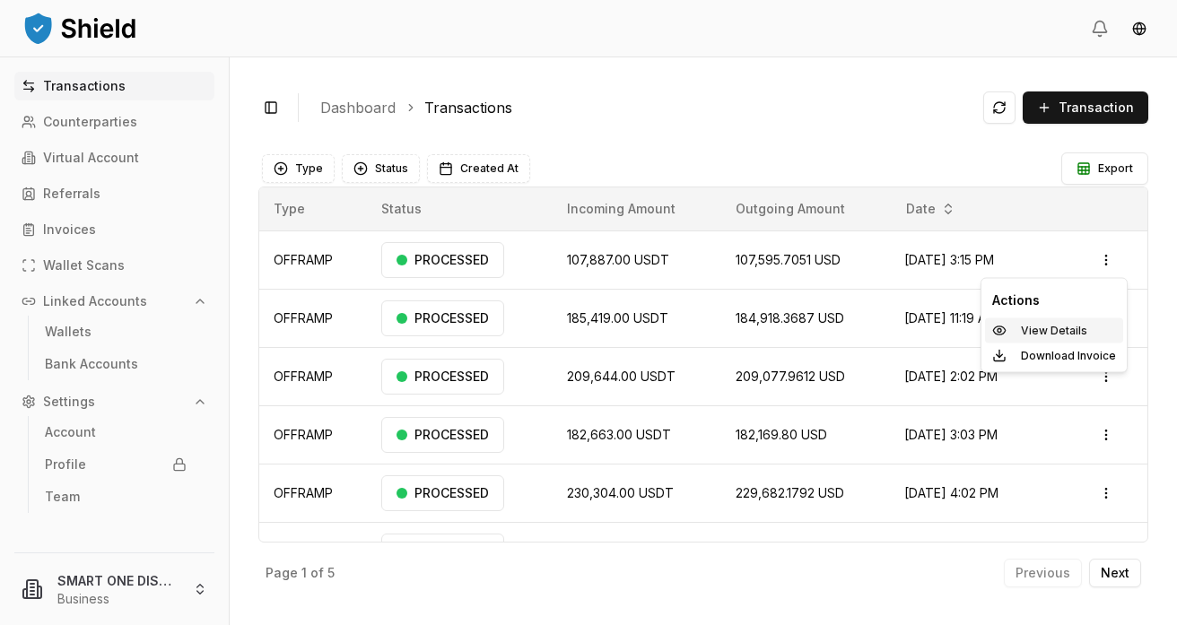
click at [1045, 331] on p "View Details" at bounding box center [1054, 331] width 66 height 11
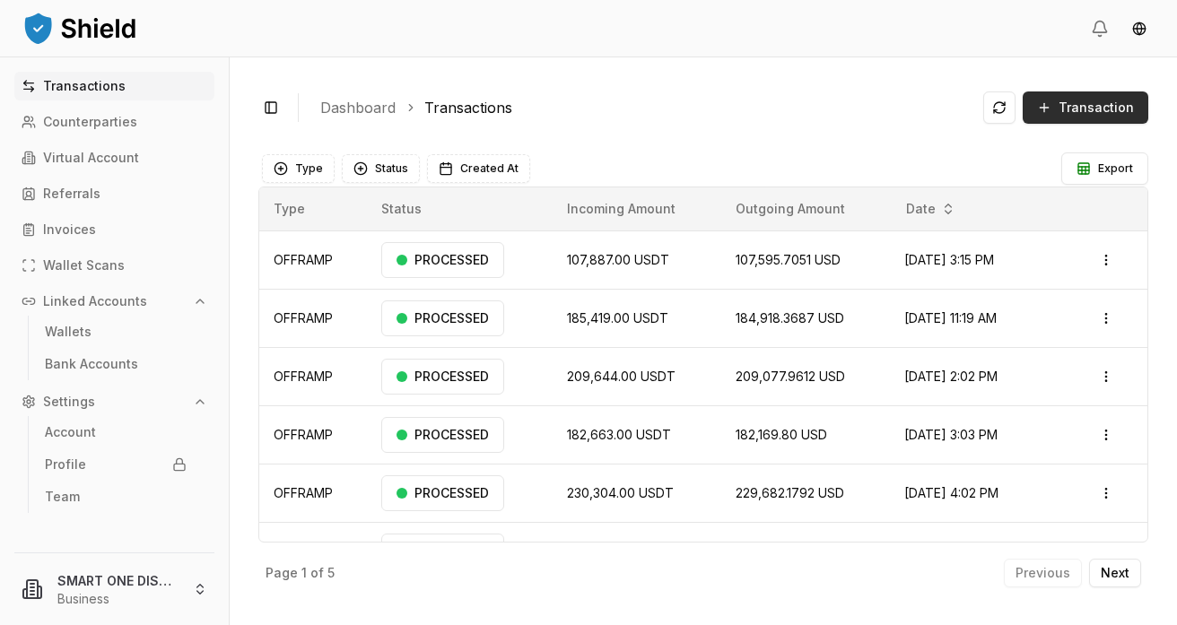
click at [1101, 108] on span "Transaction" at bounding box center [1096, 108] width 75 height 18
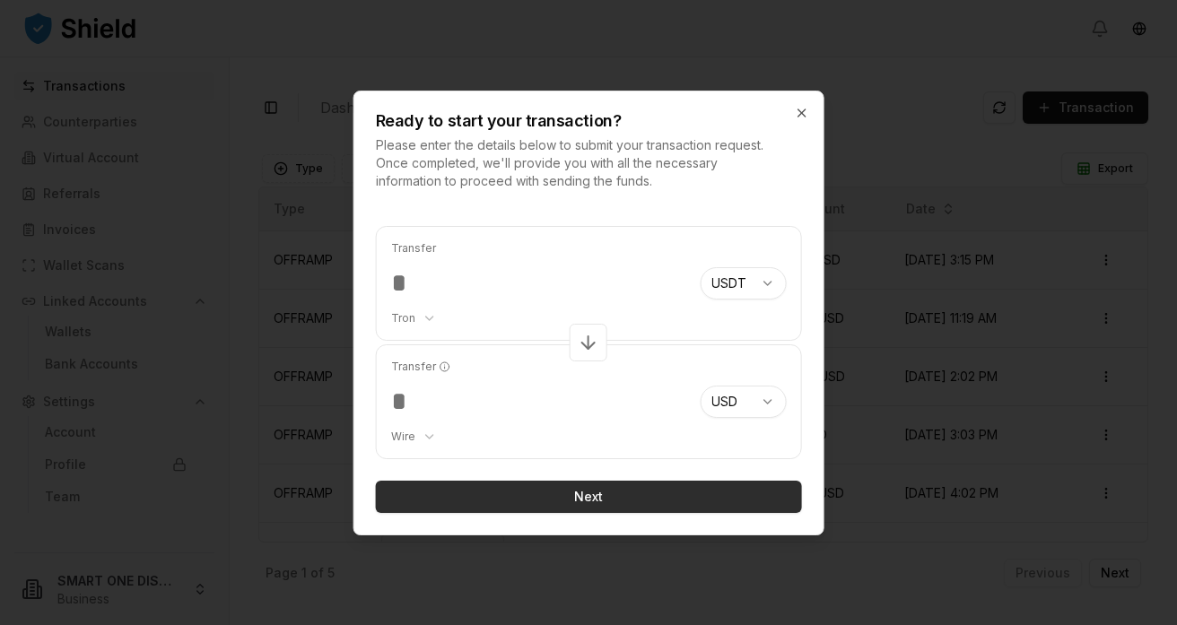
type input "******"
click at [605, 485] on button "Next" at bounding box center [589, 497] width 426 height 32
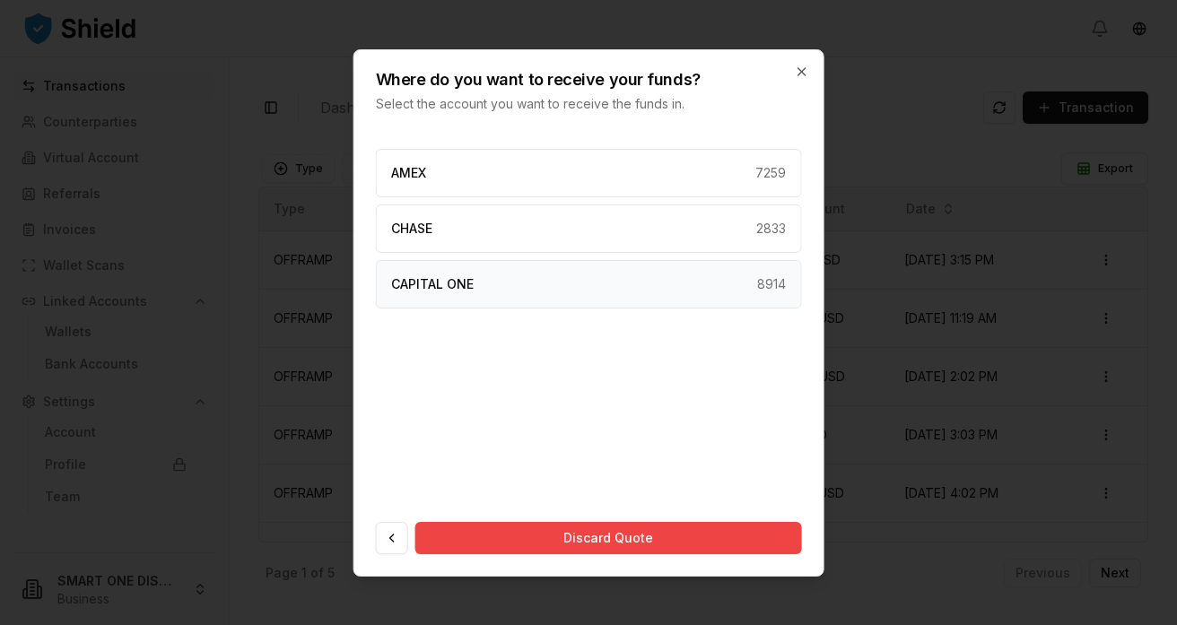
click at [506, 284] on div "CAPITAL ONE 8914" at bounding box center [589, 284] width 426 height 48
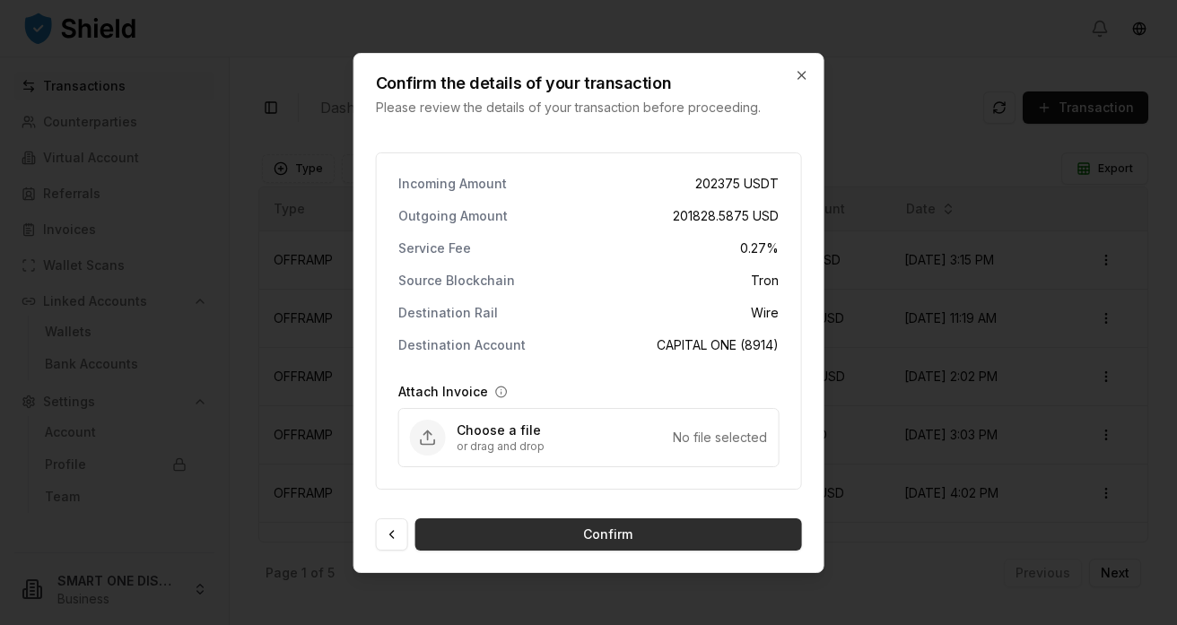
click at [603, 533] on button "Confirm" at bounding box center [608, 535] width 387 height 32
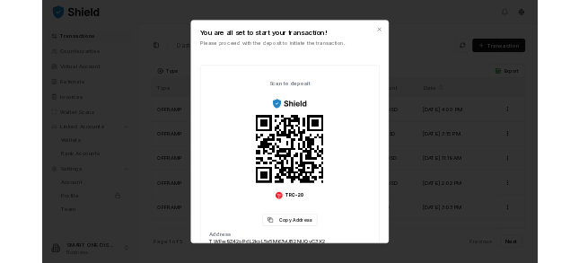
scroll to position [136, 0]
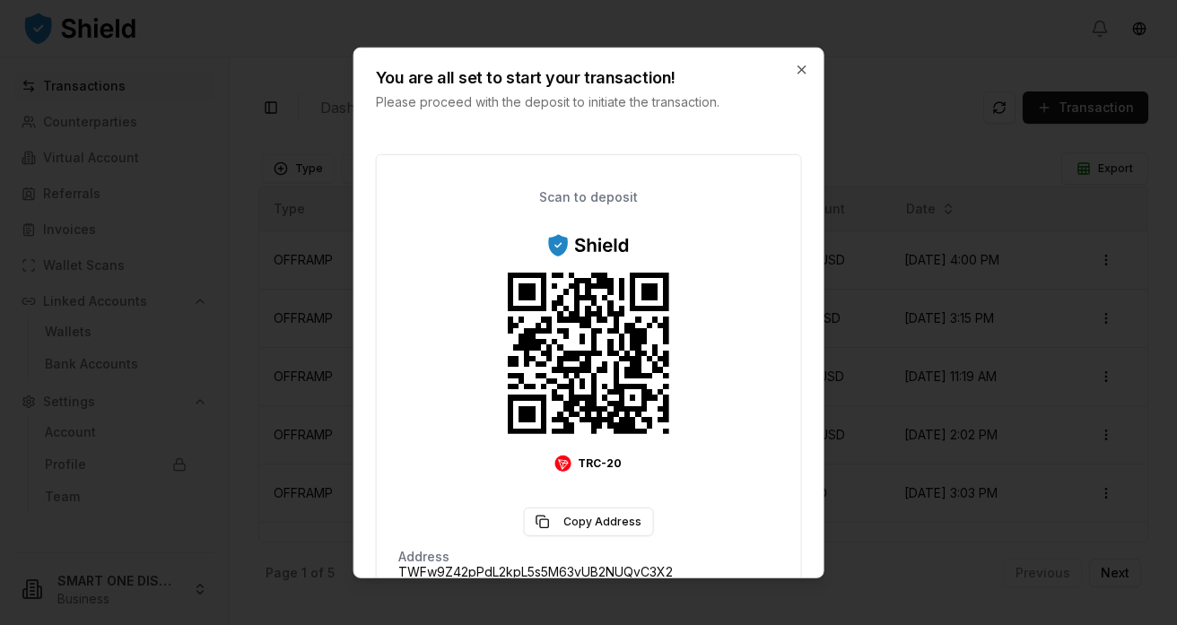
click at [252, 195] on div at bounding box center [588, 312] width 1177 height 625
click at [800, 71] on icon "button" at bounding box center [801, 69] width 14 height 14
